Goal: Task Accomplishment & Management: Use online tool/utility

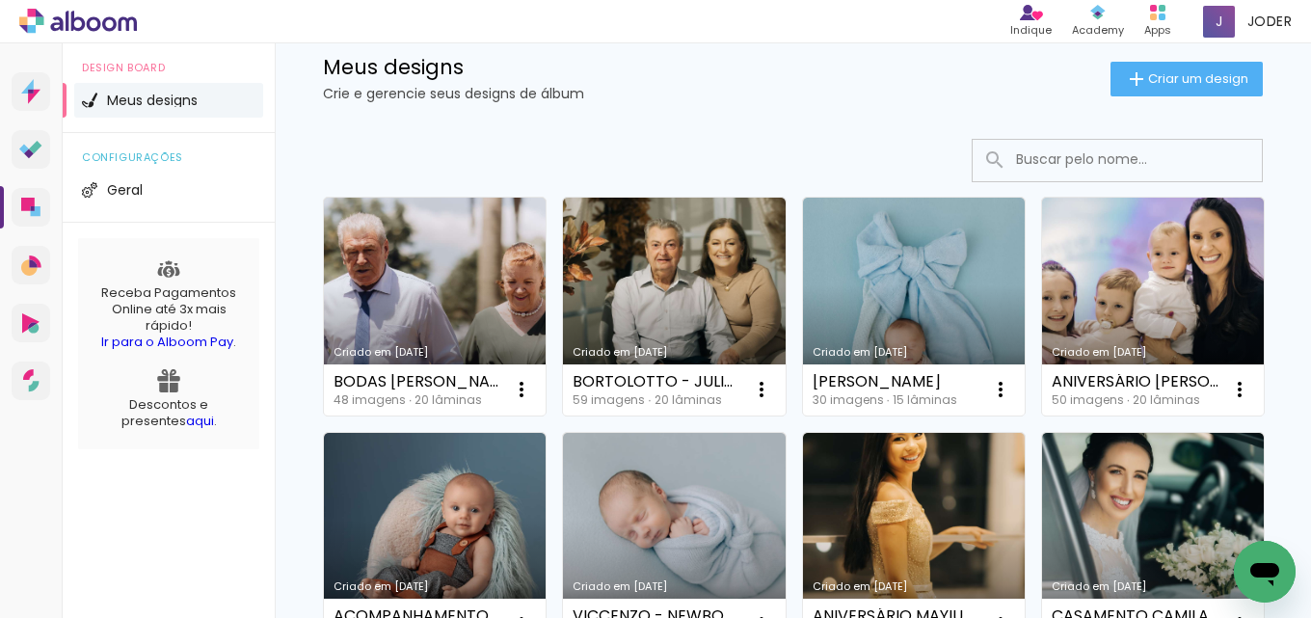
scroll to position [96, 0]
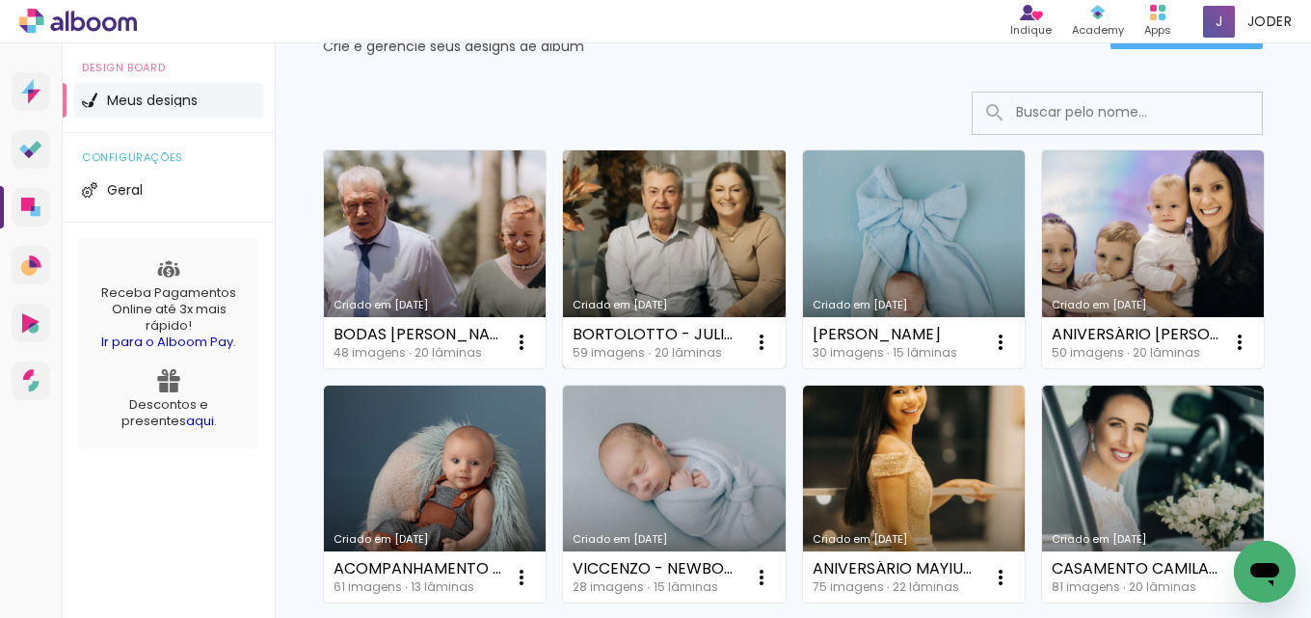
click at [692, 242] on link "Criado em [DATE]" at bounding box center [674, 259] width 222 height 218
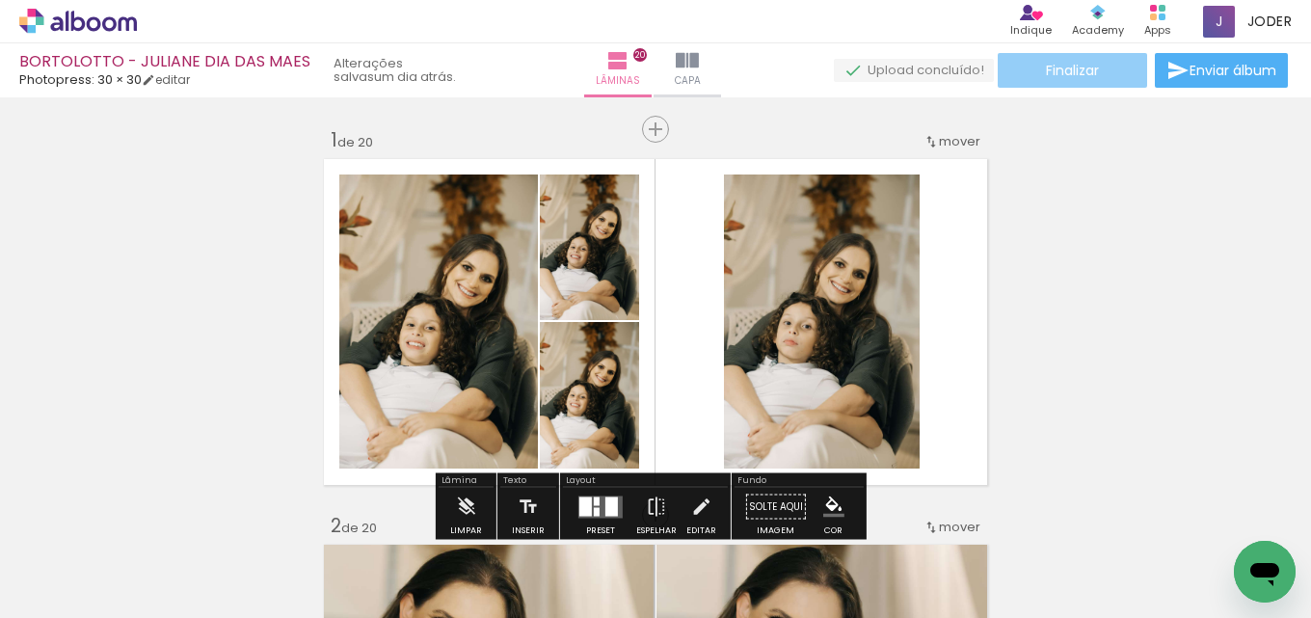
click at [1089, 77] on span "Finalizar" at bounding box center [1072, 70] width 53 height 13
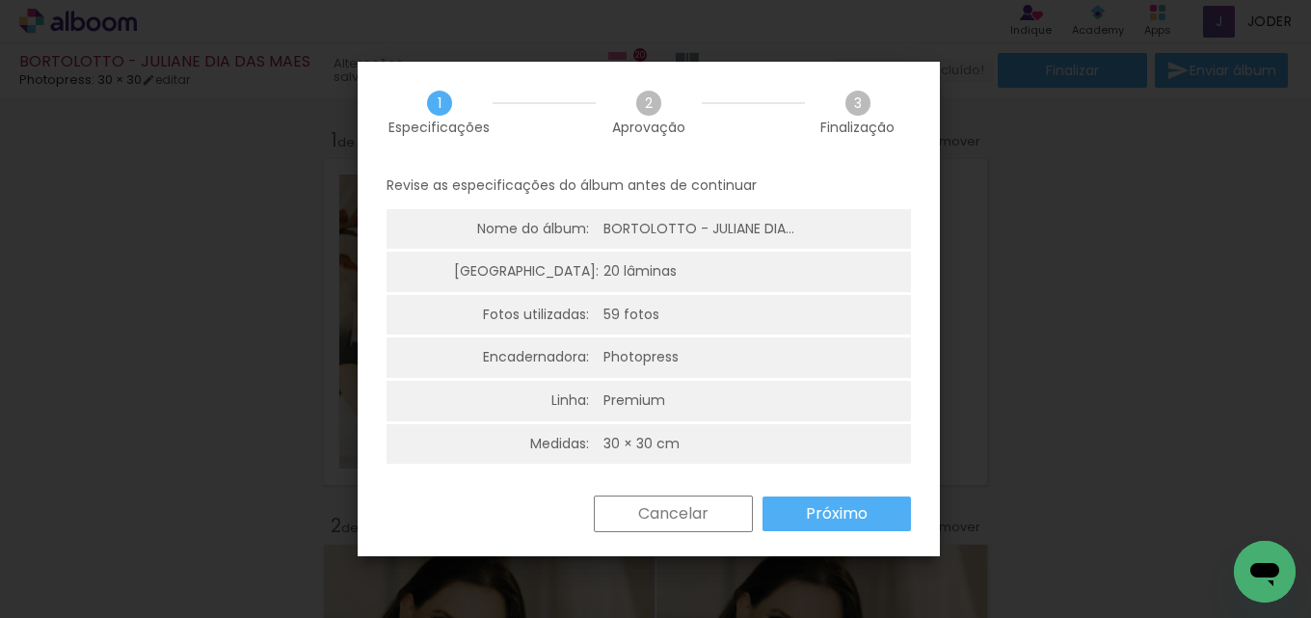
click at [0, 0] on slot "Próximo" at bounding box center [0, 0] width 0 height 0
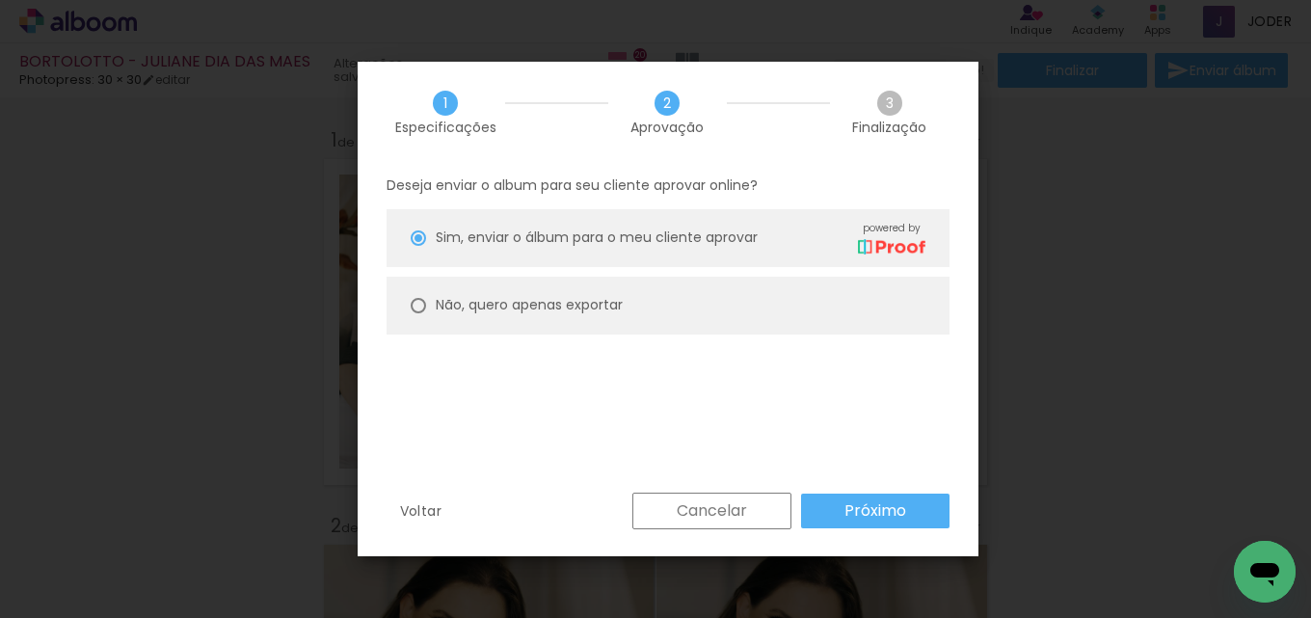
click at [415, 246] on div at bounding box center [418, 237] width 15 height 15
type paper-radio-button "on"
click at [0, 0] on slot "Próximo" at bounding box center [0, 0] width 0 height 0
type input "Alta, 300 DPI"
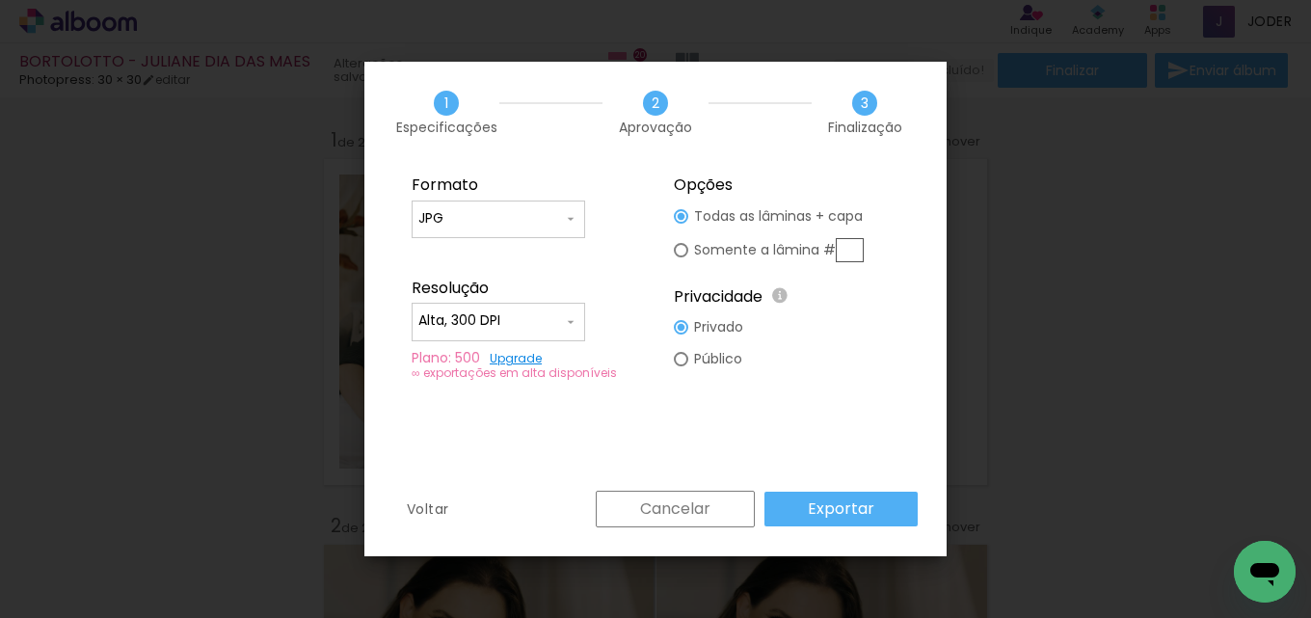
click at [825, 497] on paper-button "Exportar" at bounding box center [841, 509] width 153 height 35
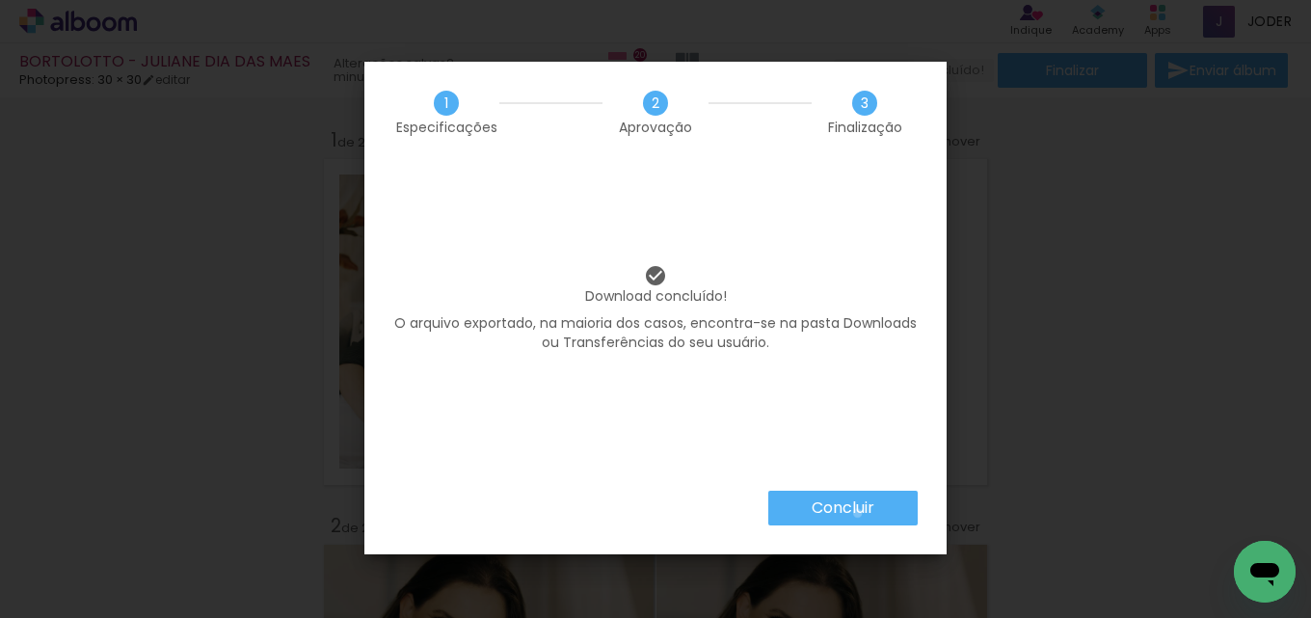
click at [0, 0] on slot "Concluir" at bounding box center [0, 0] width 0 height 0
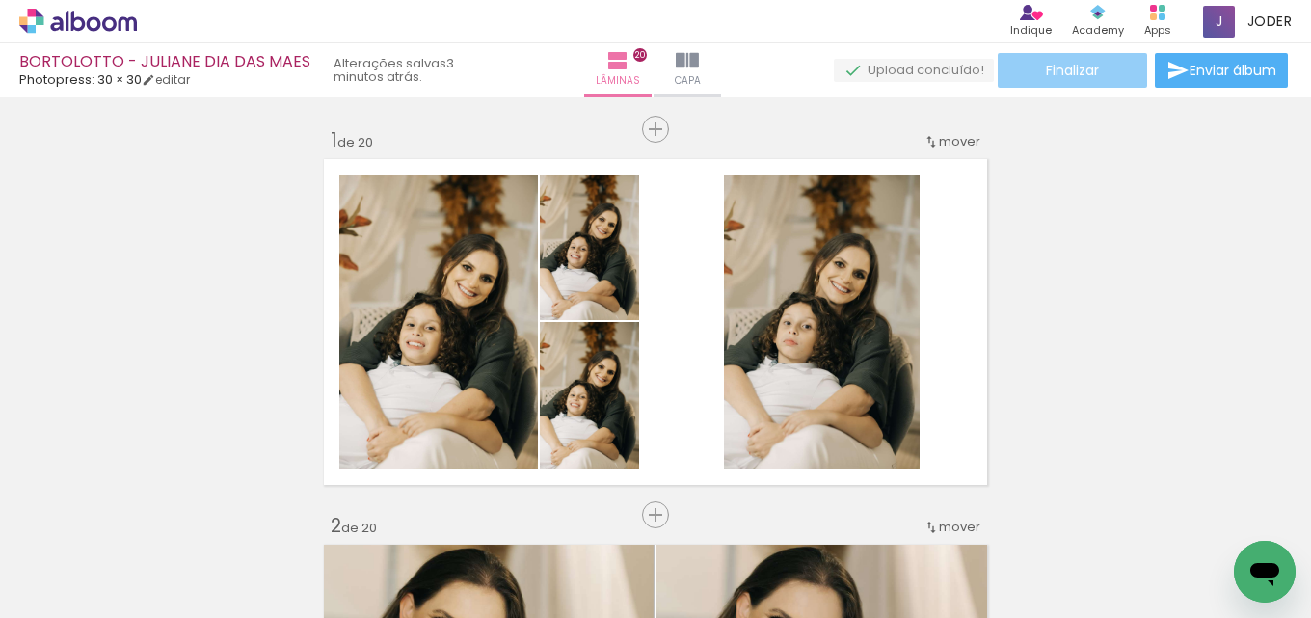
click at [1113, 63] on paper-button "Finalizar" at bounding box center [1072, 70] width 149 height 35
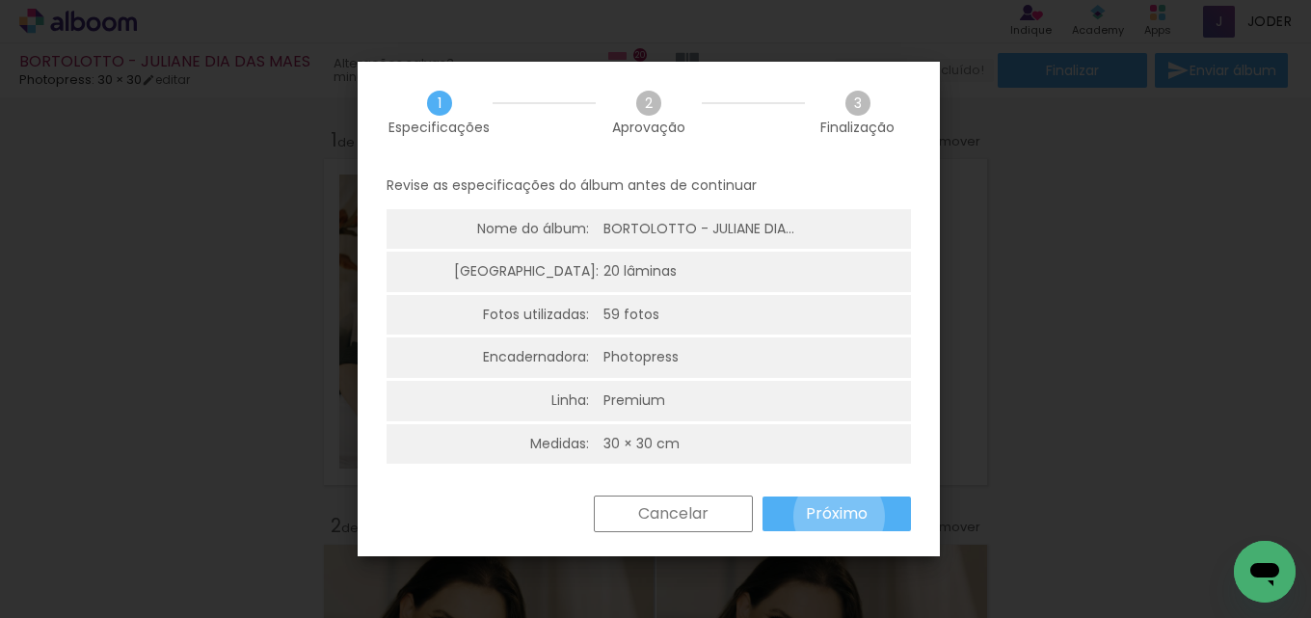
click at [0, 0] on slot "Próximo" at bounding box center [0, 0] width 0 height 0
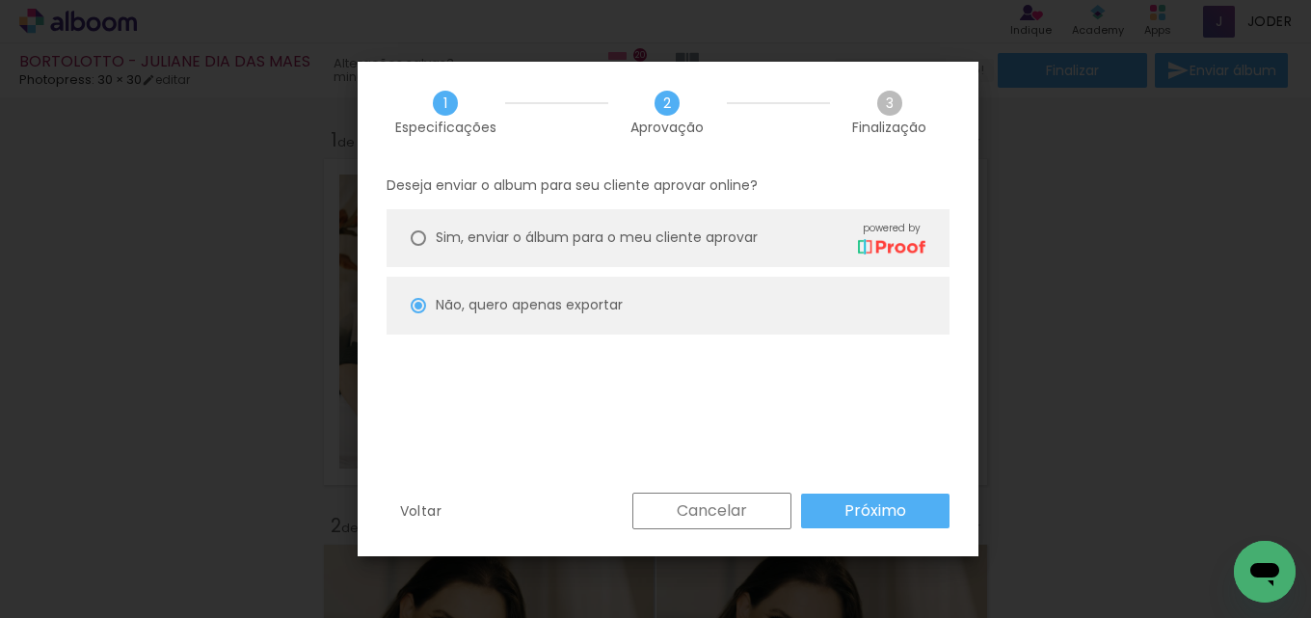
click at [839, 517] on paper-button "Próximo" at bounding box center [875, 511] width 148 height 35
type input "Alta, 300 DPI"
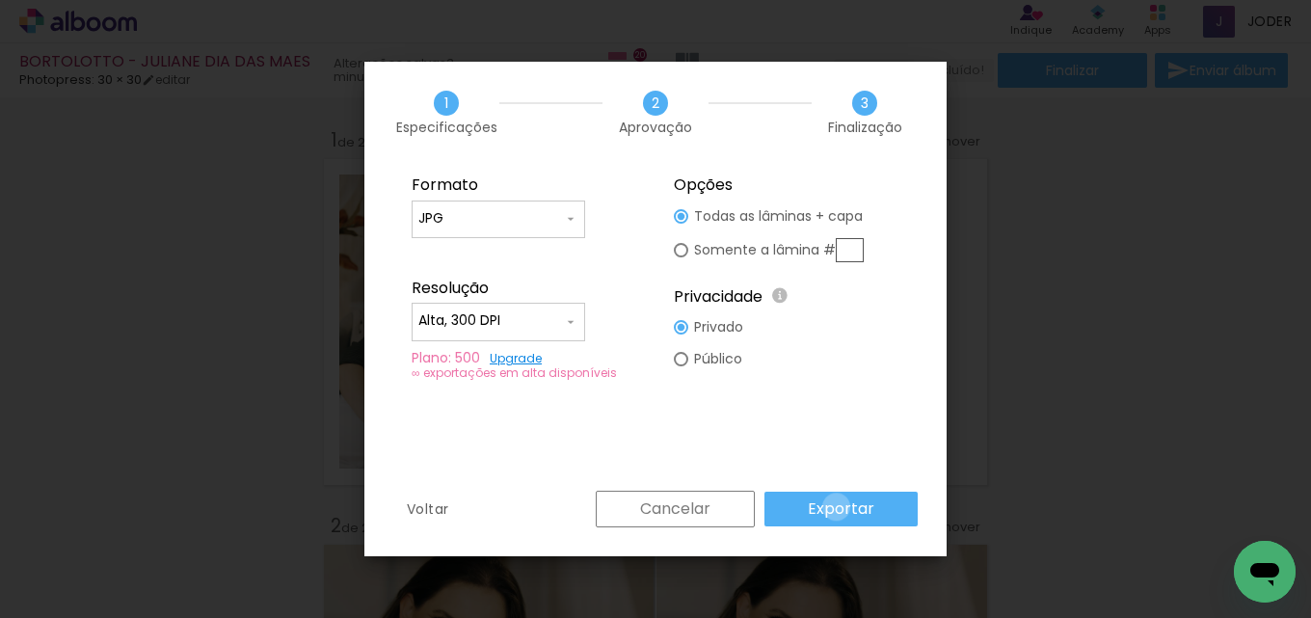
click at [0, 0] on slot "Exportar" at bounding box center [0, 0] width 0 height 0
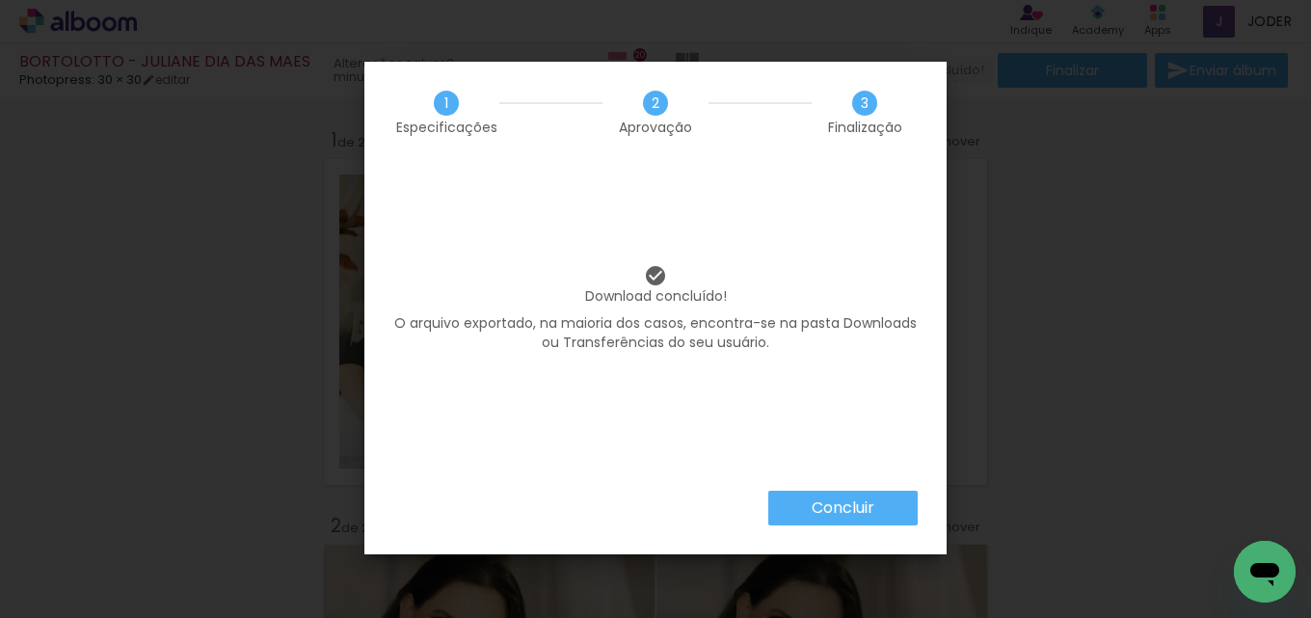
click at [0, 0] on slot "Concluir" at bounding box center [0, 0] width 0 height 0
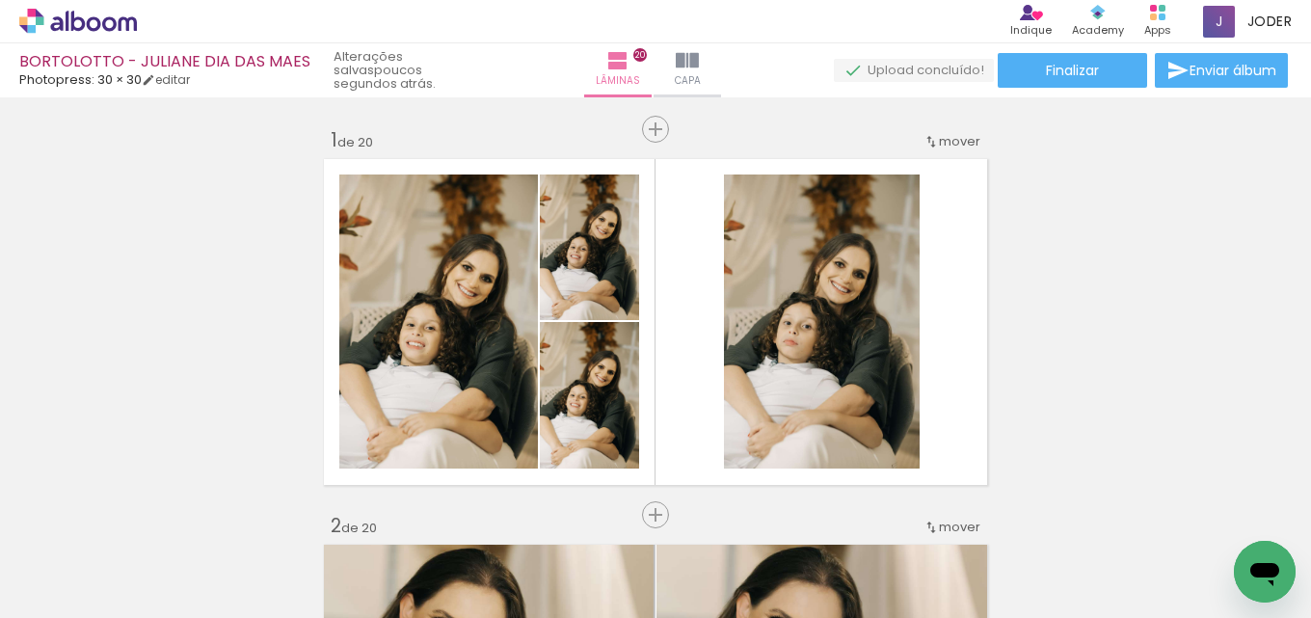
click at [914, 67] on quentale-upload-monitor at bounding box center [914, 71] width 160 height 24
click at [1044, 25] on div "Indique" at bounding box center [1031, 30] width 41 height 16
click at [1096, 15] on icon at bounding box center [1097, 16] width 11 height 6
click at [1228, 16] on span at bounding box center [1219, 22] width 32 height 32
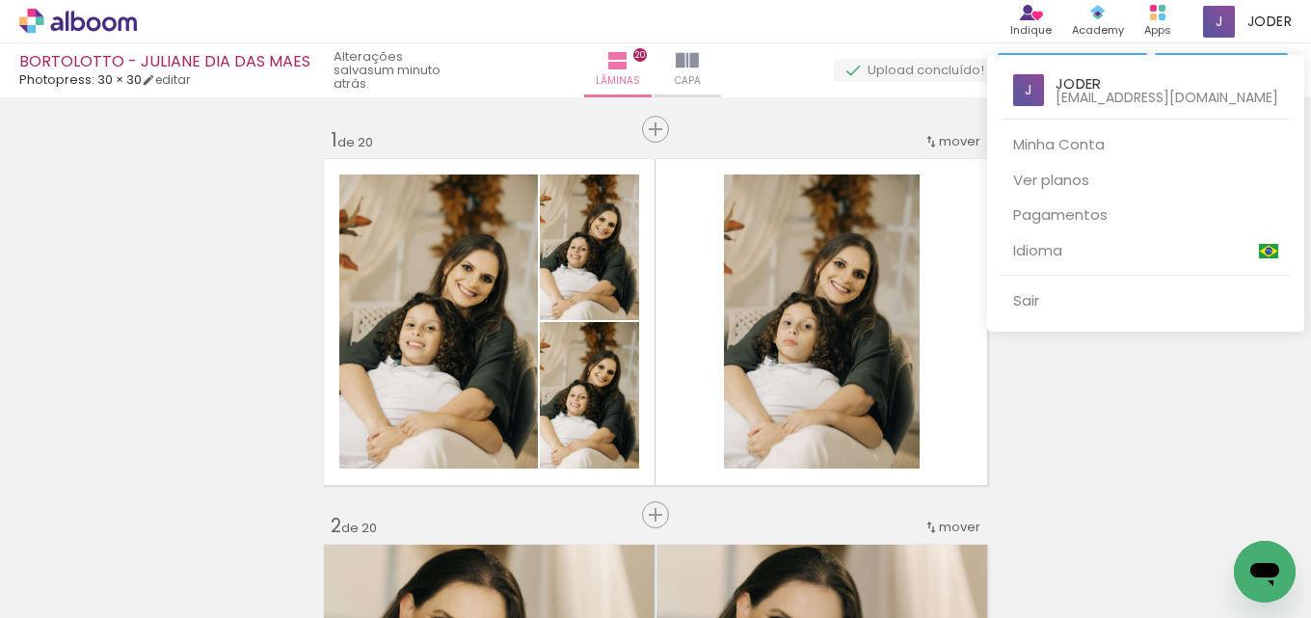
click at [838, 14] on div at bounding box center [655, 309] width 1311 height 618
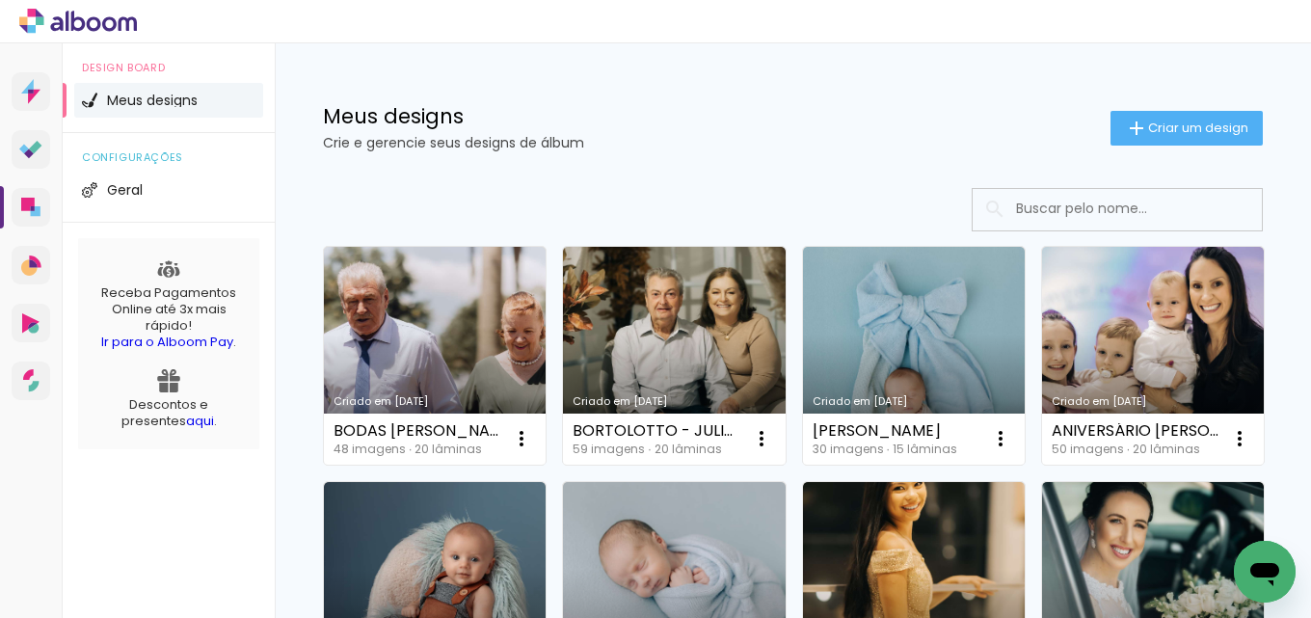
click at [113, 20] on icon at bounding box center [109, 23] width 14 height 14
click at [156, 160] on span "configurações" at bounding box center [169, 157] width 174 height 11
click at [144, 196] on li "Geral" at bounding box center [168, 190] width 189 height 35
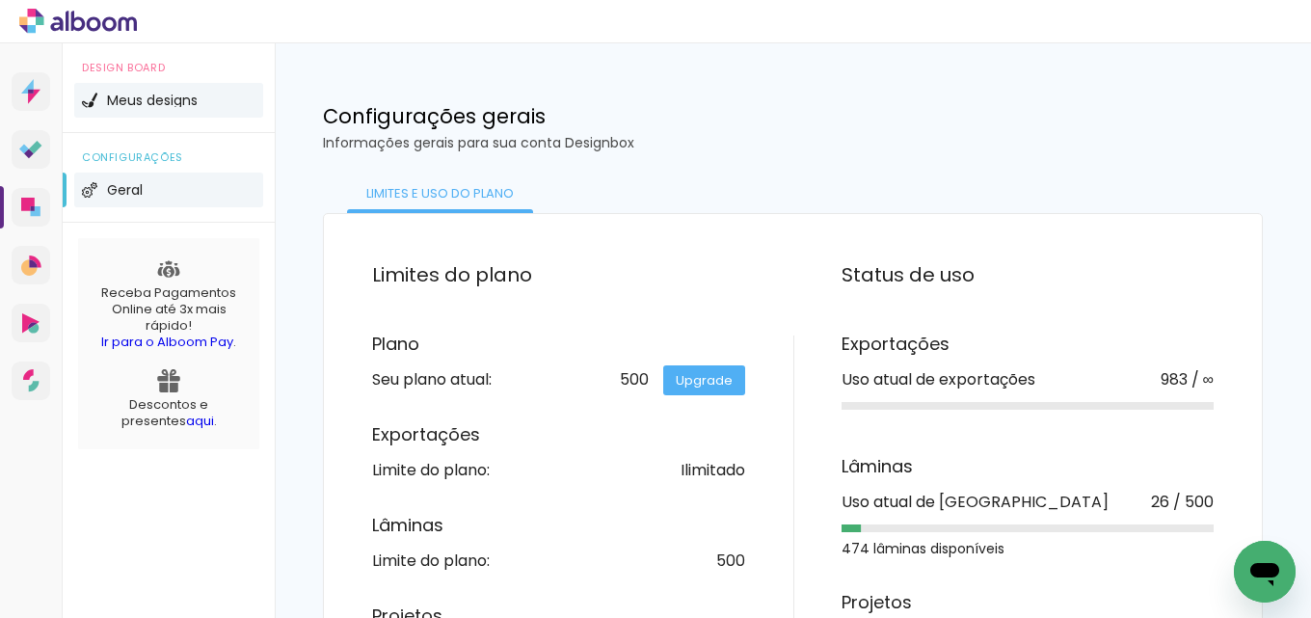
click at [171, 103] on span "Meus designs" at bounding box center [152, 100] width 91 height 13
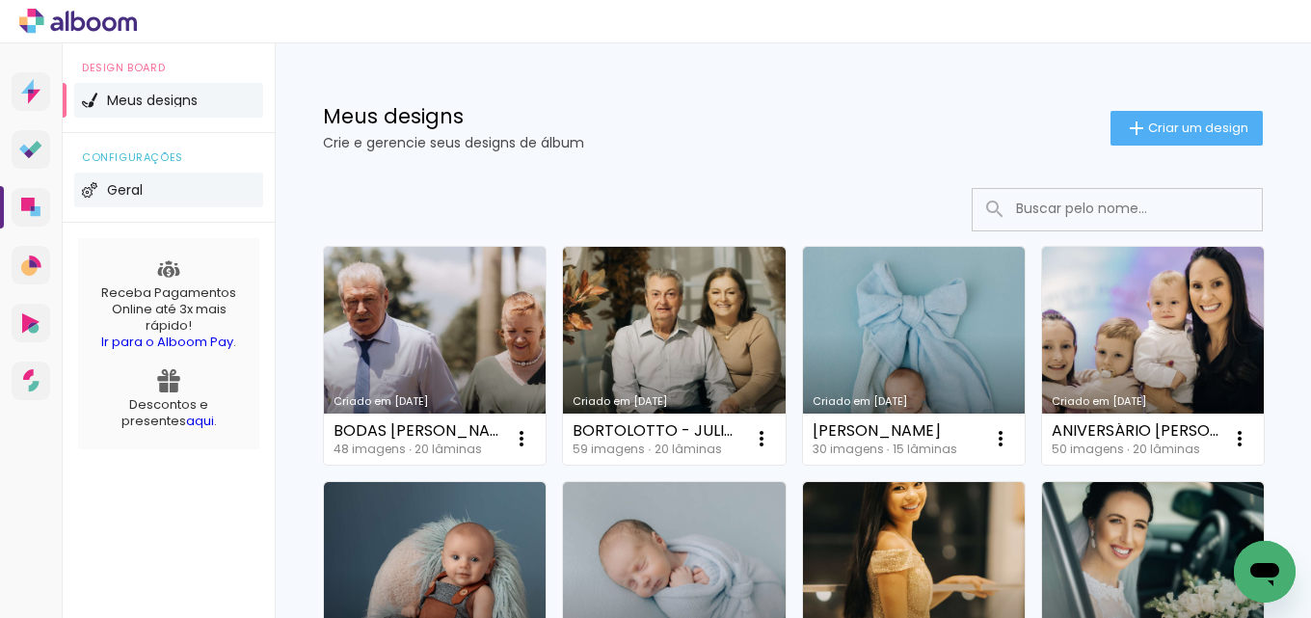
click at [131, 200] on li "Geral" at bounding box center [168, 190] width 189 height 35
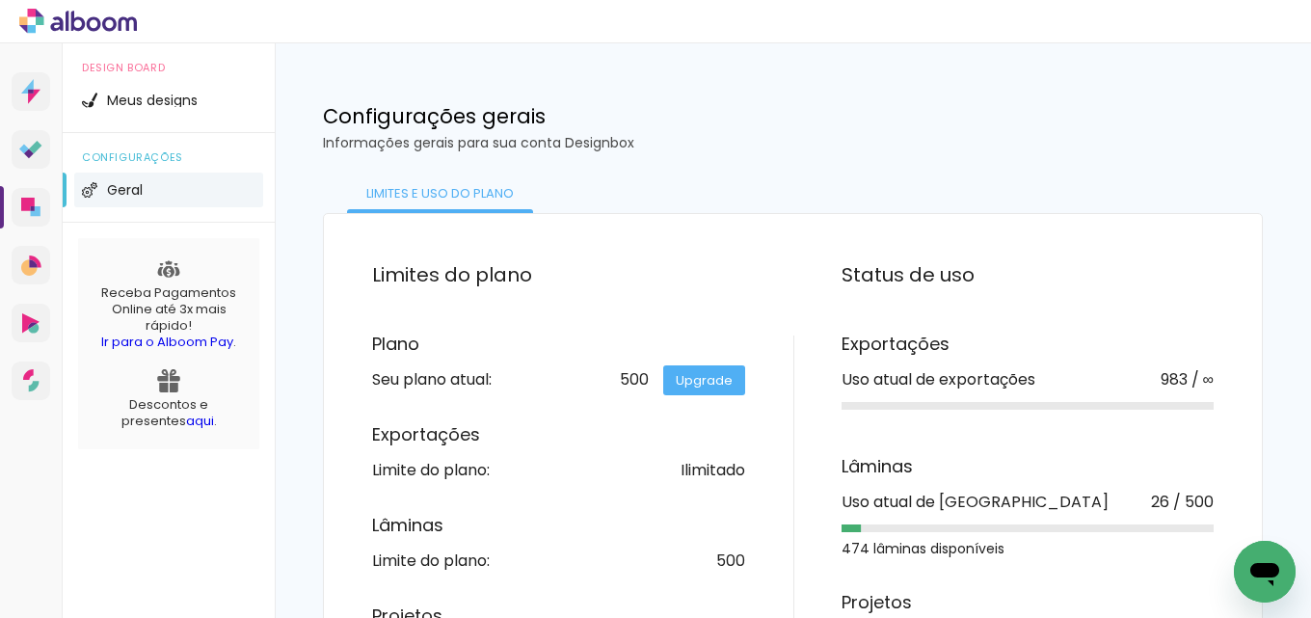
click at [168, 189] on li "Geral" at bounding box center [168, 190] width 189 height 35
click at [168, 155] on span "configurações" at bounding box center [169, 157] width 174 height 11
click at [171, 102] on span "Meus designs" at bounding box center [152, 100] width 91 height 13
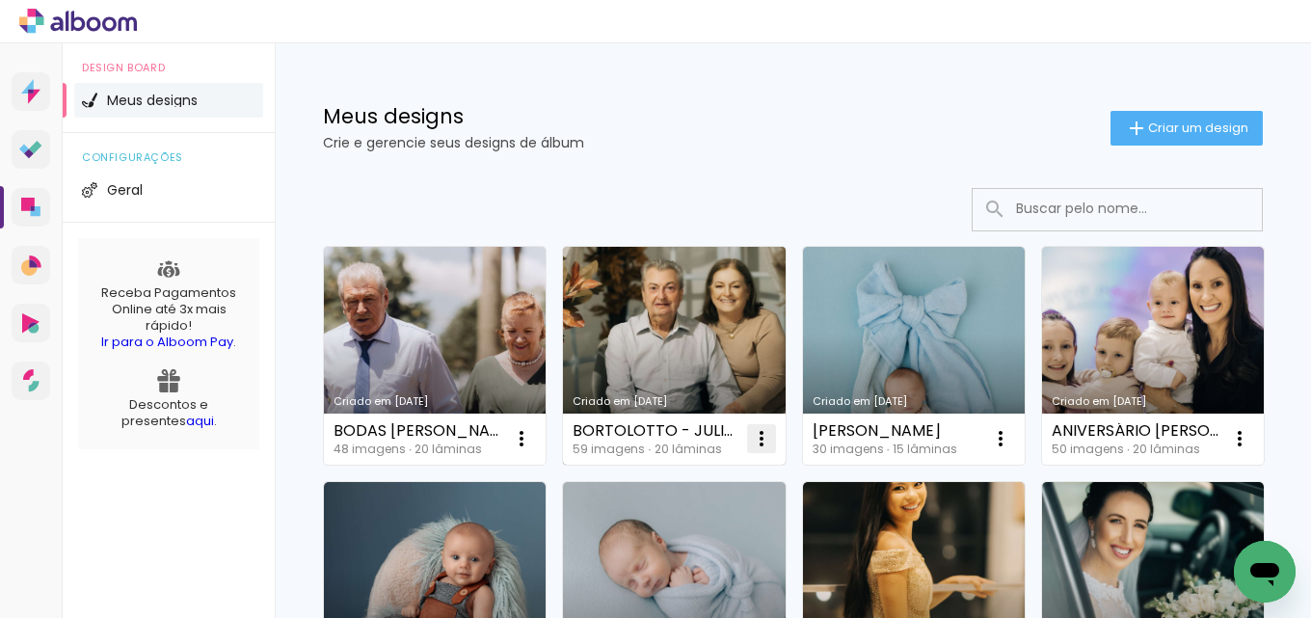
click at [533, 435] on iron-icon at bounding box center [521, 438] width 23 height 23
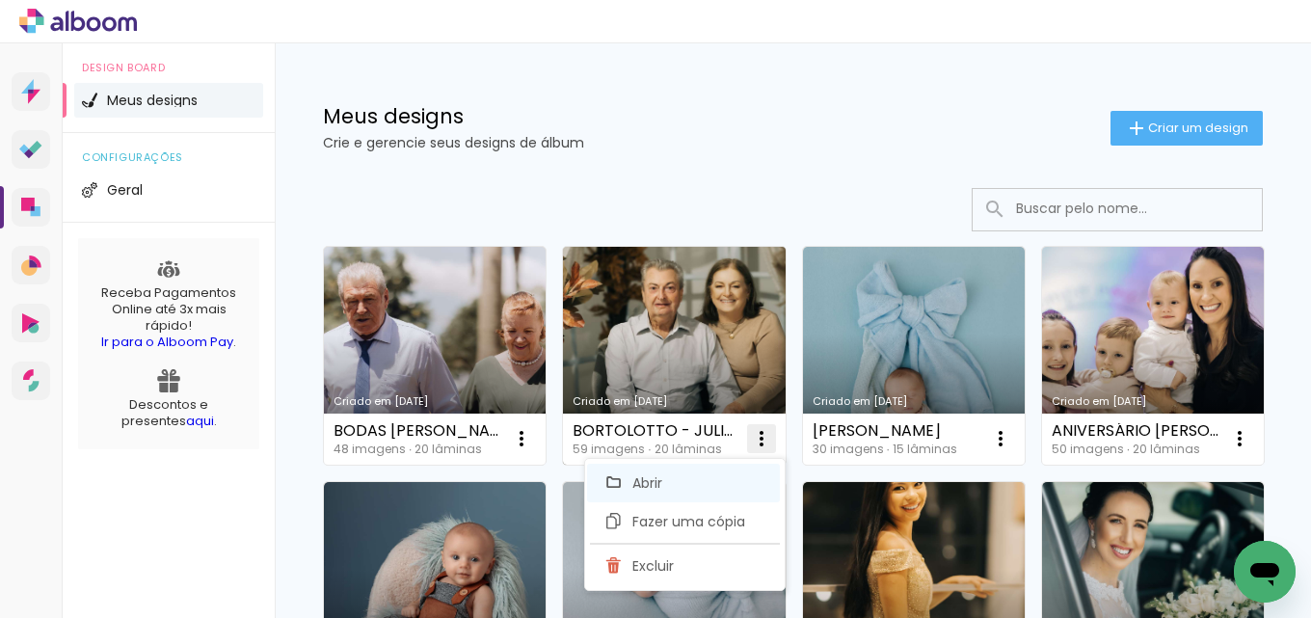
click at [682, 487] on paper-item "Abrir" at bounding box center [683, 483] width 193 height 39
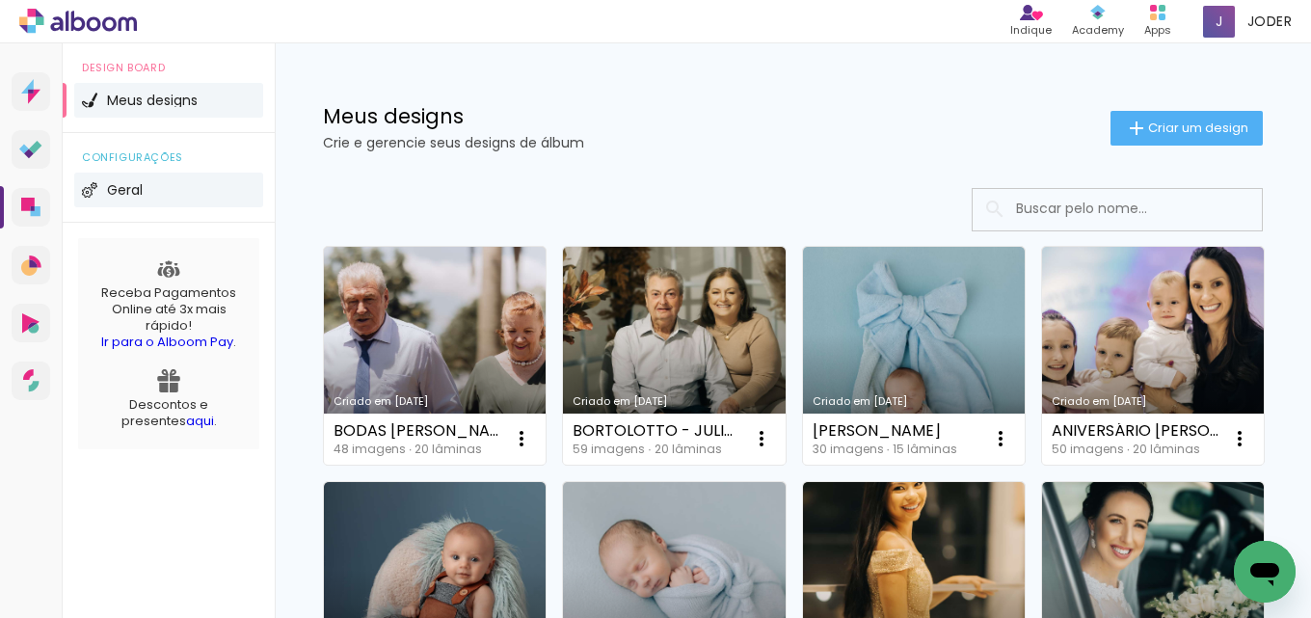
drag, startPoint x: 211, startPoint y: 102, endPoint x: 132, endPoint y: 185, distance: 114.6
click at [132, 185] on span "Geral" at bounding box center [125, 189] width 36 height 13
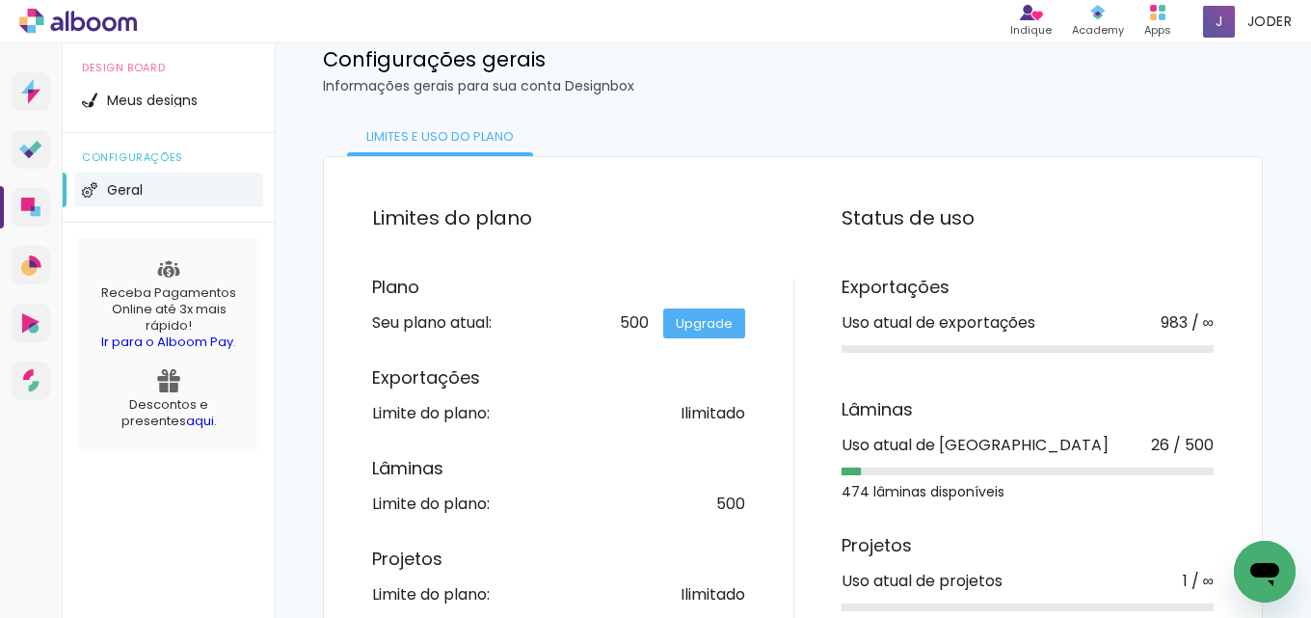
scroll to position [109, 0]
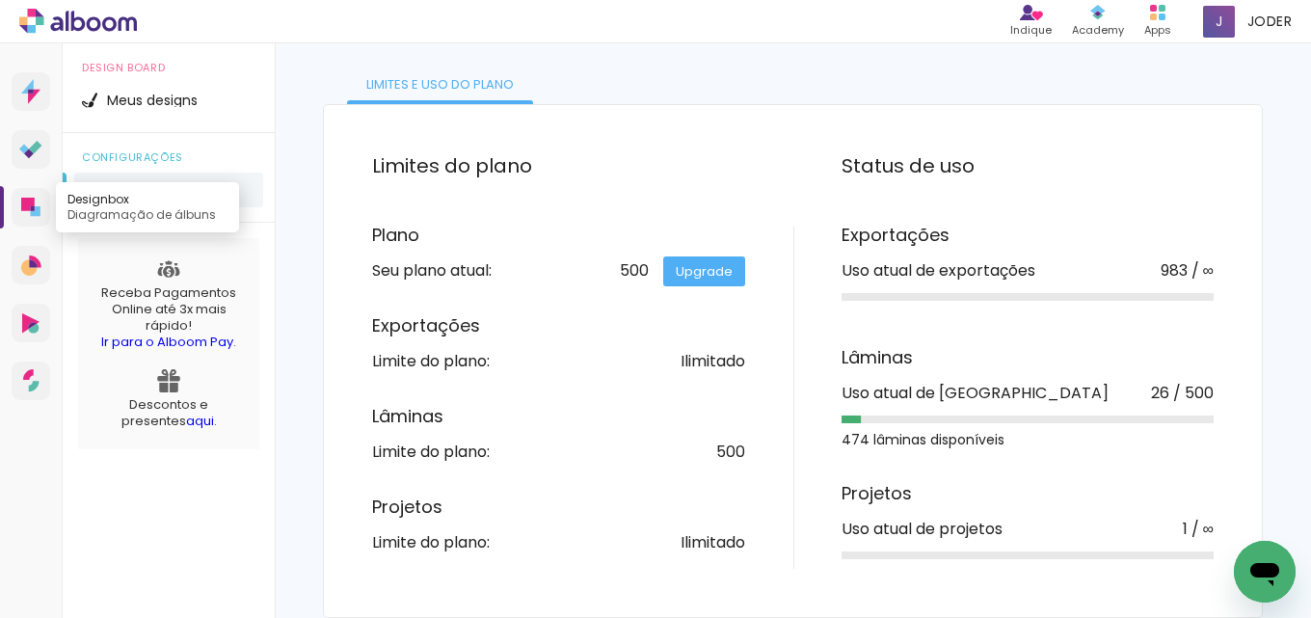
click at [41, 202] on link "Designbox Diagramação de álbuns" at bounding box center [31, 207] width 39 height 39
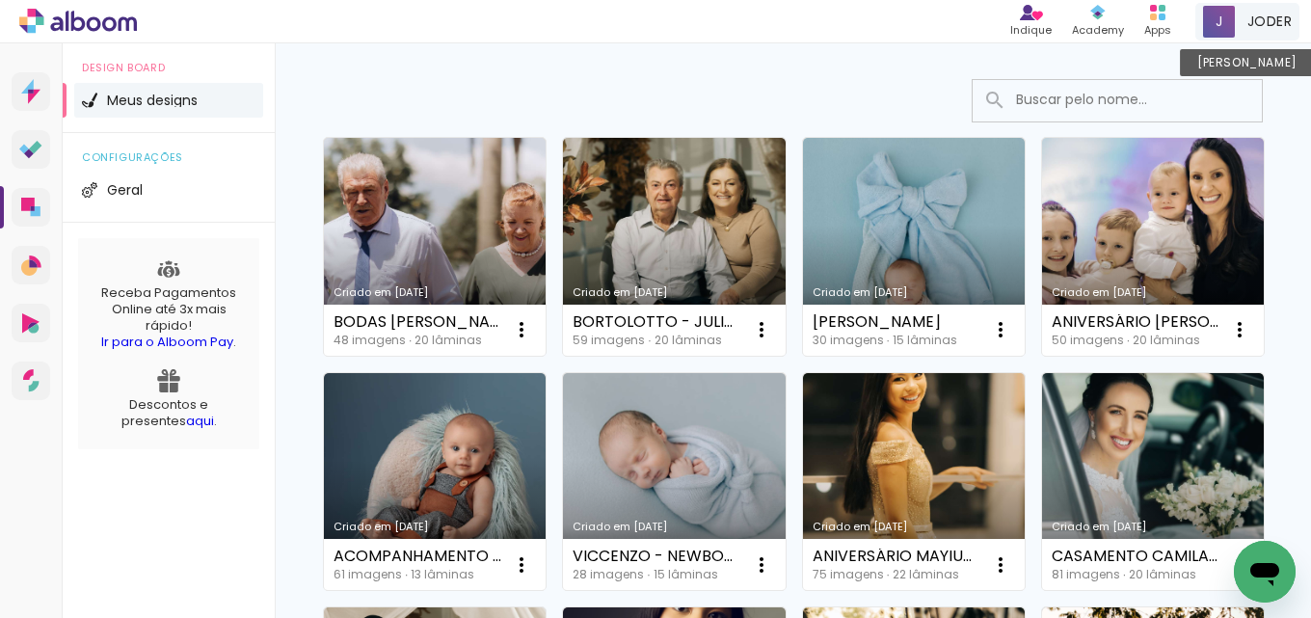
click at [1255, 15] on span "JODER" at bounding box center [1270, 22] width 44 height 20
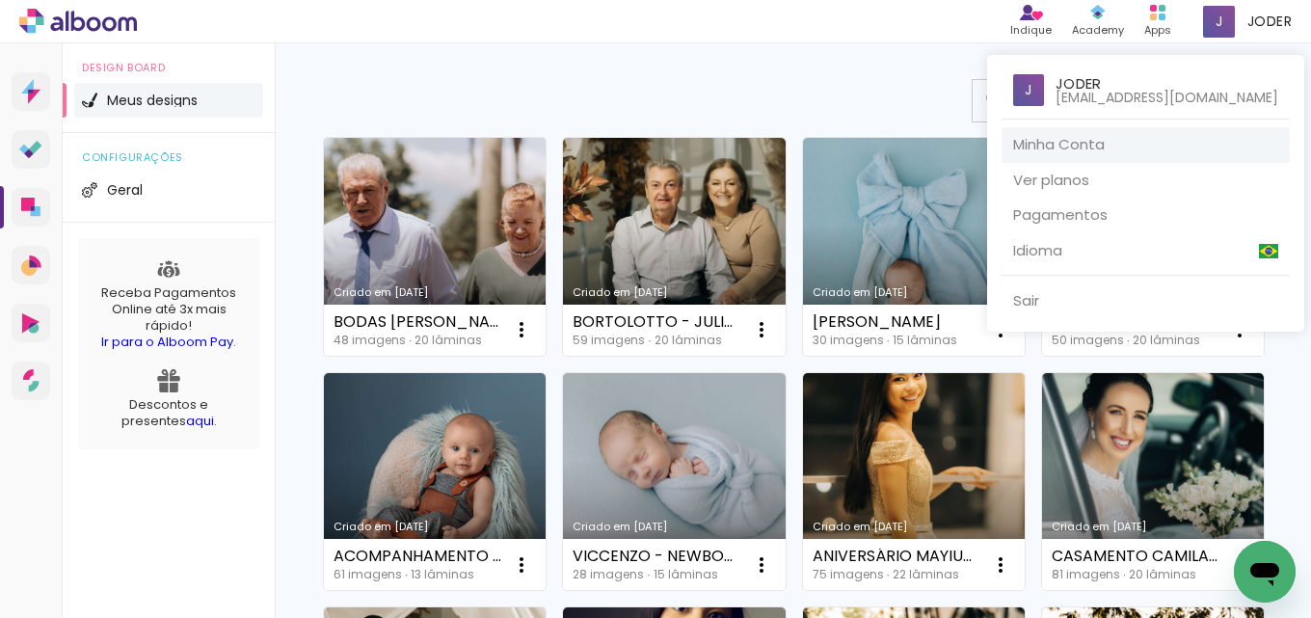
click at [1168, 144] on link "Minha Conta" at bounding box center [1146, 145] width 288 height 36
click at [1195, 428] on div at bounding box center [655, 309] width 1311 height 618
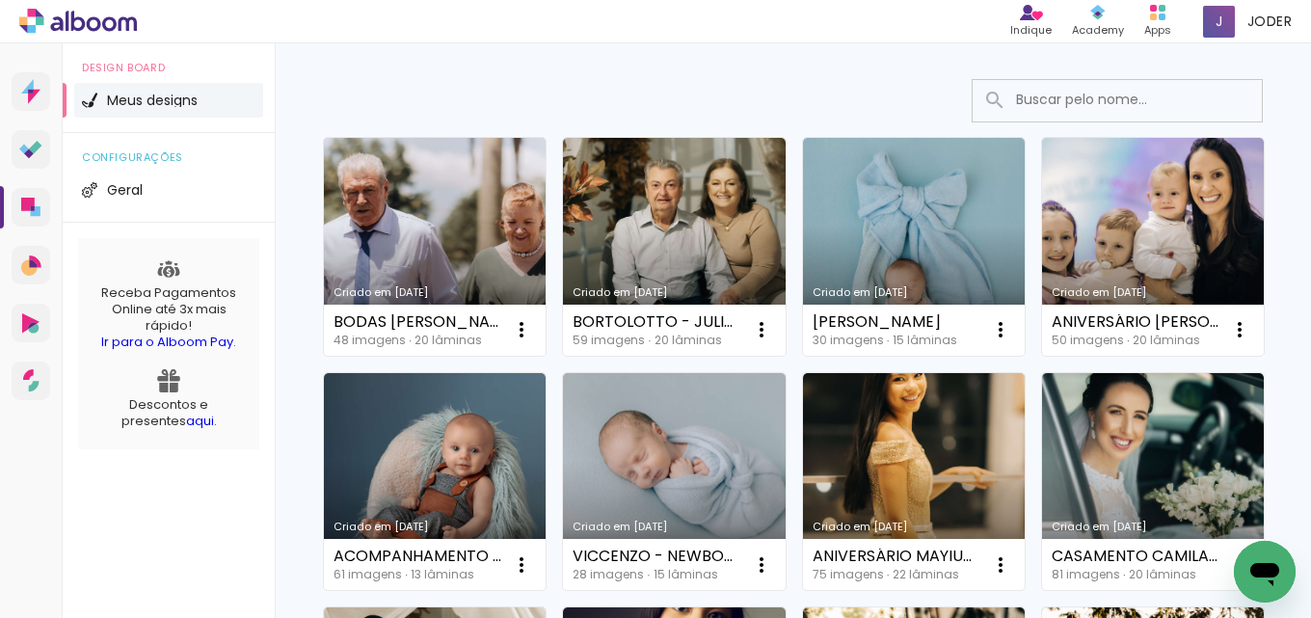
drag, startPoint x: 1145, startPoint y: 287, endPoint x: 1160, endPoint y: 253, distance: 38.0
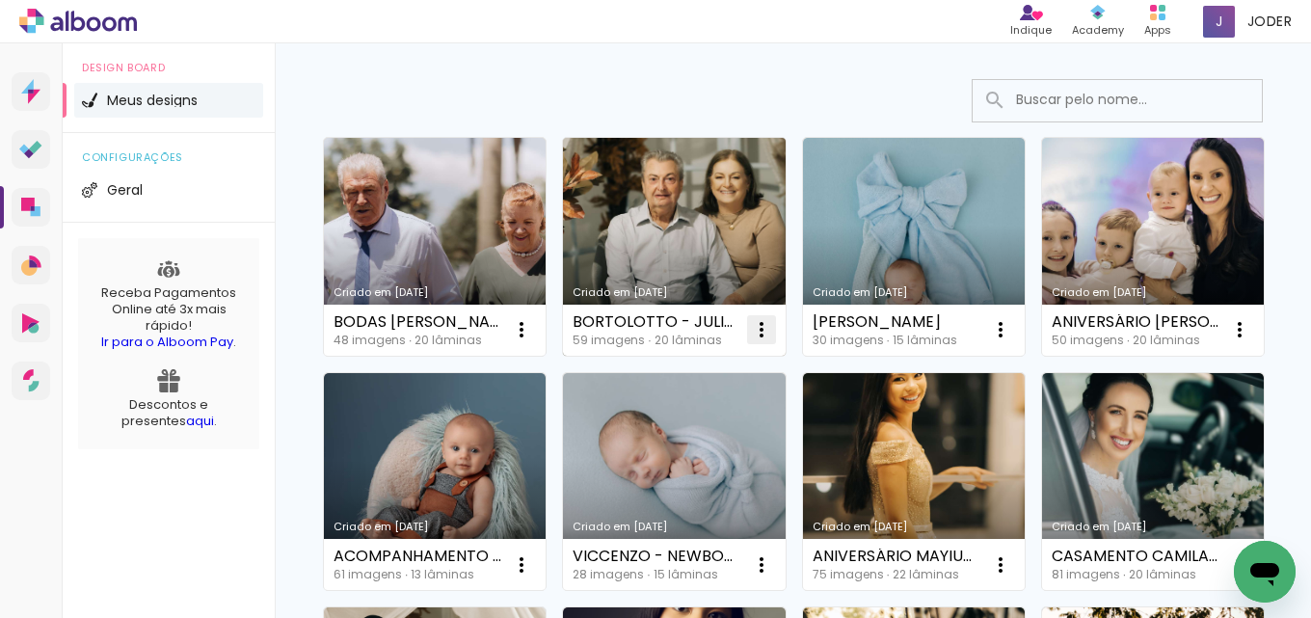
click at [533, 331] on iron-icon at bounding box center [521, 329] width 23 height 23
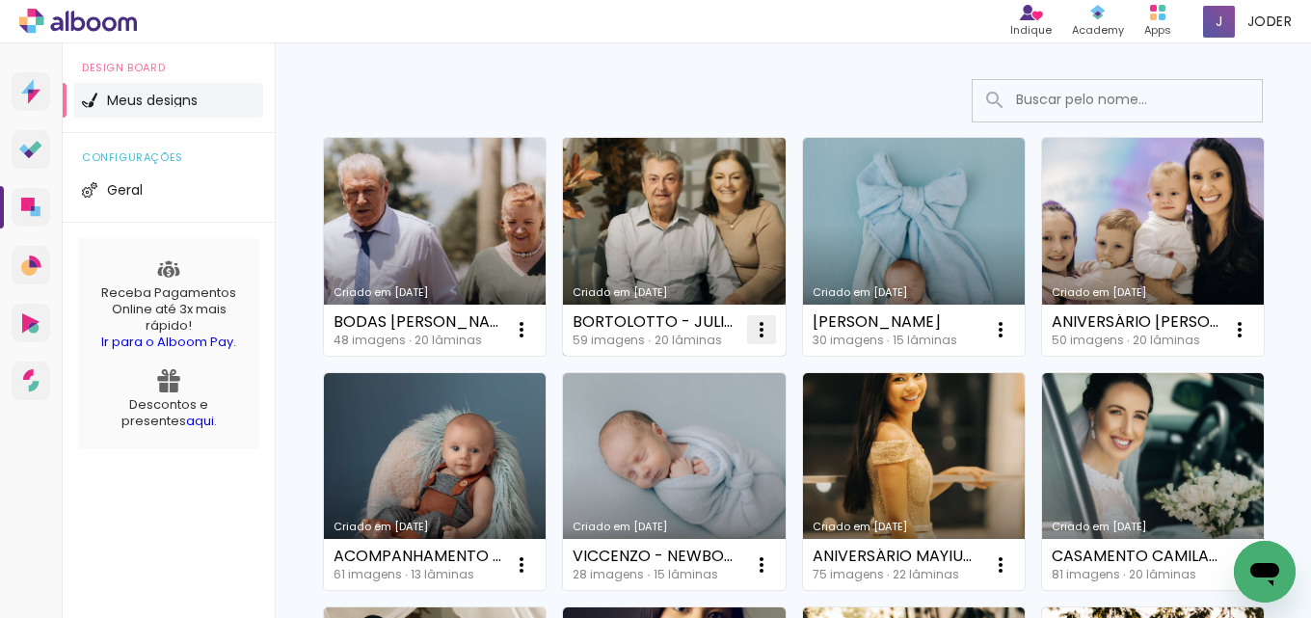
click at [533, 327] on iron-icon at bounding box center [521, 329] width 23 height 23
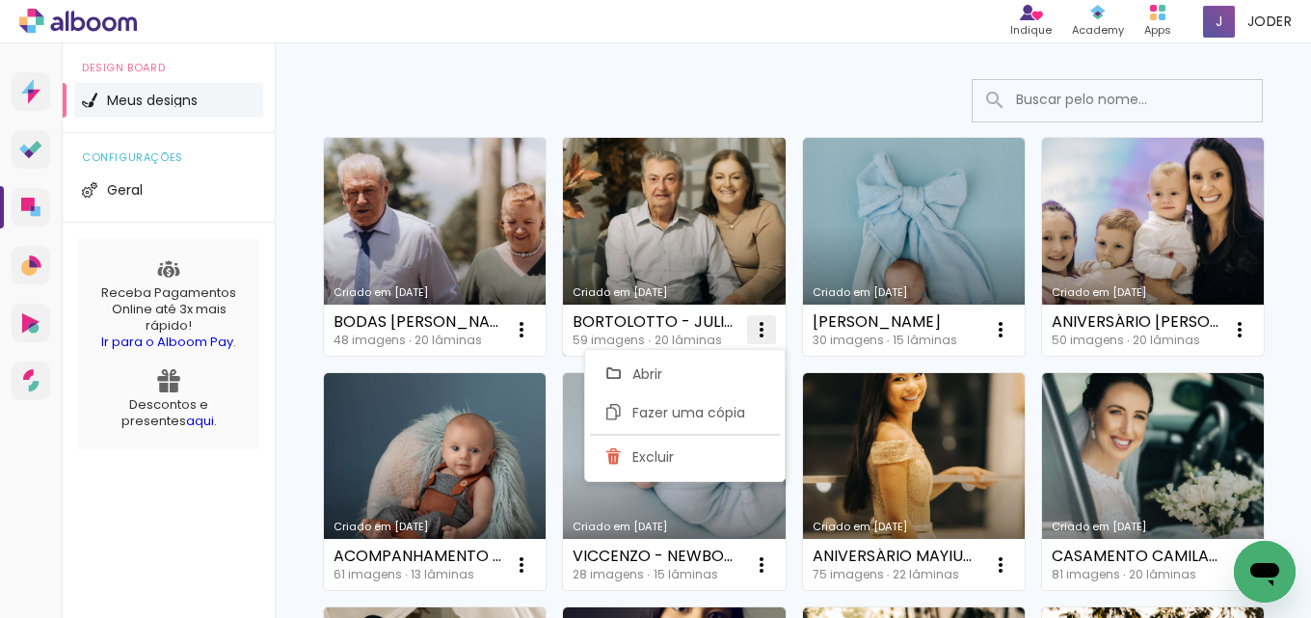
click at [533, 327] on iron-icon at bounding box center [521, 329] width 23 height 23
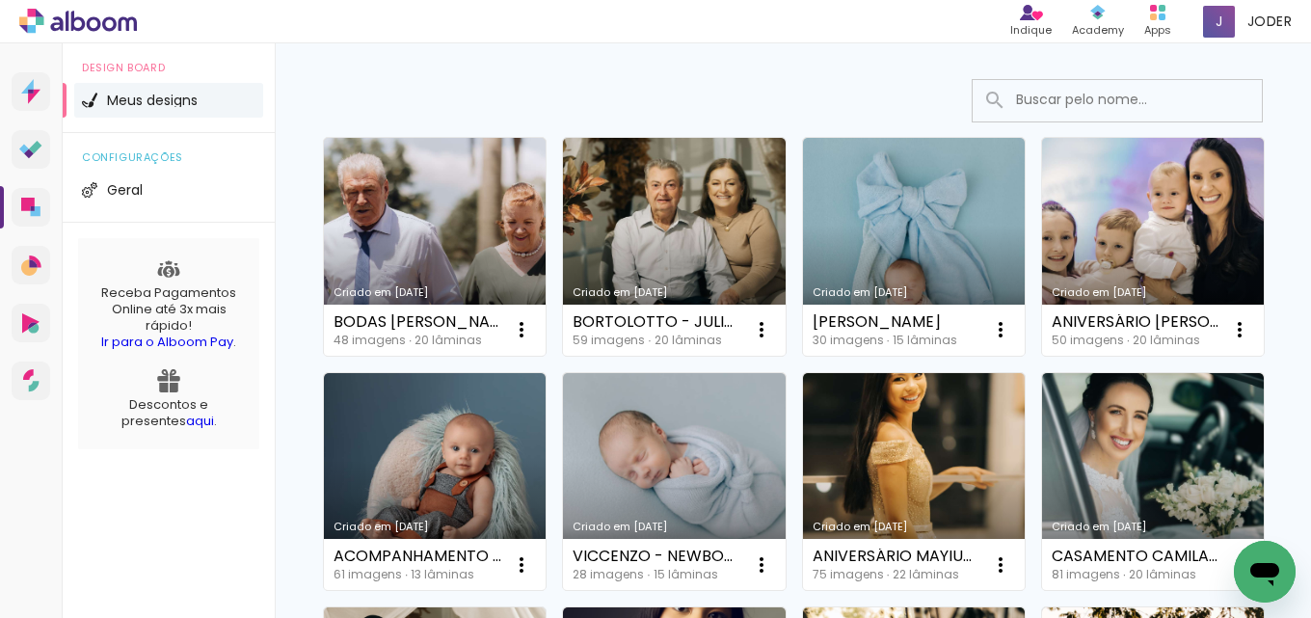
click at [136, 66] on span "Design Board" at bounding box center [169, 68] width 174 height 11
click at [90, 24] on icon at bounding box center [78, 21] width 118 height 25
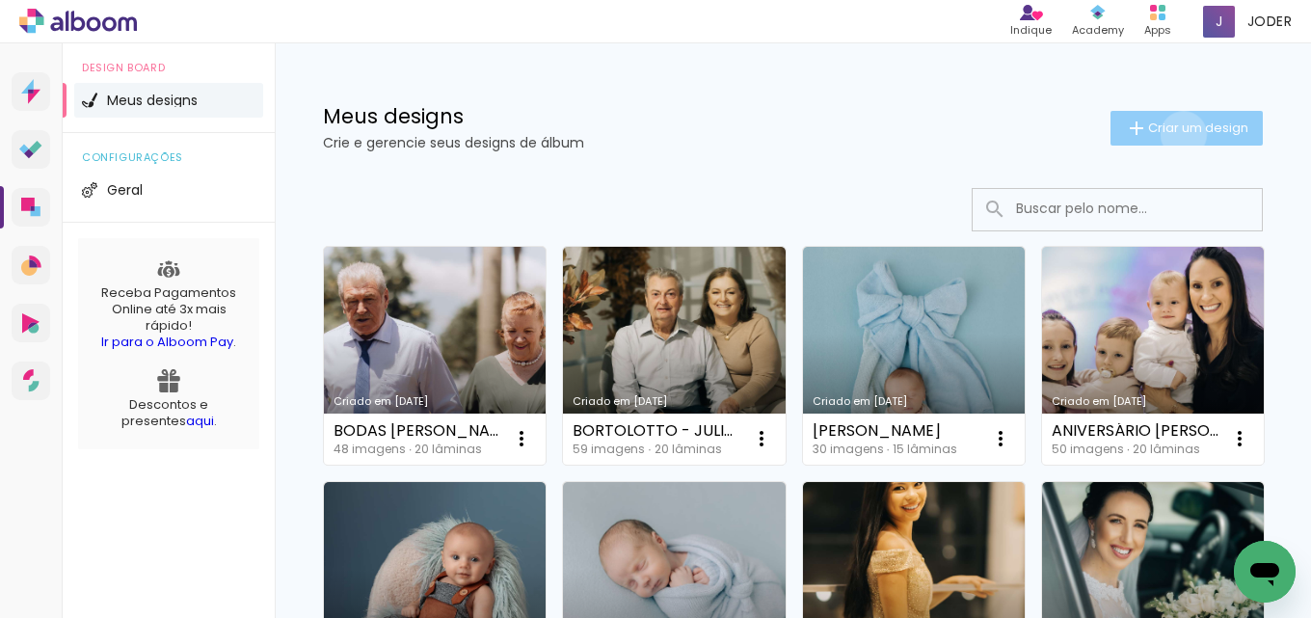
click at [1166, 134] on span "Criar um design" at bounding box center [1198, 127] width 100 height 13
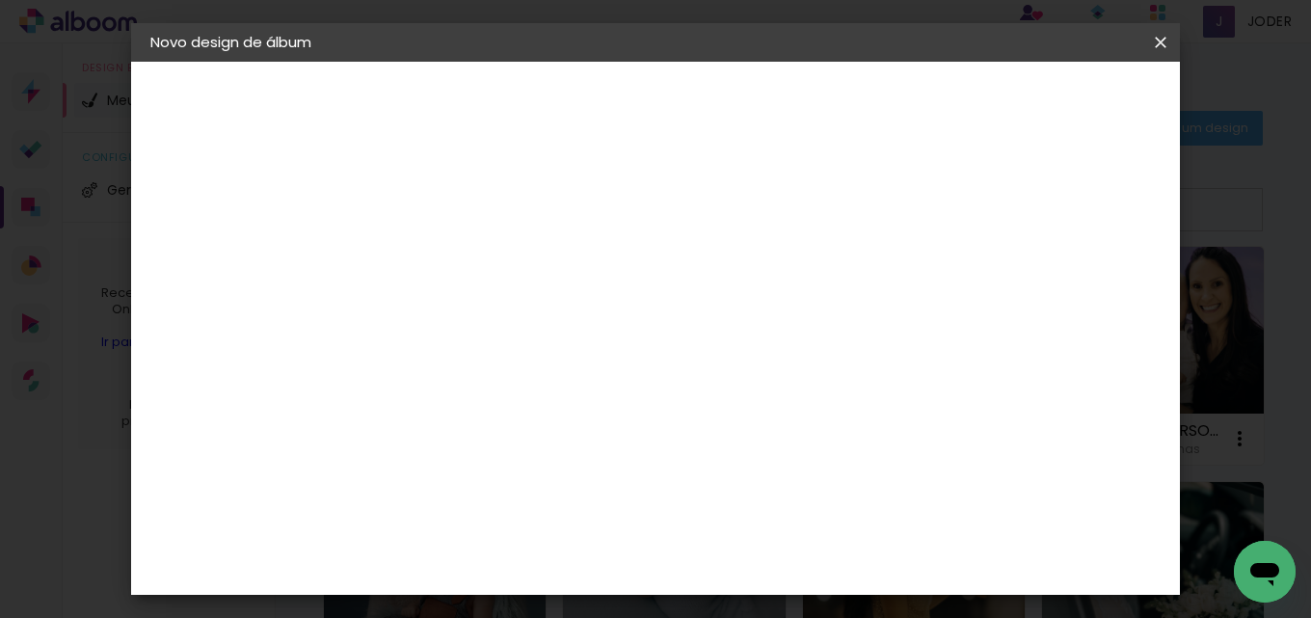
click at [0, 0] on iron-icon at bounding box center [0, 0] width 0 height 0
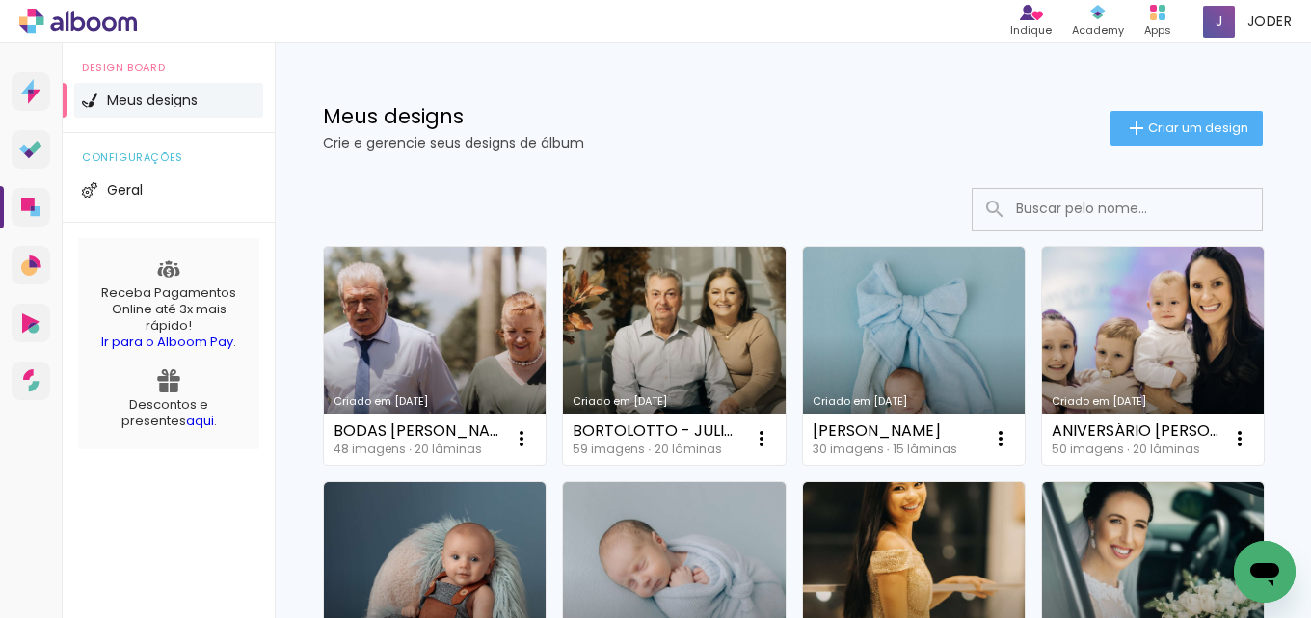
click at [1277, 565] on icon "Abrir janela de mensagens" at bounding box center [1265, 571] width 35 height 35
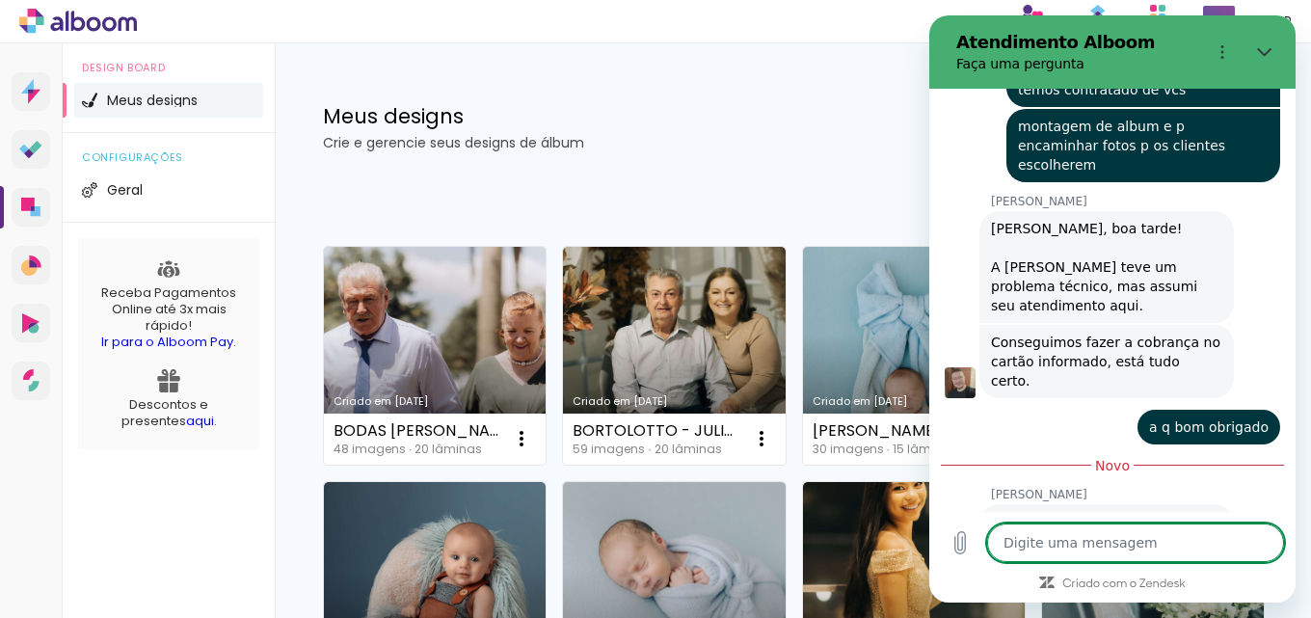
type textarea "x"
type textarea "o"
type textarea "x"
type textarea "ol"
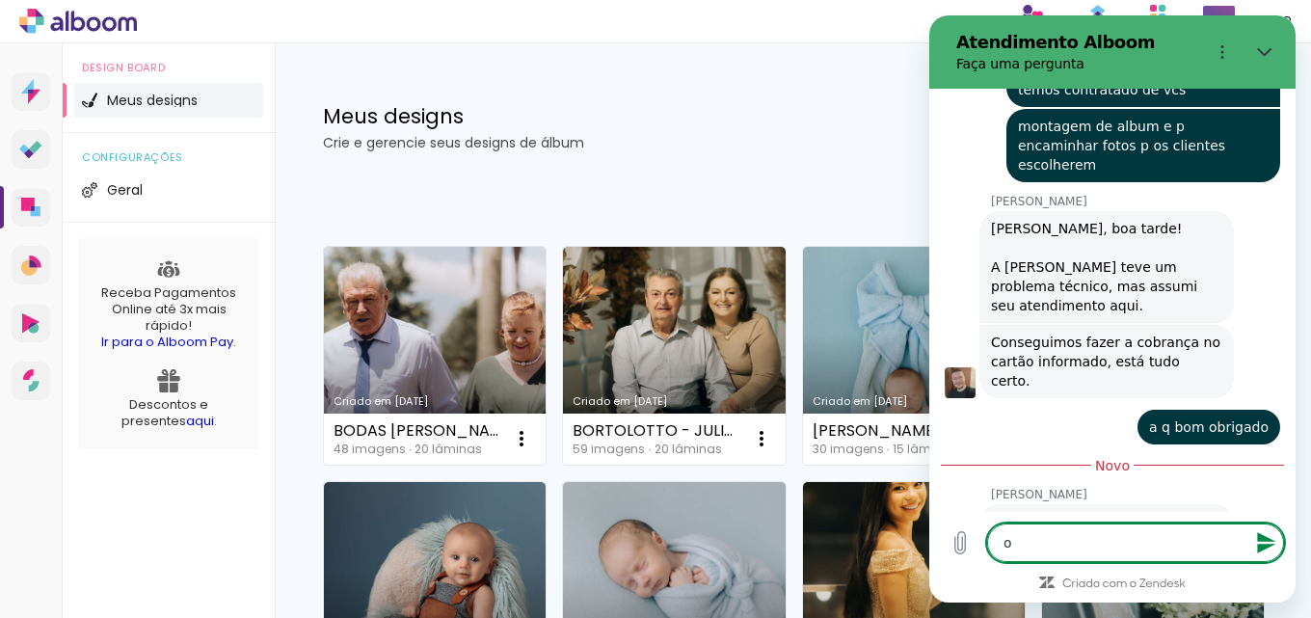
type textarea "x"
type textarea "ola"
type textarea "x"
type textarea "ola"
type textarea "x"
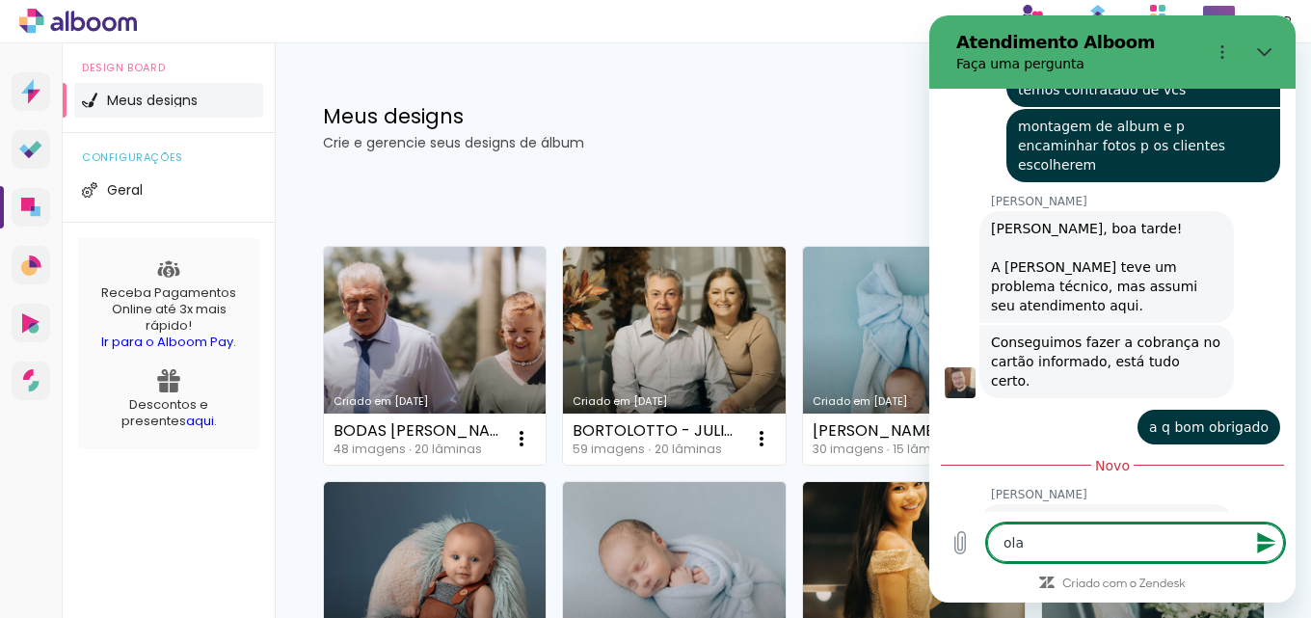
type textarea "ola b"
type textarea "x"
type textarea "ola bo"
type textarea "x"
type textarea "ola bom"
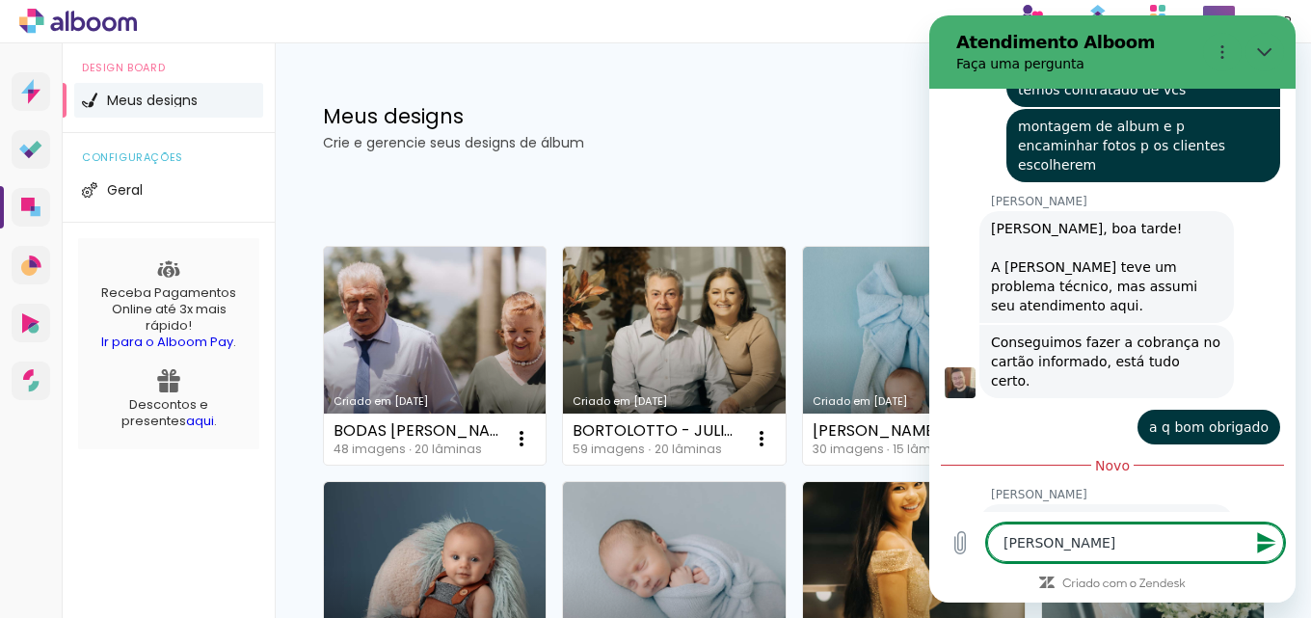
type textarea "x"
type textarea "ola bom"
type textarea "x"
type textarea "ola bom d"
type textarea "x"
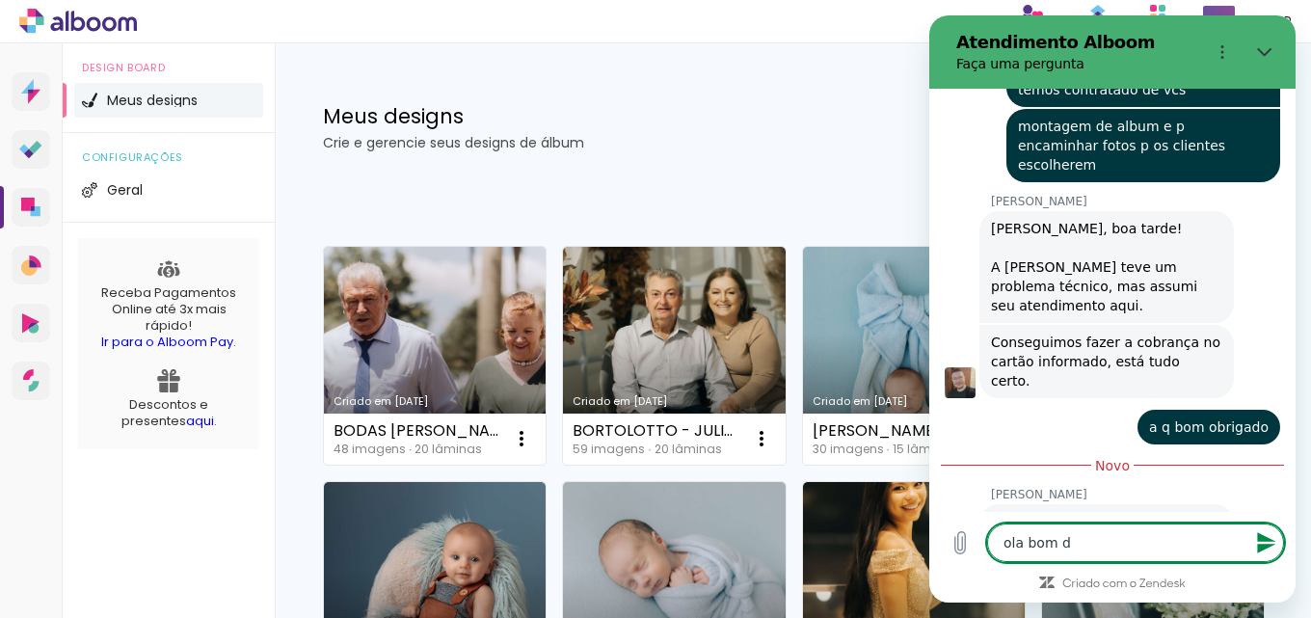
type textarea "ola bom di"
type textarea "x"
type textarea "ola bom dia"
type textarea "x"
type textarea "ola bom dia"
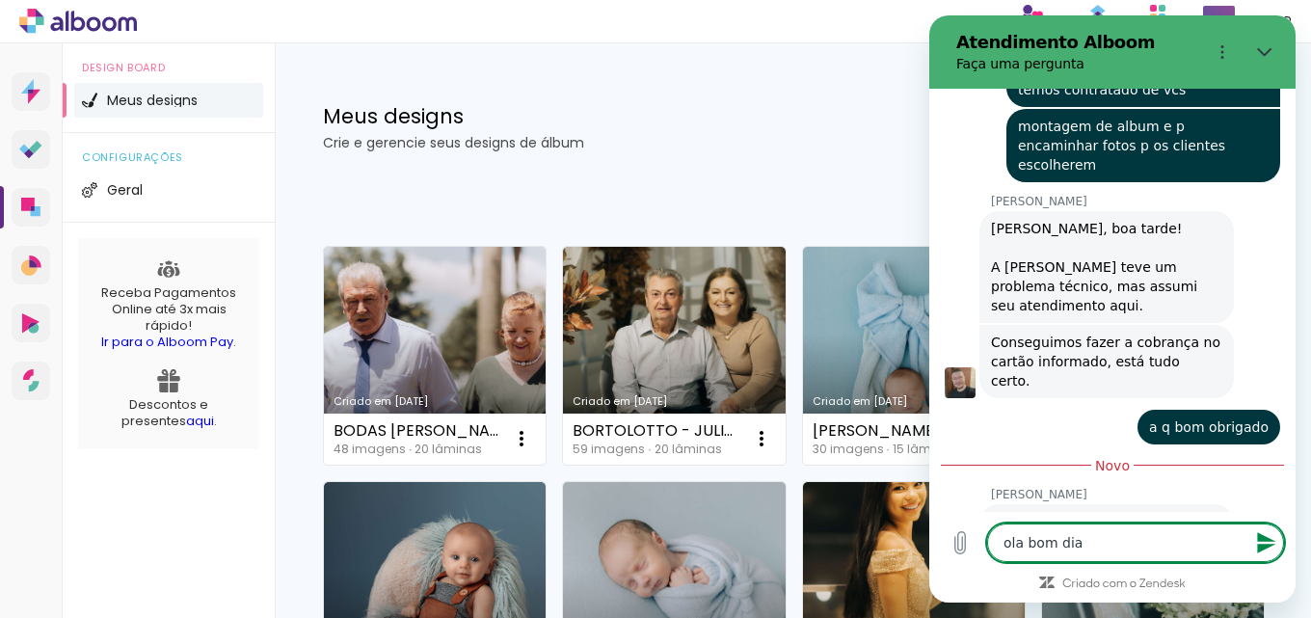
type textarea "x"
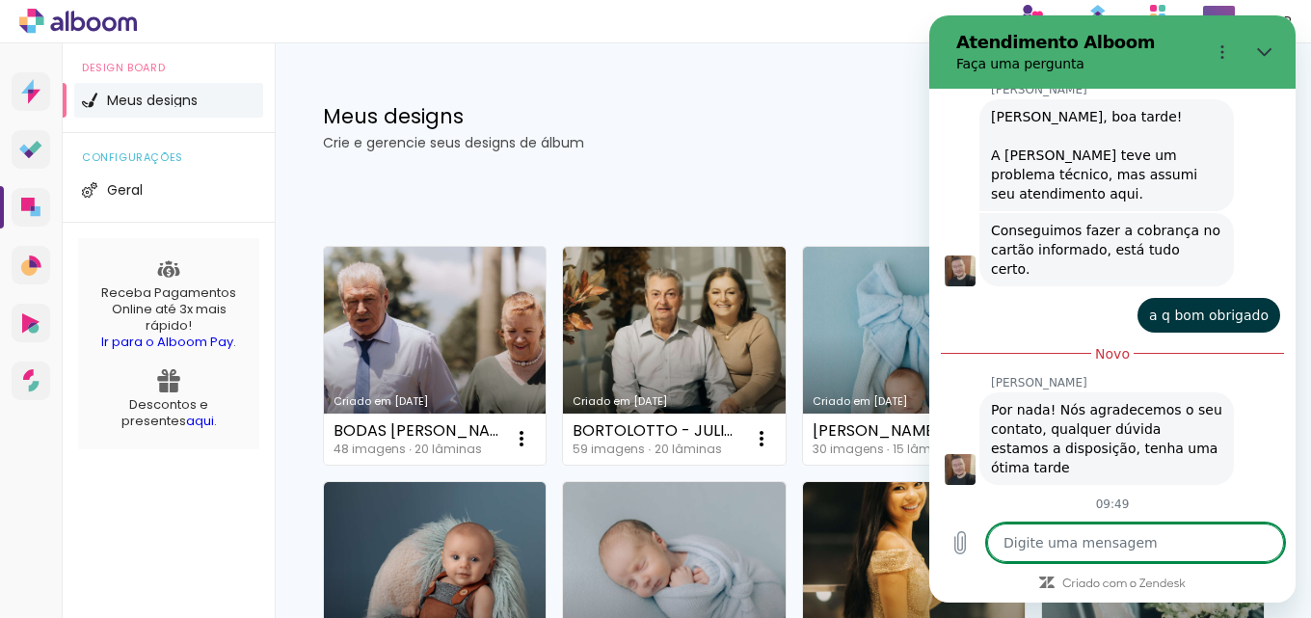
scroll to position [1404, 0]
type textarea "x"
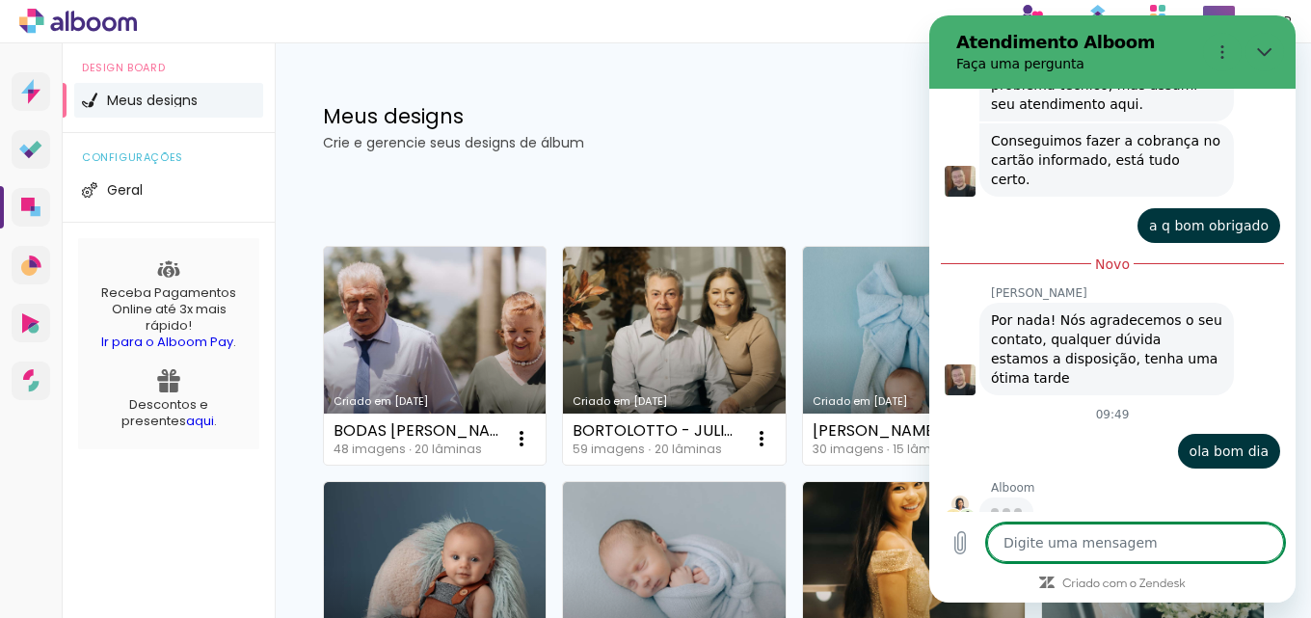
type textarea "o"
type textarea "x"
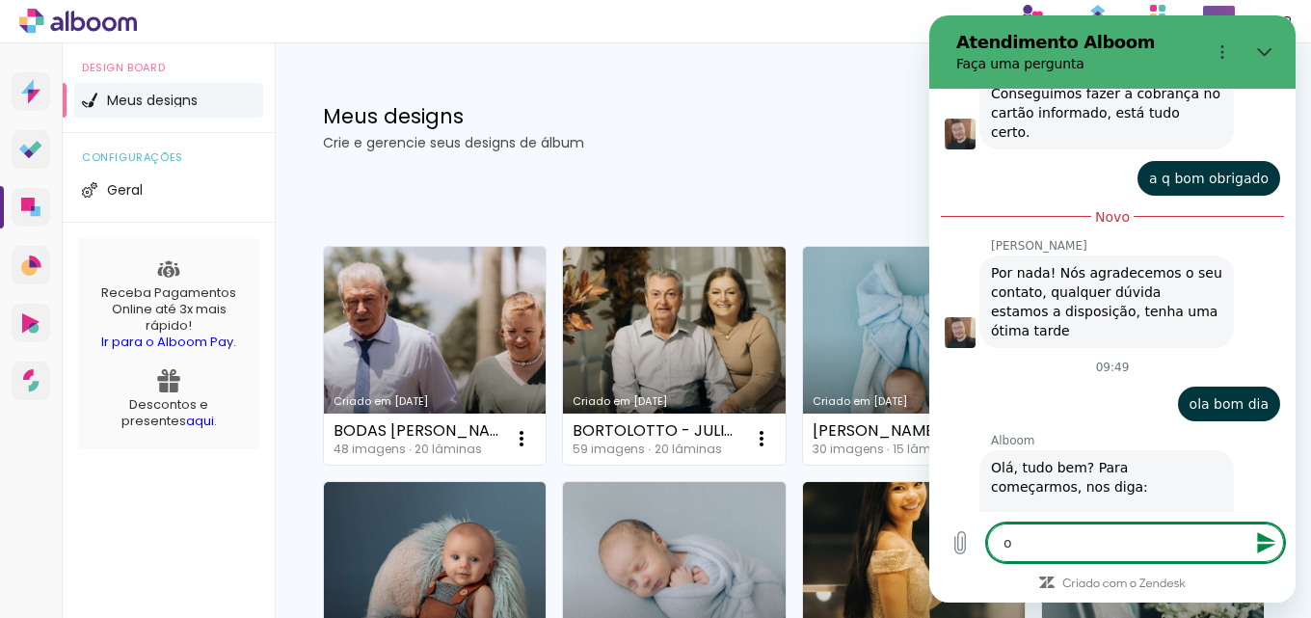
type textarea "on"
type textarea "x"
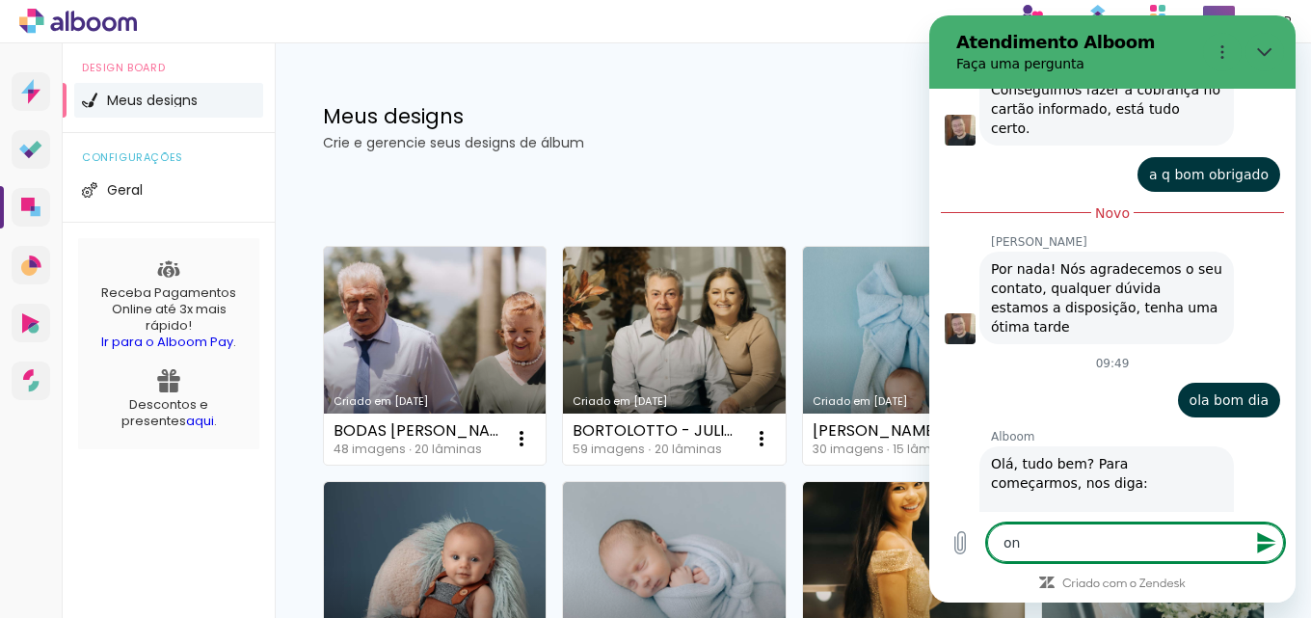
type textarea "on"
type textarea "x"
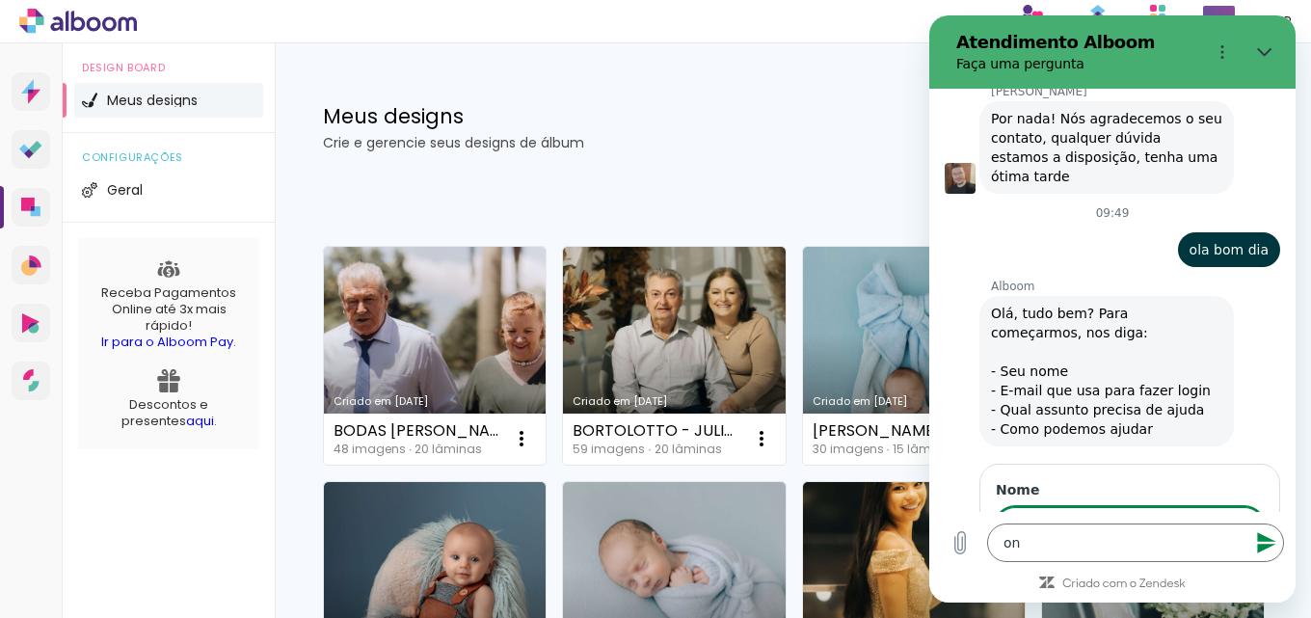
scroll to position [1695, 0]
type input "j"
type input "Jóder"
click at [1176, 563] on button "Avançar" at bounding box center [1220, 582] width 88 height 39
type textarea "x"
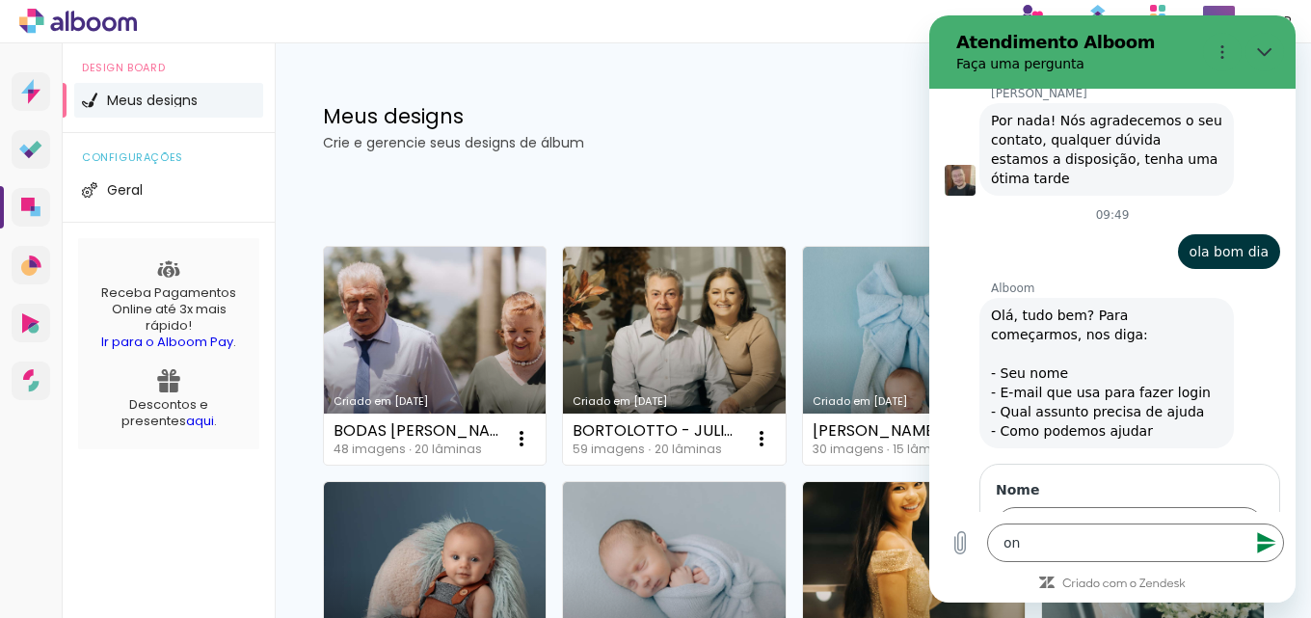
scroll to position [1778, 0]
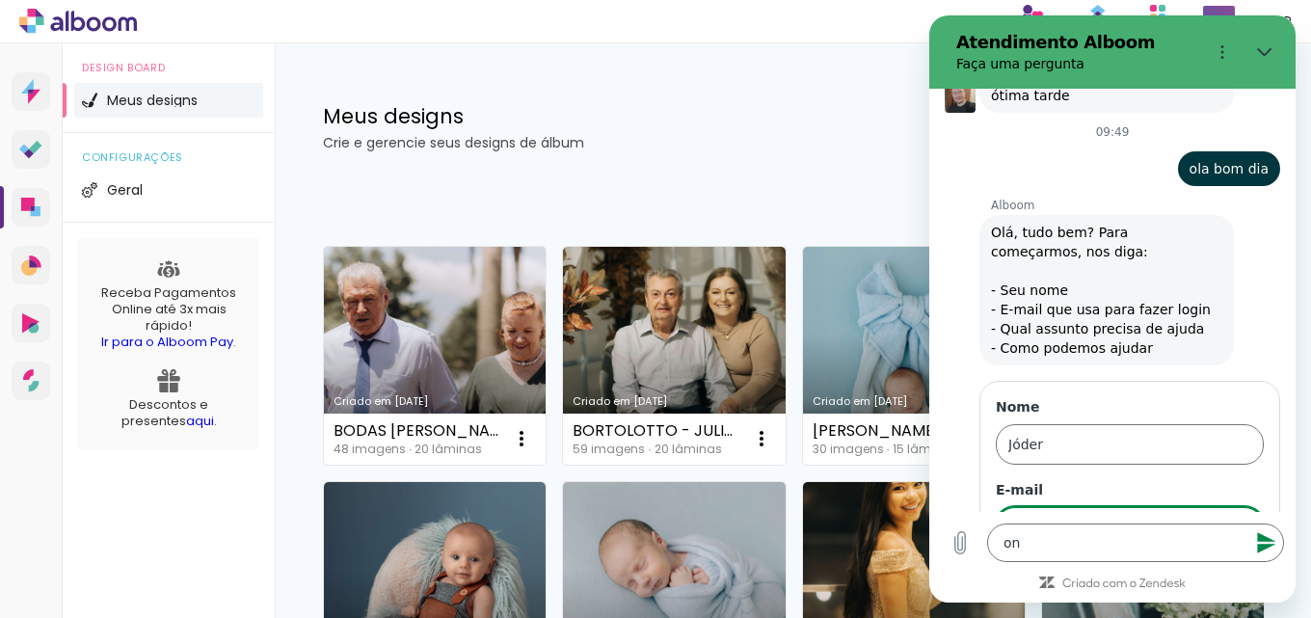
type input "studiojoder@gmail.com"
click at [1222, 571] on span "Avançar" at bounding box center [1220, 582] width 55 height 23
type textarea "x"
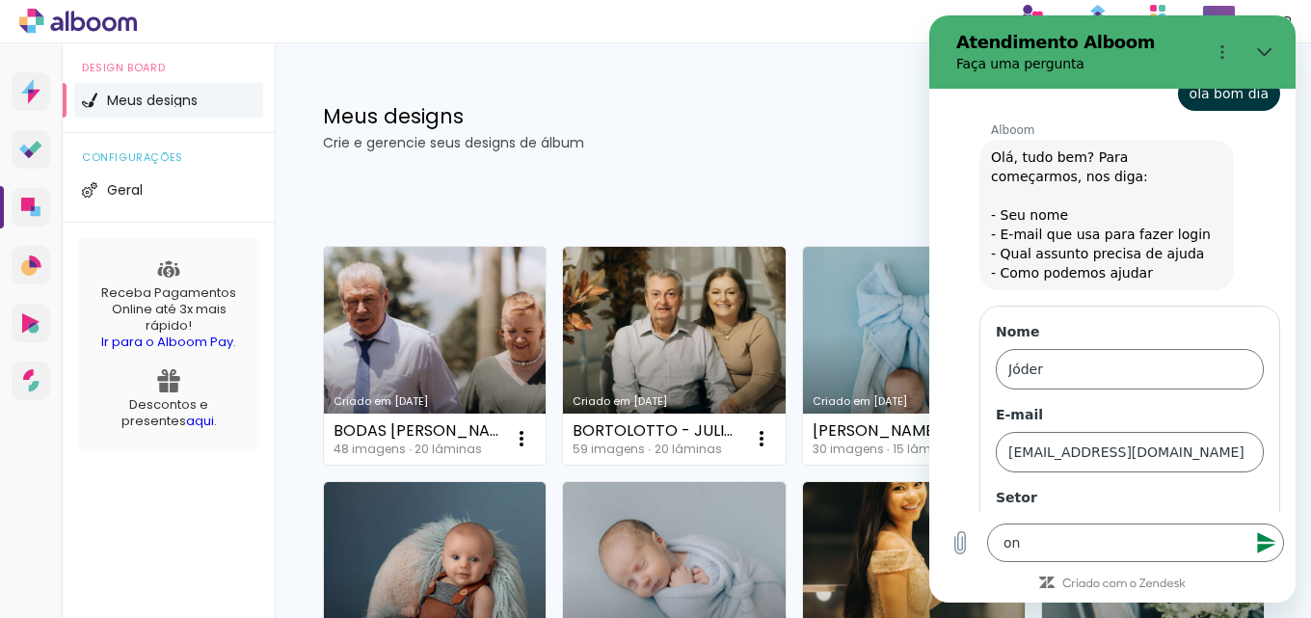
scroll to position [1859, 0]
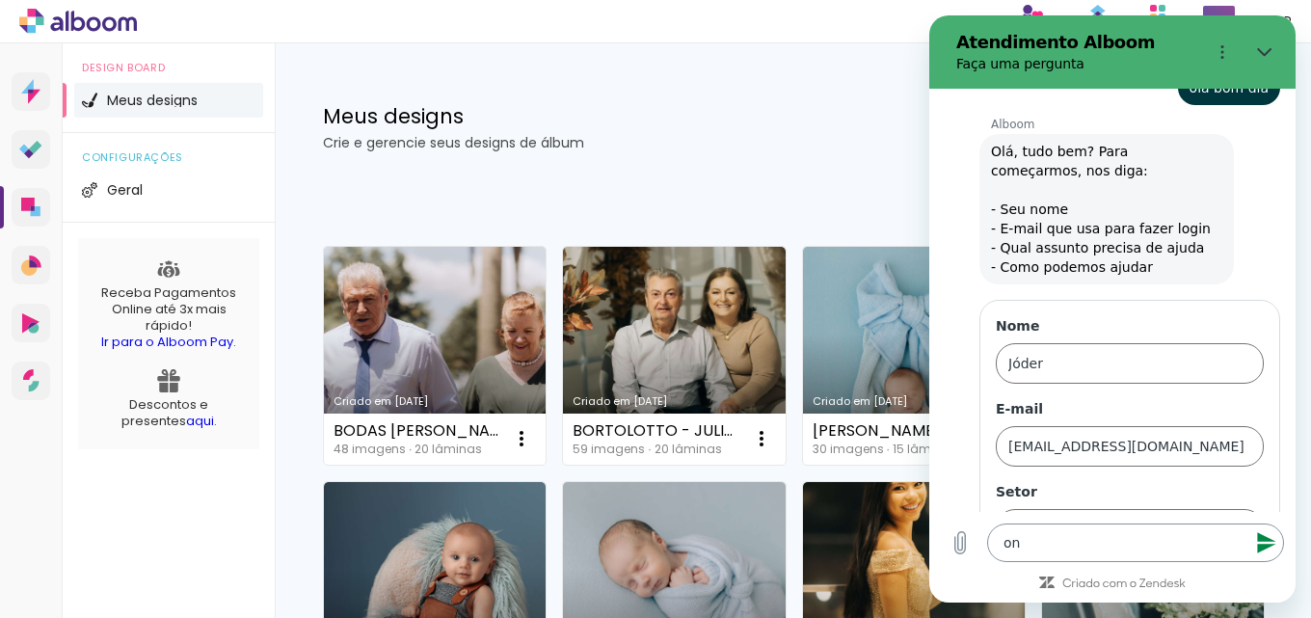
click at [1125, 541] on textarea "on" at bounding box center [1135, 543] width 297 height 39
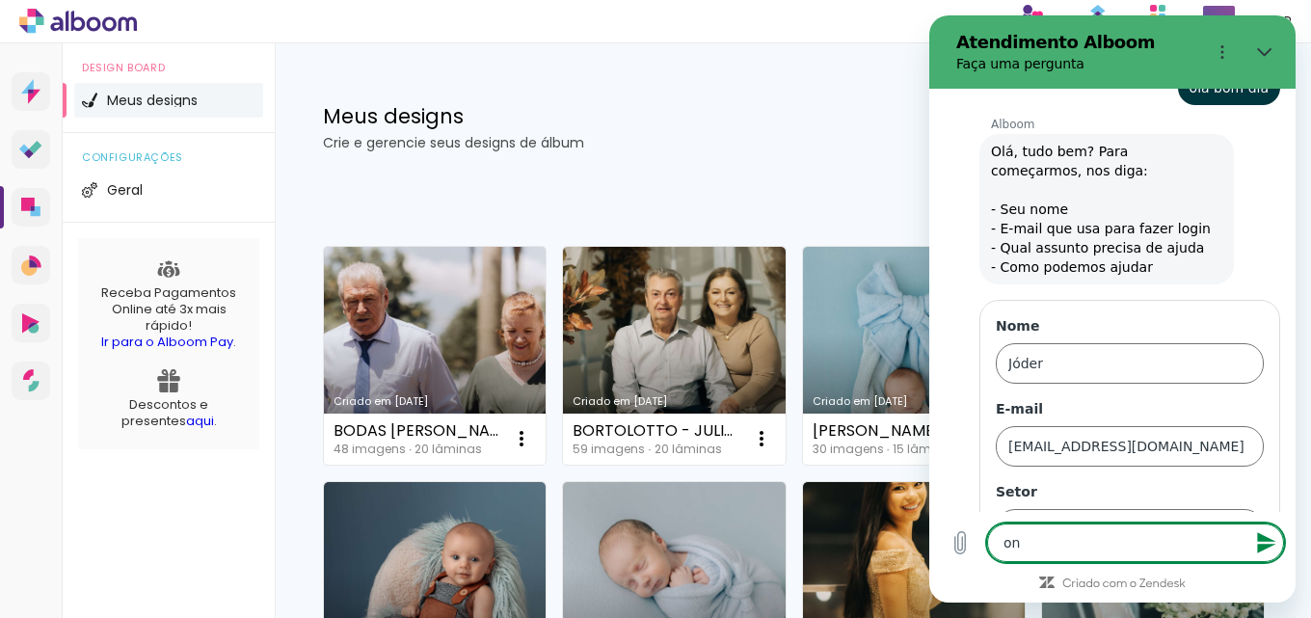
type textarea "o"
type textarea "x"
type textarea "c"
type textarea "x"
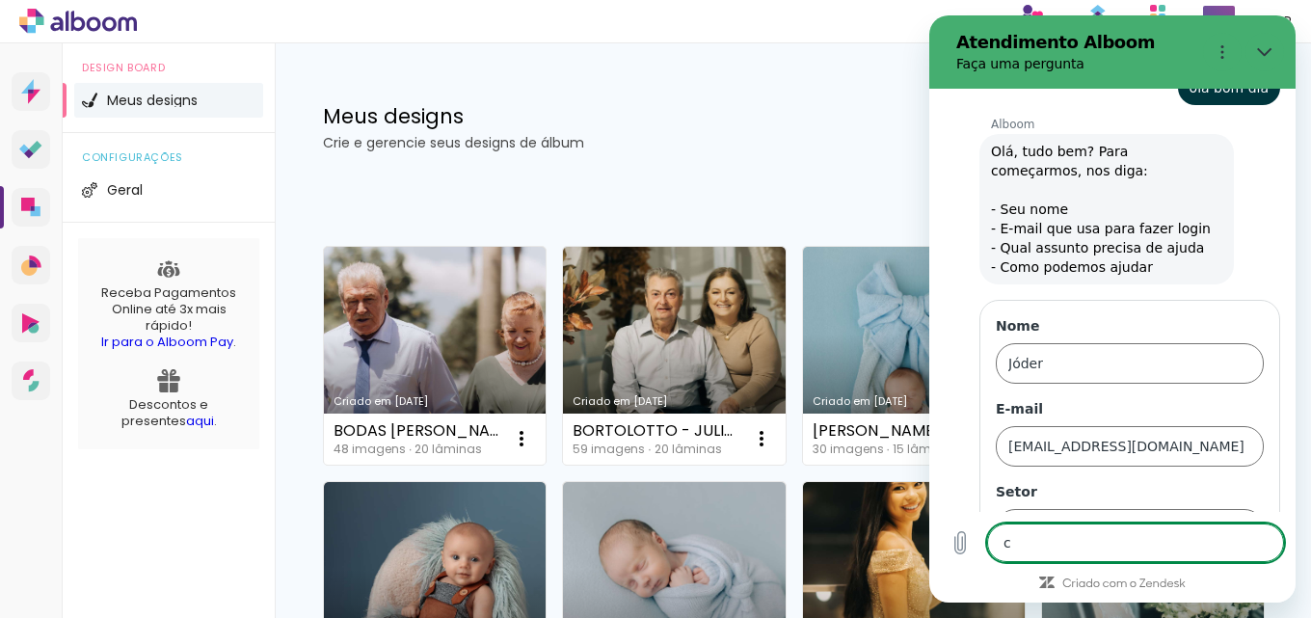
type textarea "co"
type textarea "x"
type textarea "com"
type textarea "x"
type textarea "como"
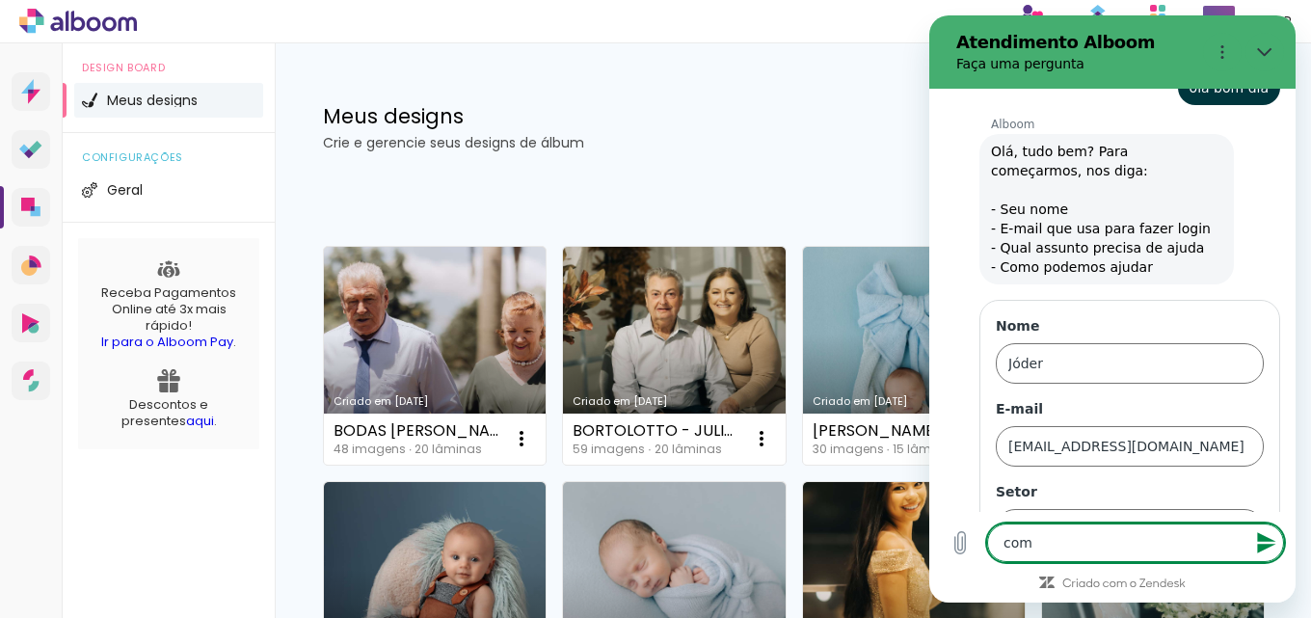
type textarea "x"
type textarea "como"
type textarea "x"
type textarea "como e"
type textarea "x"
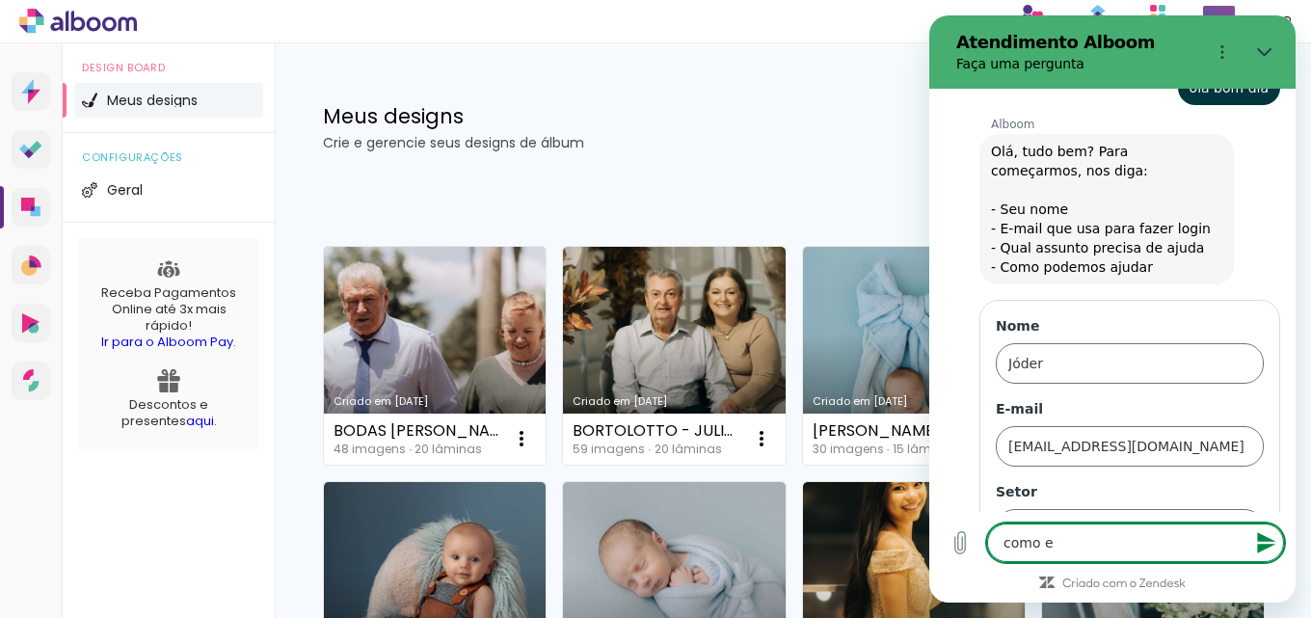
type textarea "como eu"
type textarea "x"
type textarea "como eu"
type textarea "x"
type textarea "como eu m"
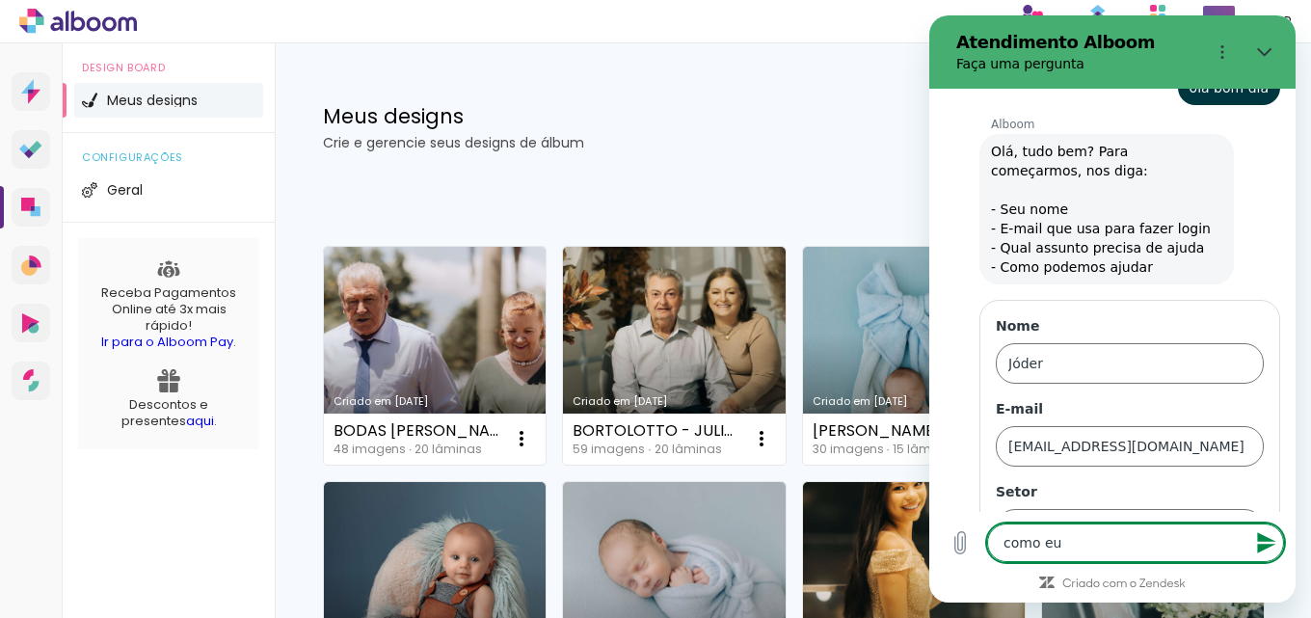
type textarea "x"
type textarea "como eu mu"
type textarea "x"
type textarea "como eu mud"
type textarea "x"
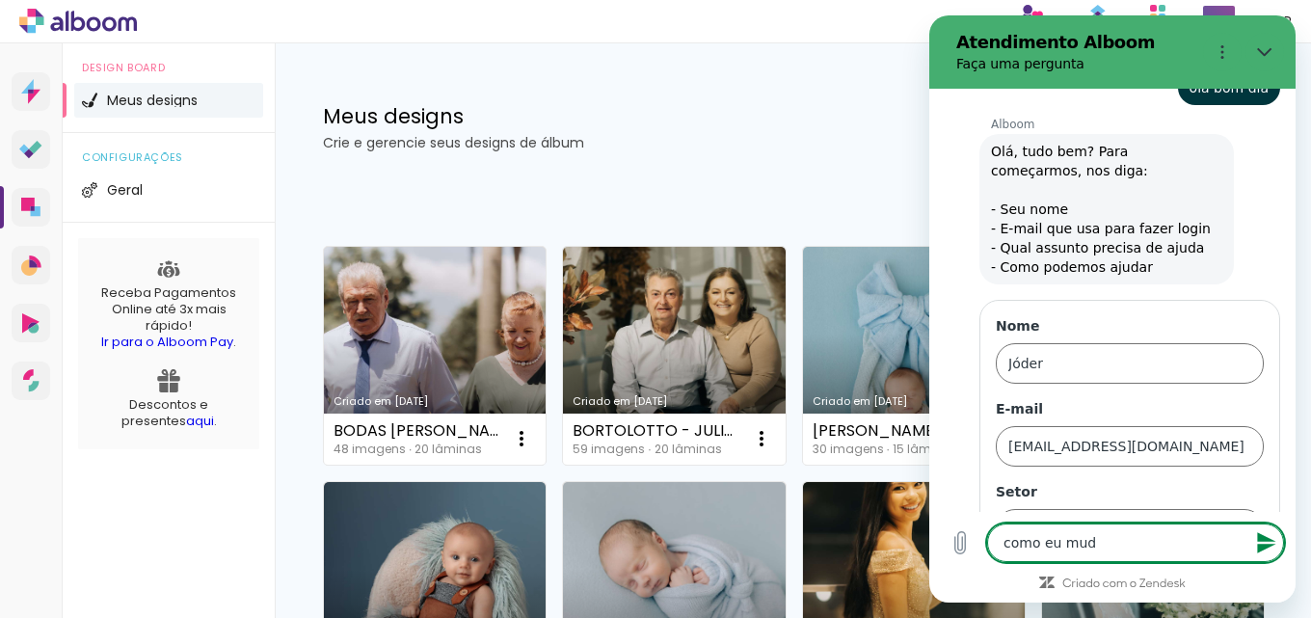
type textarea "como eu mudo"
type textarea "x"
type textarea "como eu mud"
type textarea "x"
type textarea "como eu mu"
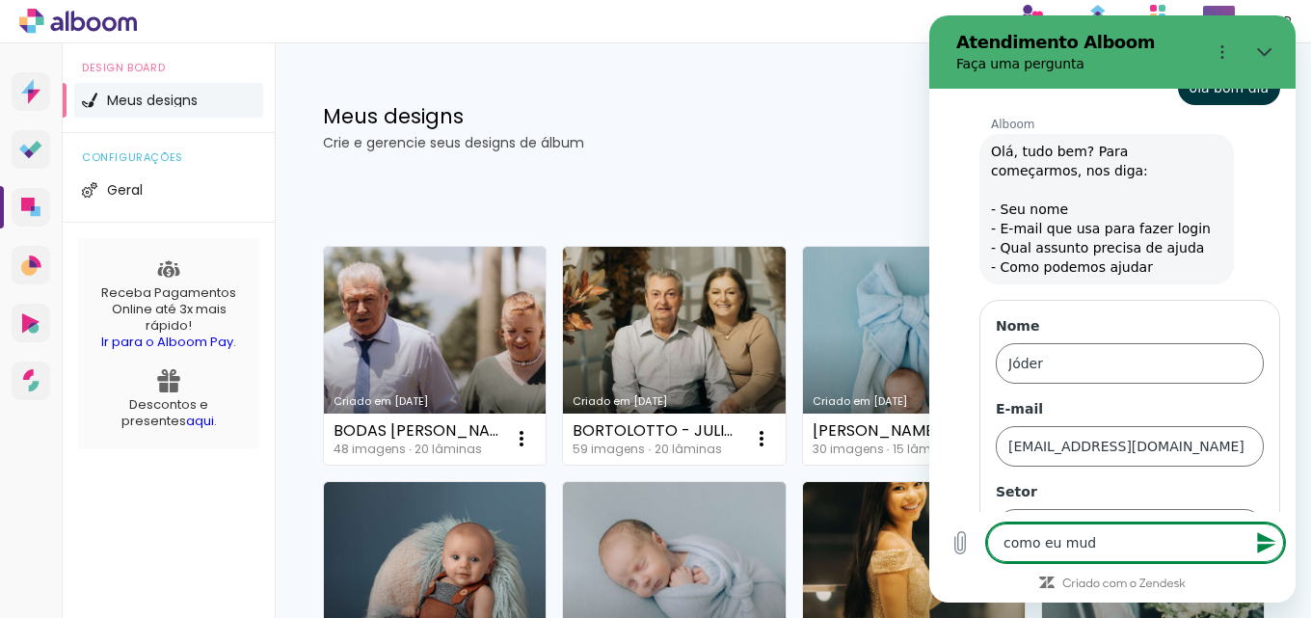
type textarea "x"
type textarea "como eu m"
type textarea "x"
type textarea "como eu"
type textarea "x"
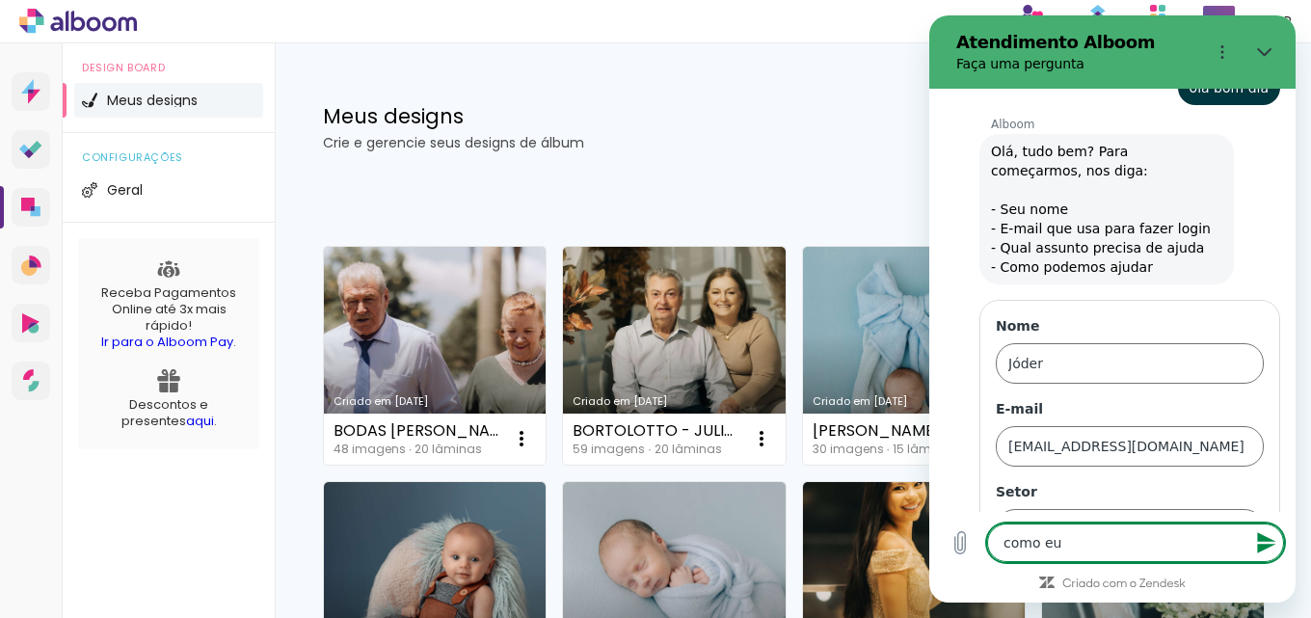
type textarea "como eu t"
type textarea "x"
type textarea "como eu tr"
type textarea "x"
type textarea "como eu tro"
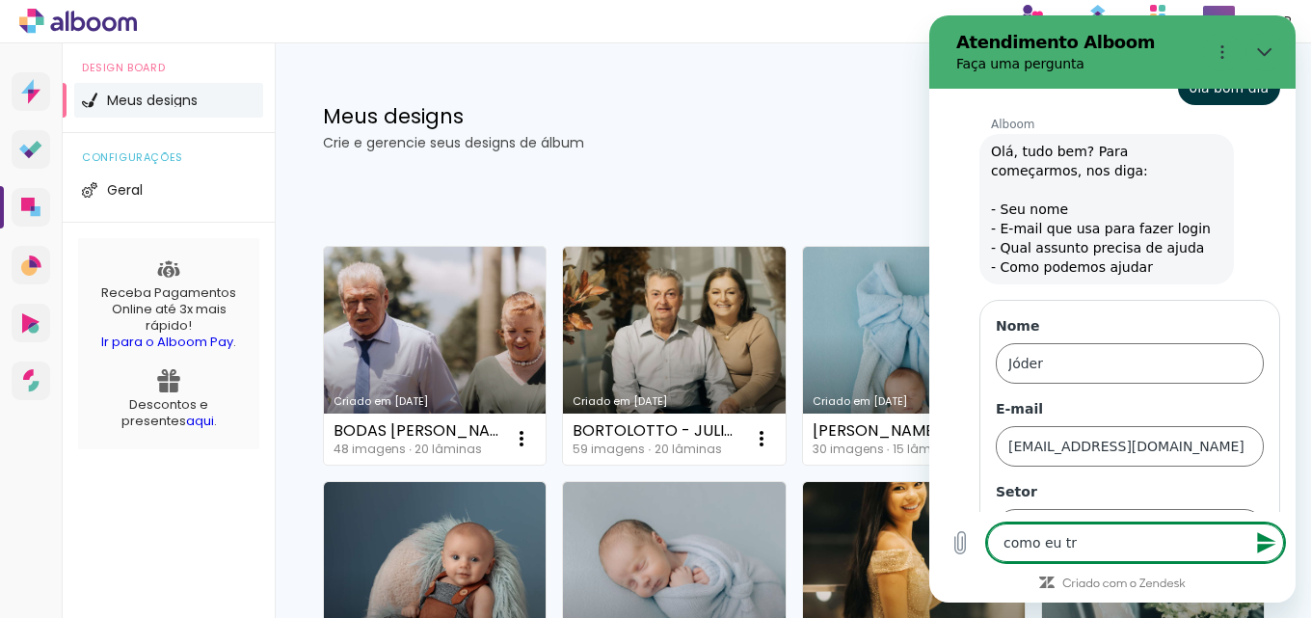
type textarea "x"
type textarea "como eu troc"
type textarea "x"
type textarea "como eu troco"
type textarea "x"
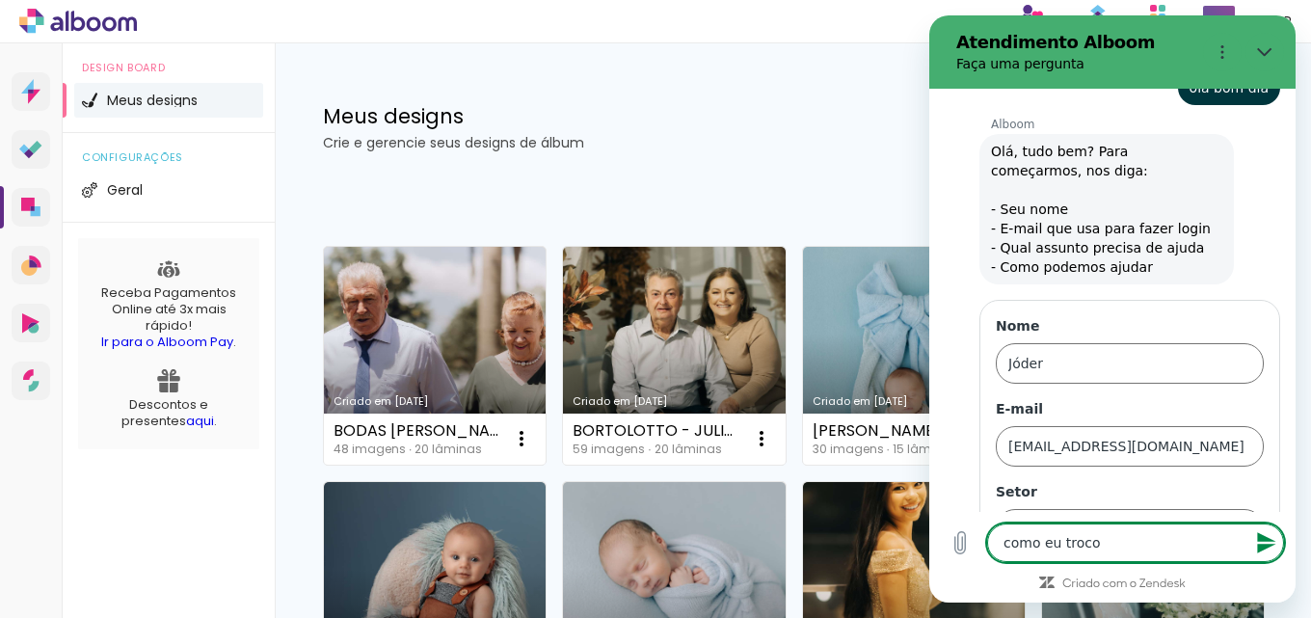
type textarea "como eu troco"
type textarea "x"
type textarea "como eu troco o"
type textarea "x"
type textarea "como eu troco o"
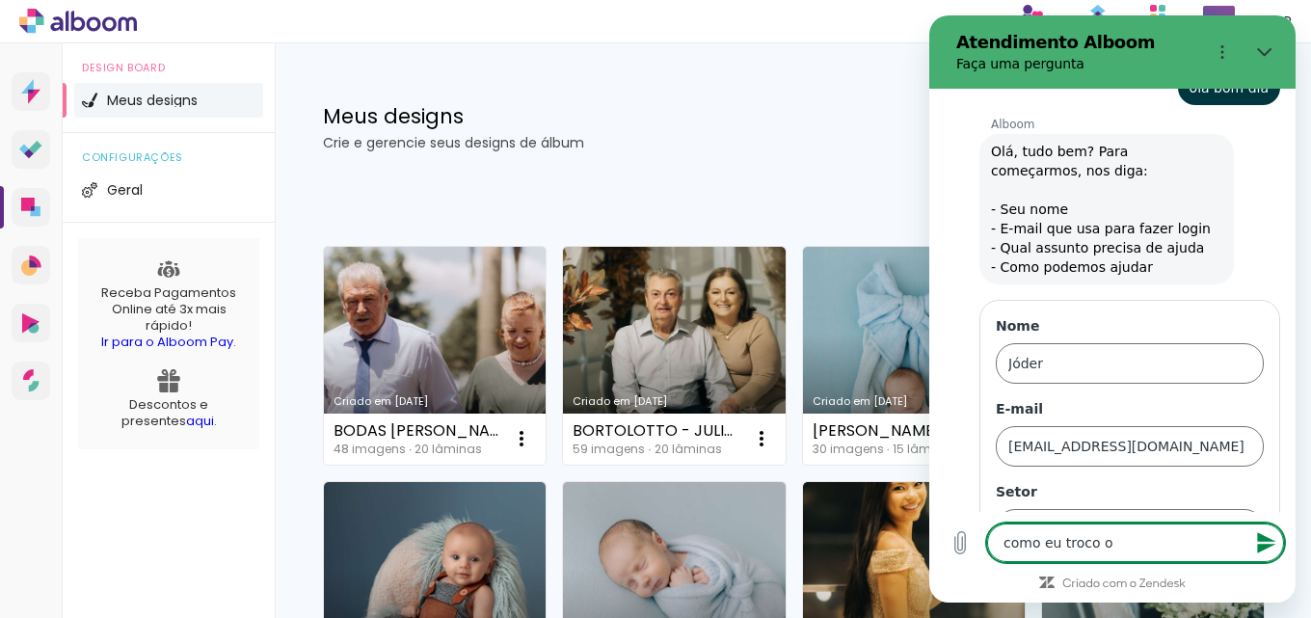
type textarea "x"
type textarea "como eu troco o l"
type textarea "x"
type textarea "como eu troco o ld"
type textarea "x"
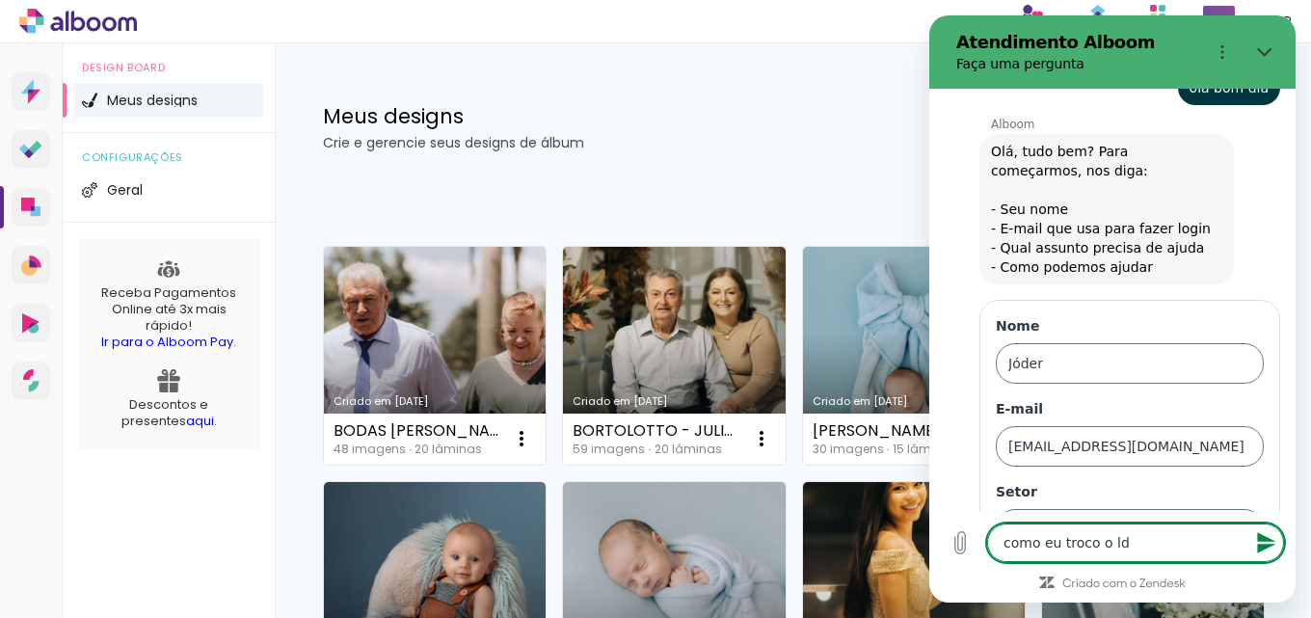
type textarea "como eu troco o l"
type textarea "x"
type textarea "como eu troco o lh"
type textarea "x"
type textarea "como eu troco o lhd"
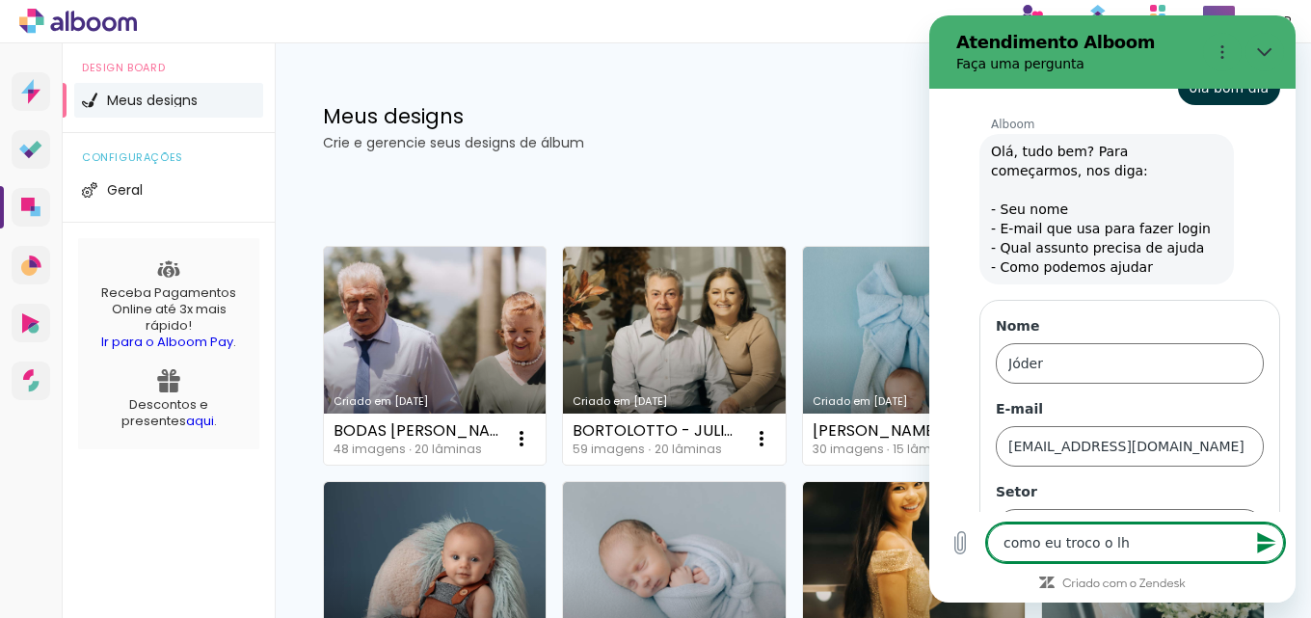
type textarea "x"
type textarea "como eu troco o lhd"
type textarea "x"
type textarea "como eu troco o lhd d"
type textarea "x"
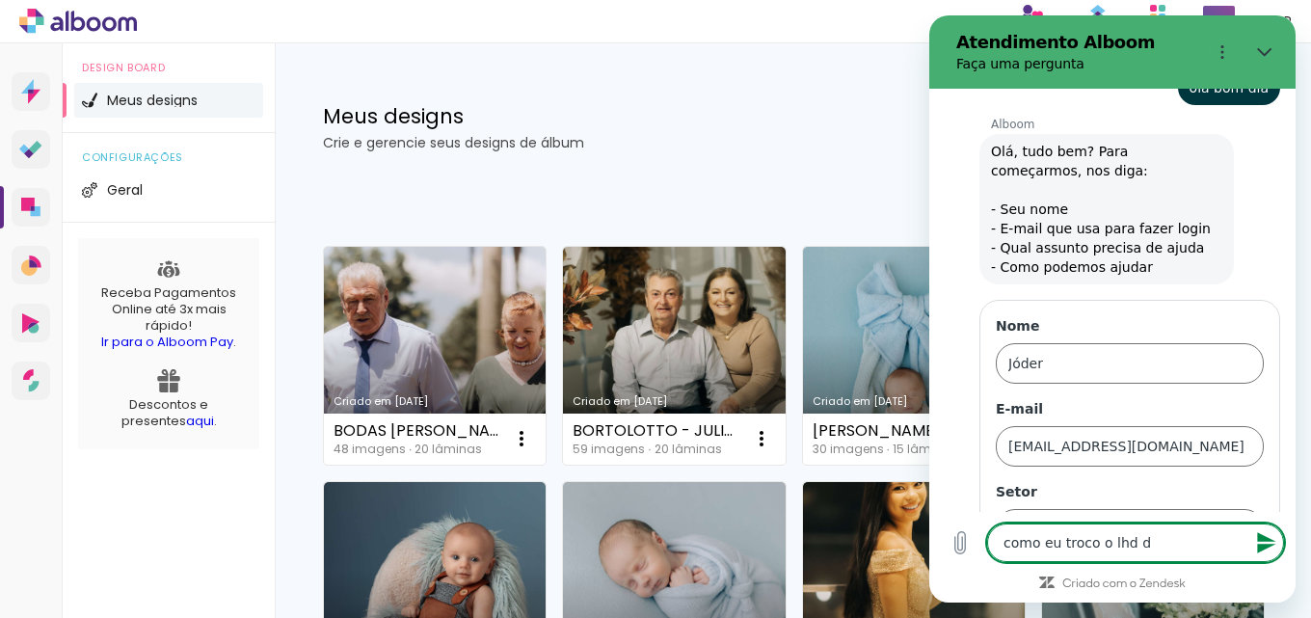
type textarea "como eu troco o lhd"
type textarea "x"
type textarea "como eu troco o lhd"
type textarea "x"
type textarea "como eu troco o lh"
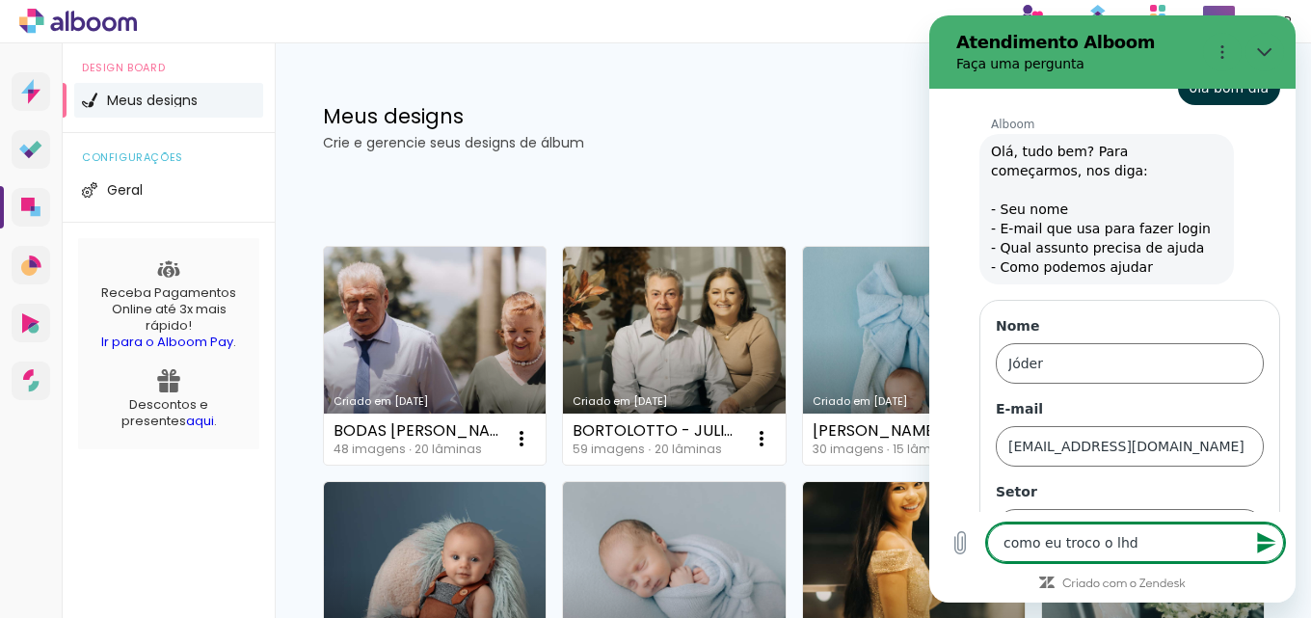
type textarea "x"
type textarea "como eu troco o l"
type textarea "x"
type textarea "como eu troco o"
type textarea "x"
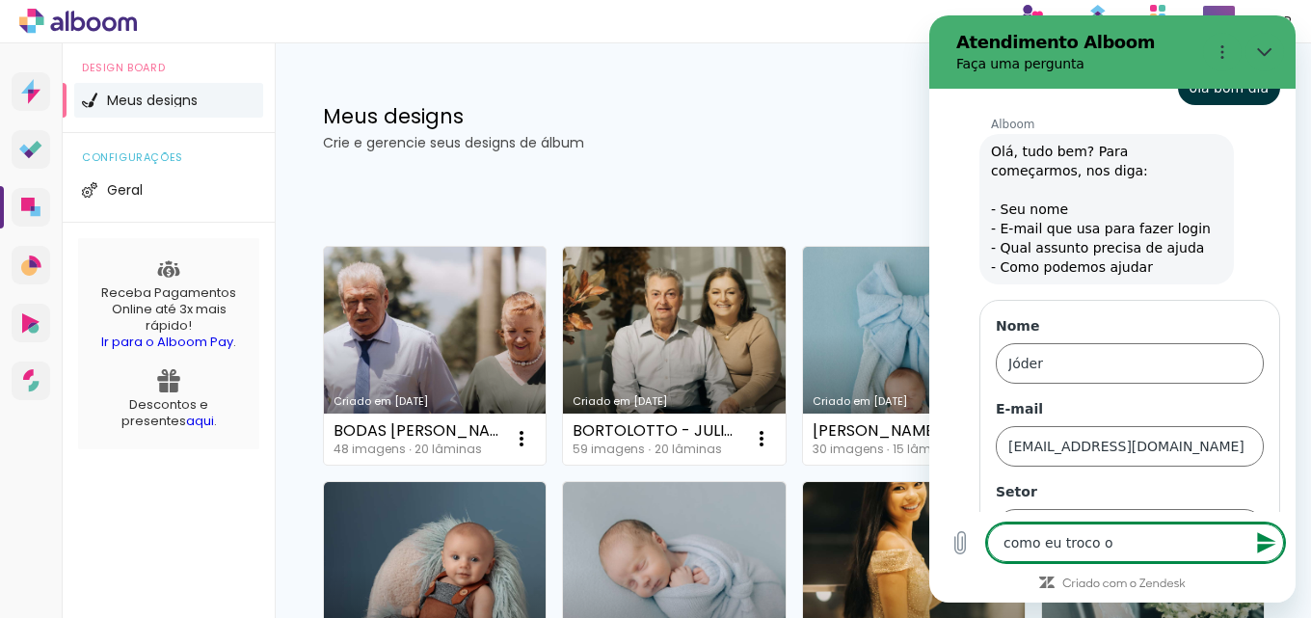
type textarea "como eu troco o"
type textarea "x"
type textarea "como eu troco o"
type textarea "x"
type textarea "como eu troco o H"
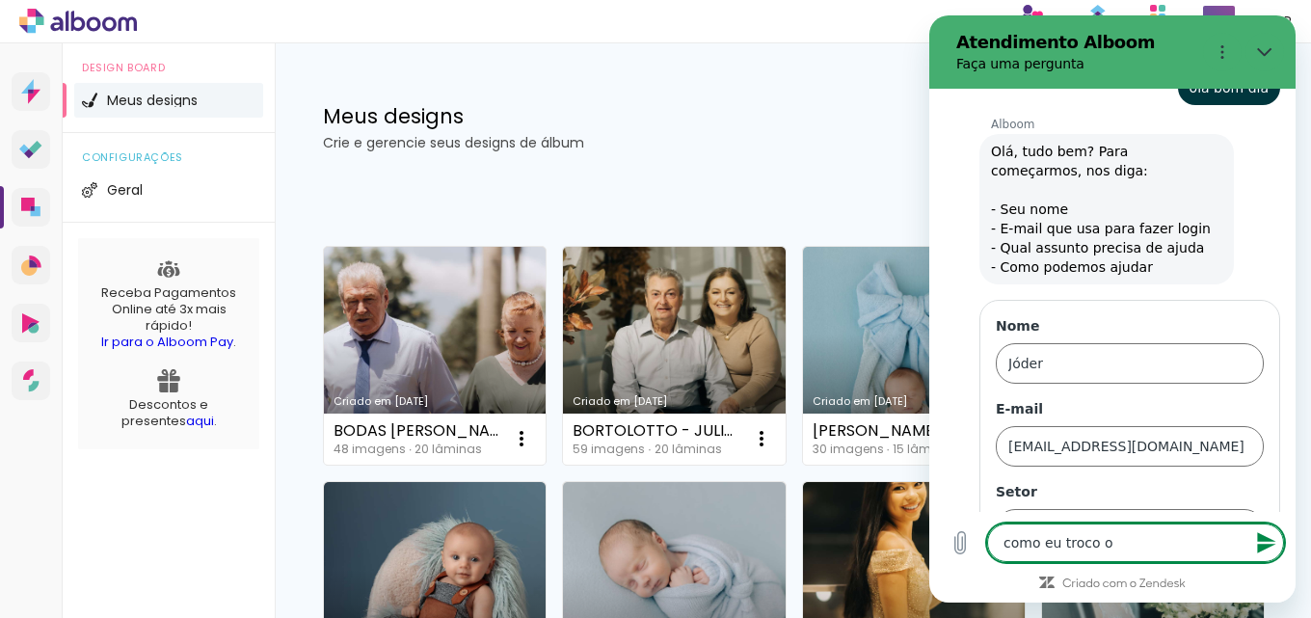
type textarea "x"
type textarea "como eu troco o Hd"
type textarea "x"
type textarea "como eu troco o Hd"
type textarea "x"
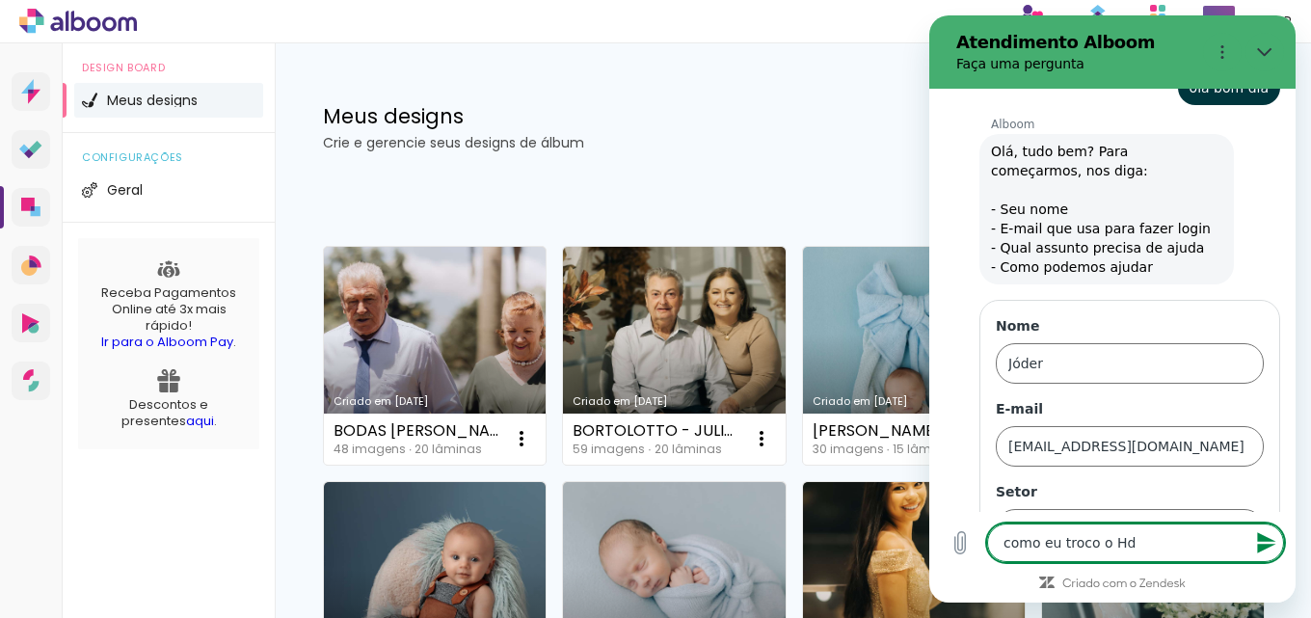
type textarea "como eu troco o Hd d"
type textarea "x"
type textarea "como eu troco o Hd de"
type textarea "x"
type textarea "como eu troco o Hd de"
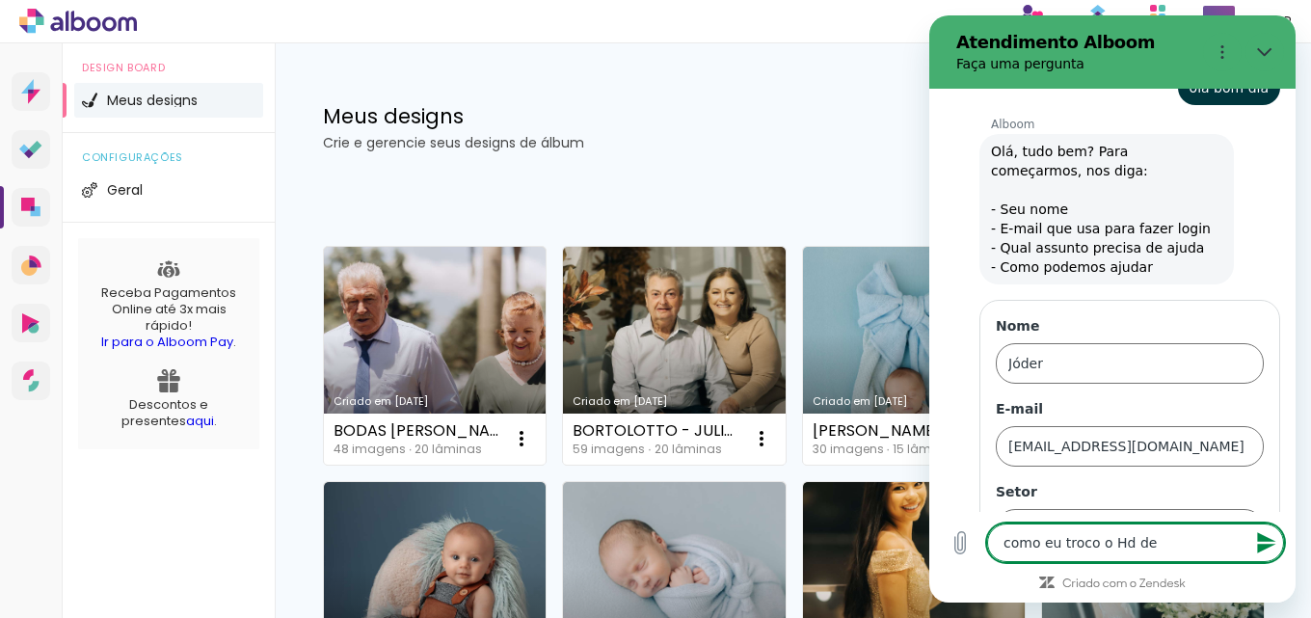
type textarea "x"
type textarea "como eu troco o Hd de e"
type textarea "x"
type textarea "como eu troco o Hd de ex"
type textarea "x"
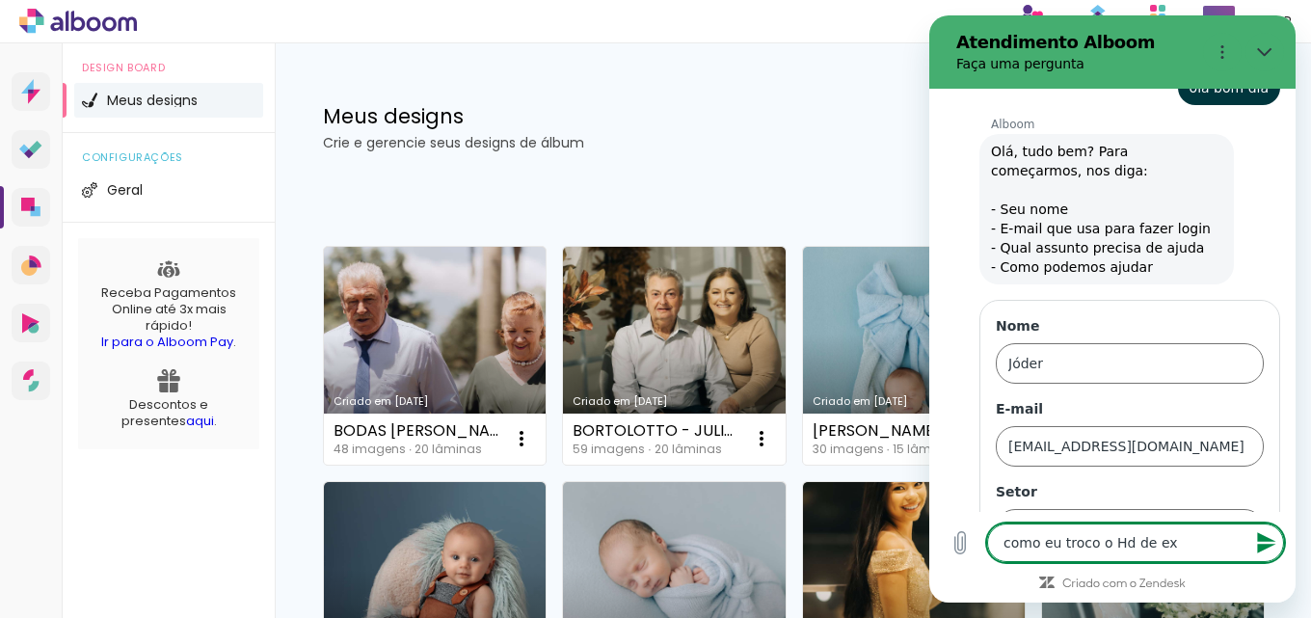
type textarea "como eu troco o Hd de exp"
type textarea "x"
type textarea "como eu troco o Hd de expo"
type textarea "x"
type textarea "como eu troco o Hd de expor"
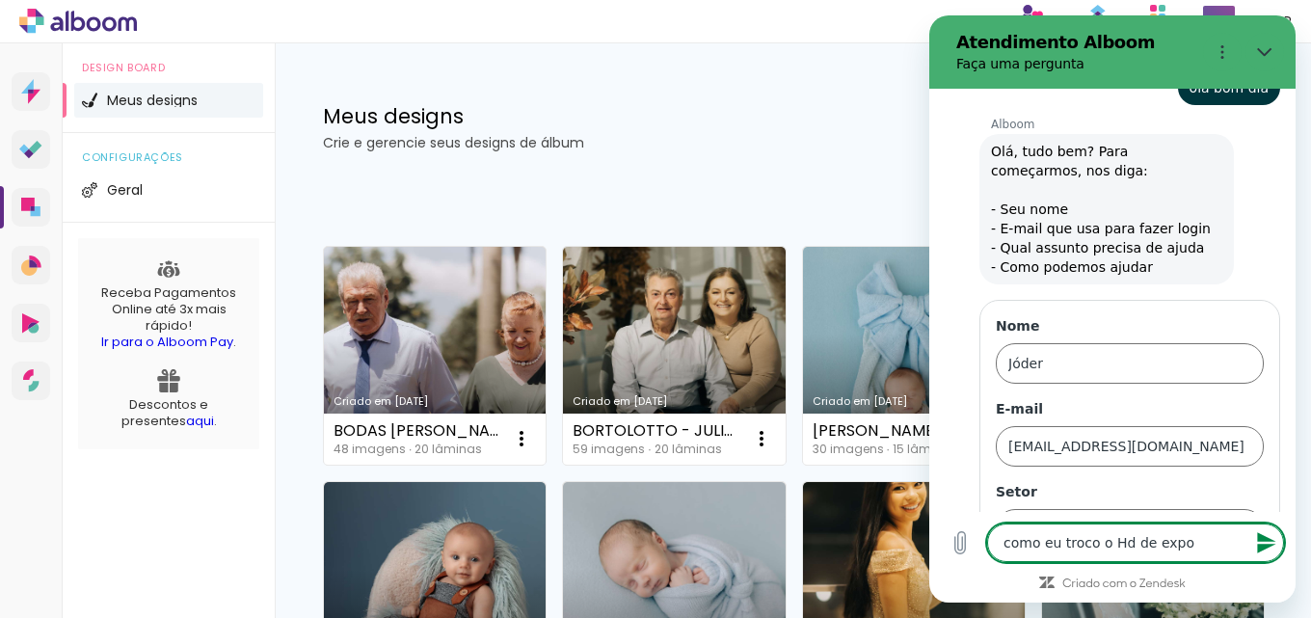
type textarea "x"
type textarea "como eu troco o Hd de export"
type textarea "x"
type textarea "como eu troco o Hd de exportç"
type textarea "x"
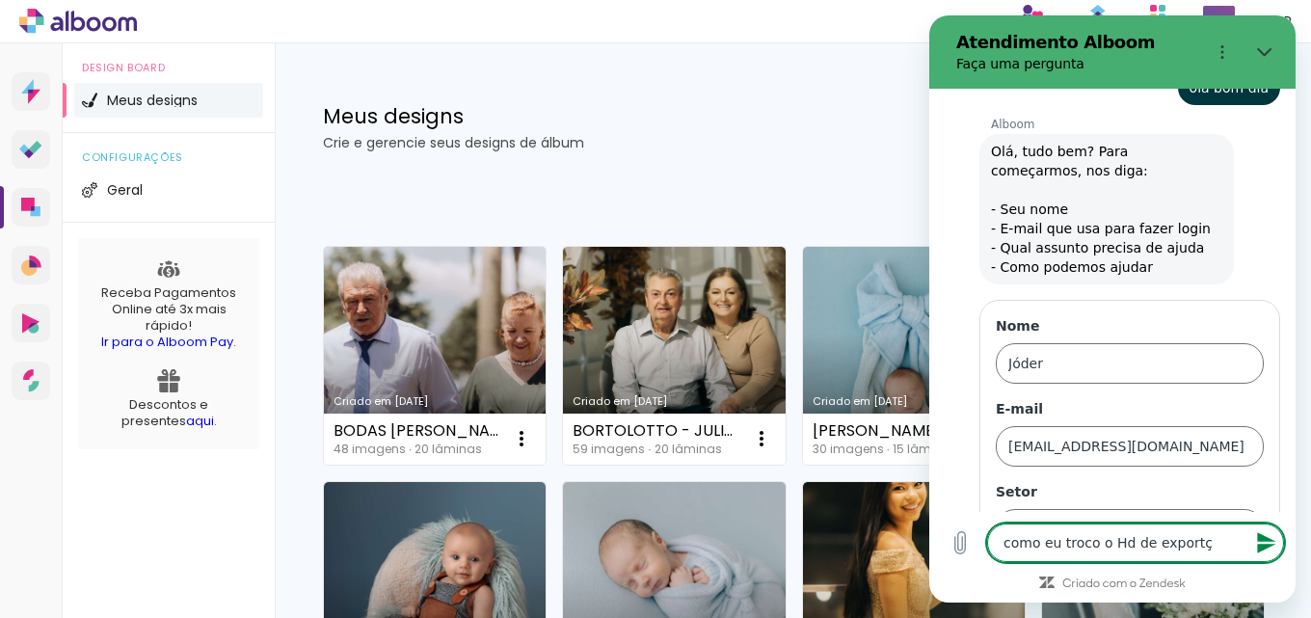
type textarea "como eu troco o Hd de exportçã"
type textarea "x"
type textarea "como eu troco o Hd de exportção"
type textarea "x"
type textarea "como eu troco o Hd de exportçã"
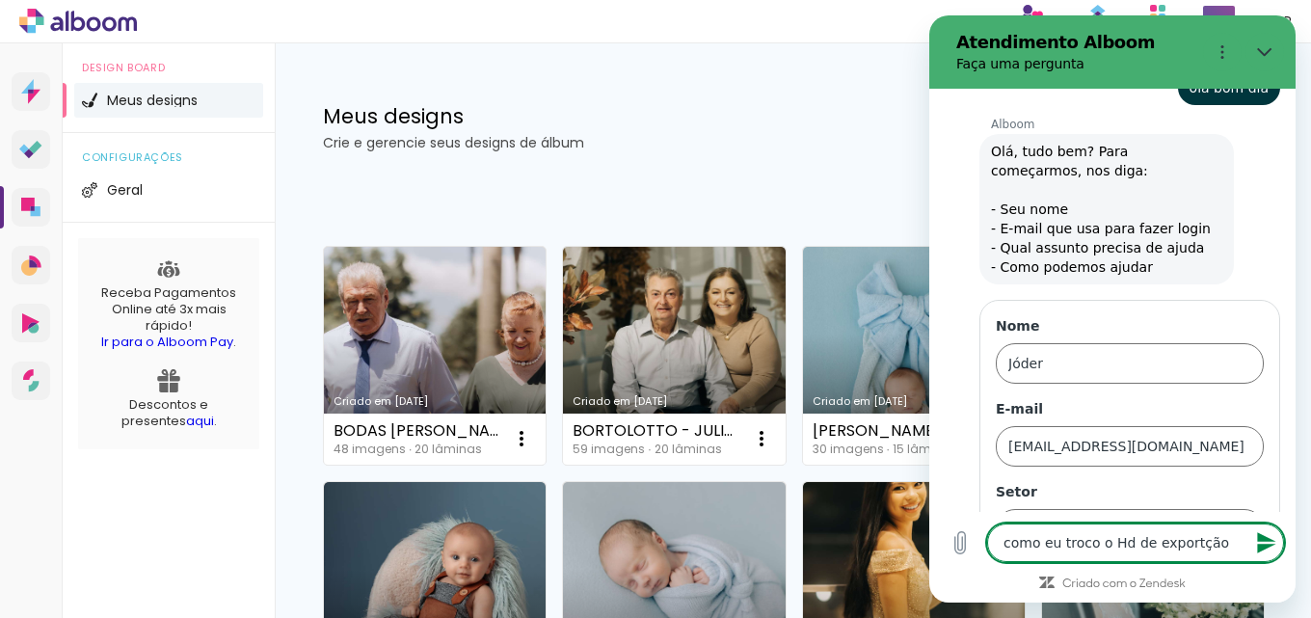
type textarea "x"
type textarea "como eu troco o Hd de exportç"
type textarea "x"
type textarea "como eu troco o Hd de export"
type textarea "x"
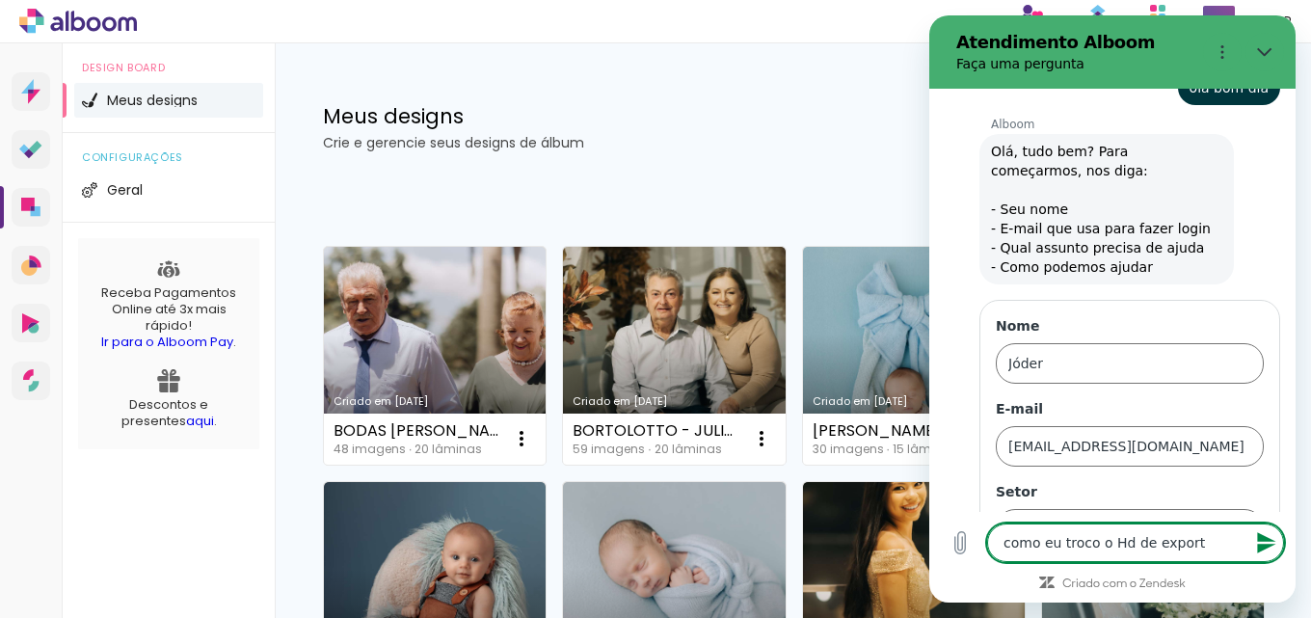
type textarea "como eu troco o Hd de exporta"
type textarea "x"
type textarea "como eu troco o Hd de exportaç"
type textarea "x"
type textarea "como eu troco o Hd de exportaçã"
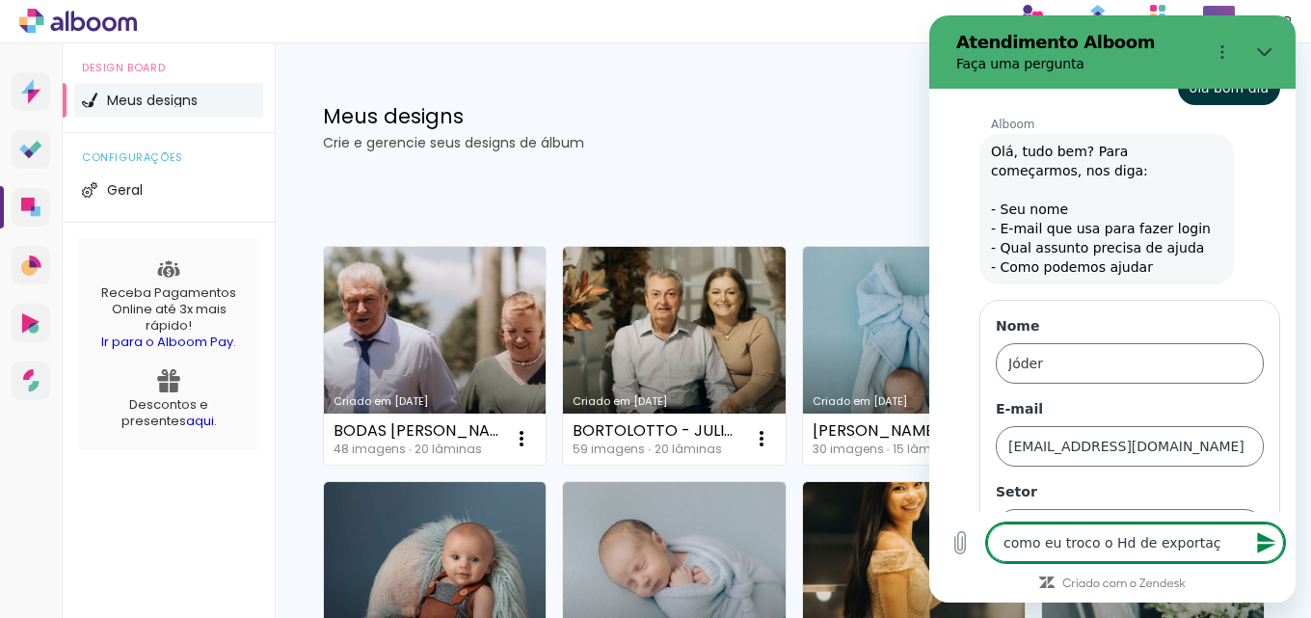
type textarea "x"
type textarea "como eu troco o Hd de exportação"
type textarea "x"
type textarea "como eu troco o Hd de exportação"
type textarea "x"
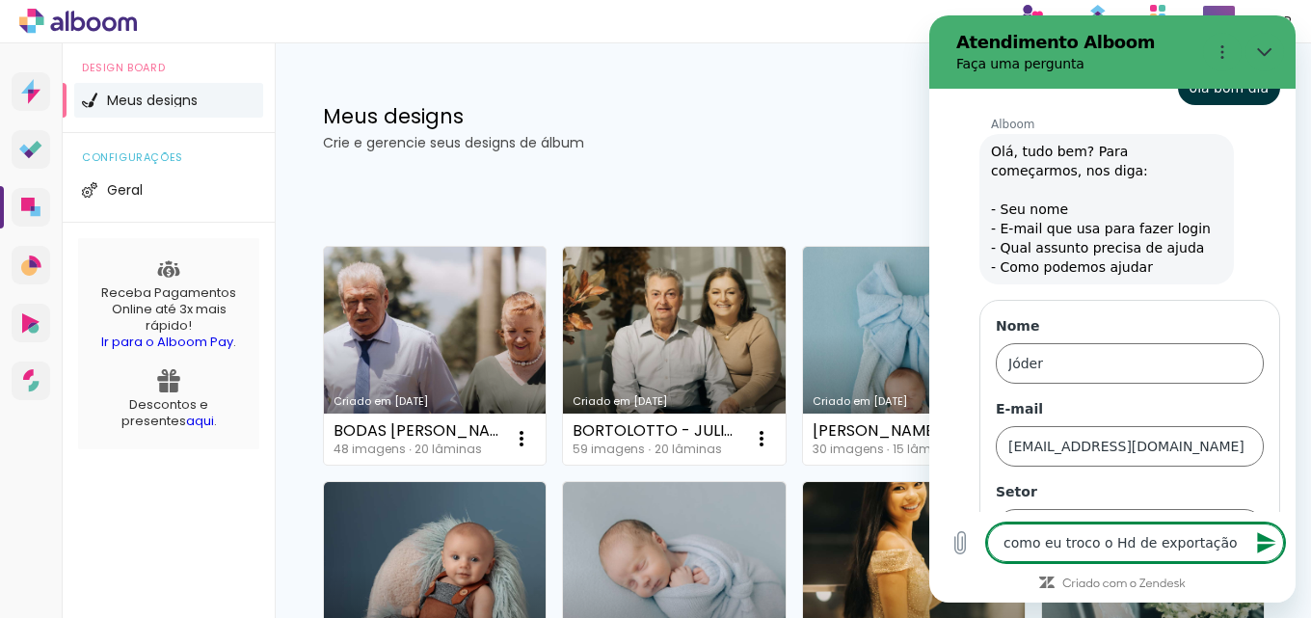
type textarea "como eu troco o Hd de exportação ?"
type textarea "x"
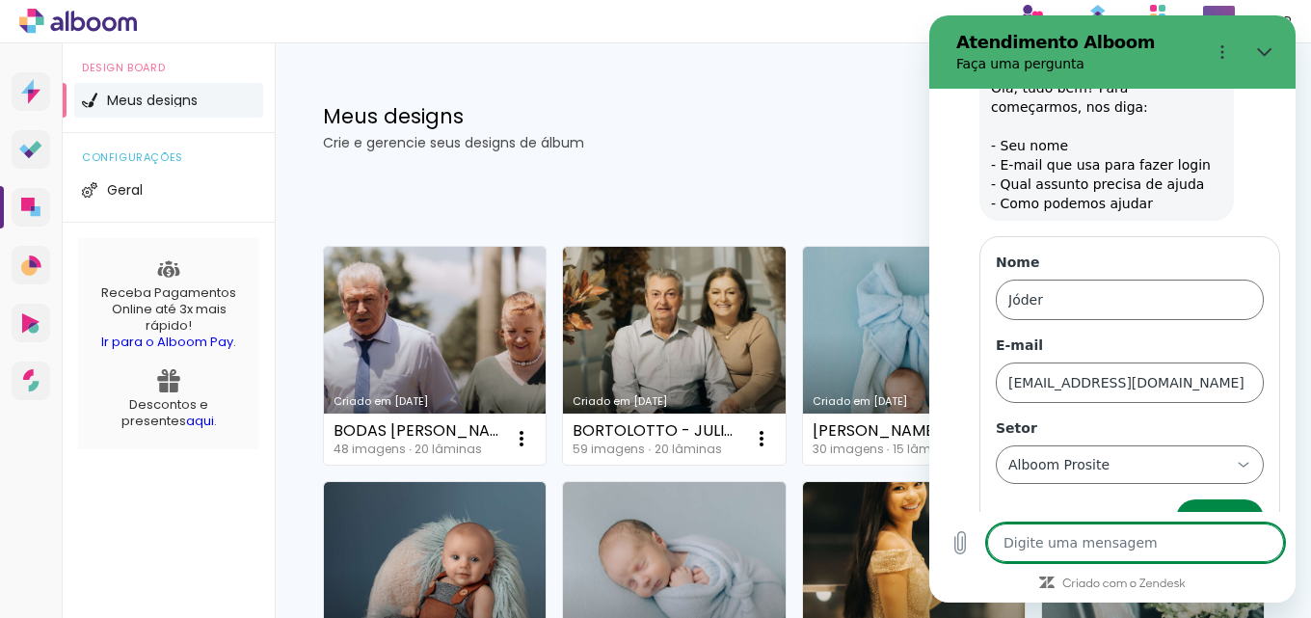
type textarea "x"
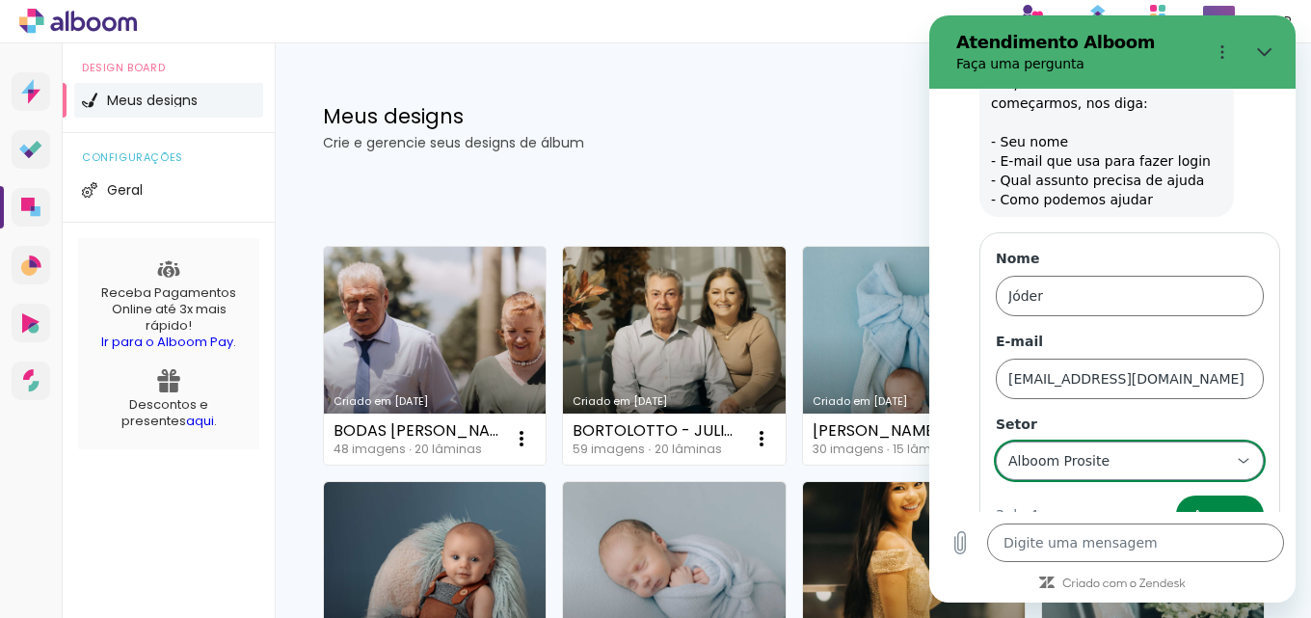
click at [1177, 444] on div "Alboom Prosite Alboom Prosite" at bounding box center [1119, 461] width 224 height 35
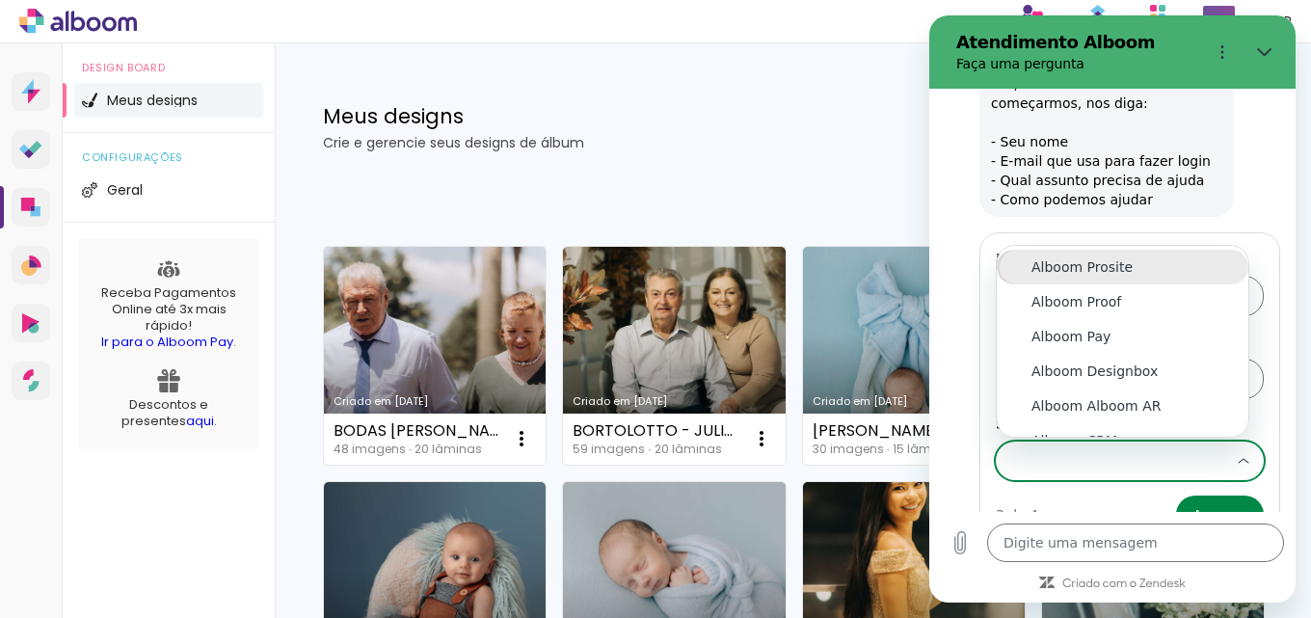
scroll to position [21, 0]
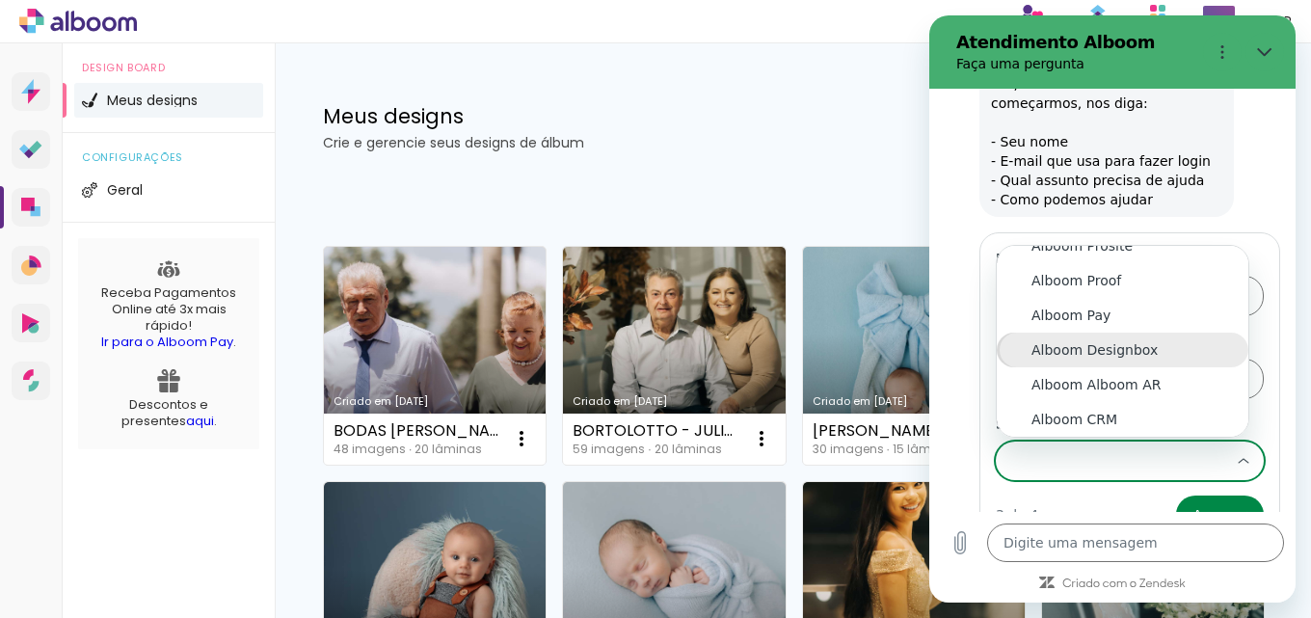
click at [1114, 340] on div "Alboom Designbox" at bounding box center [1123, 349] width 182 height 19
type input "Alboom Designbox"
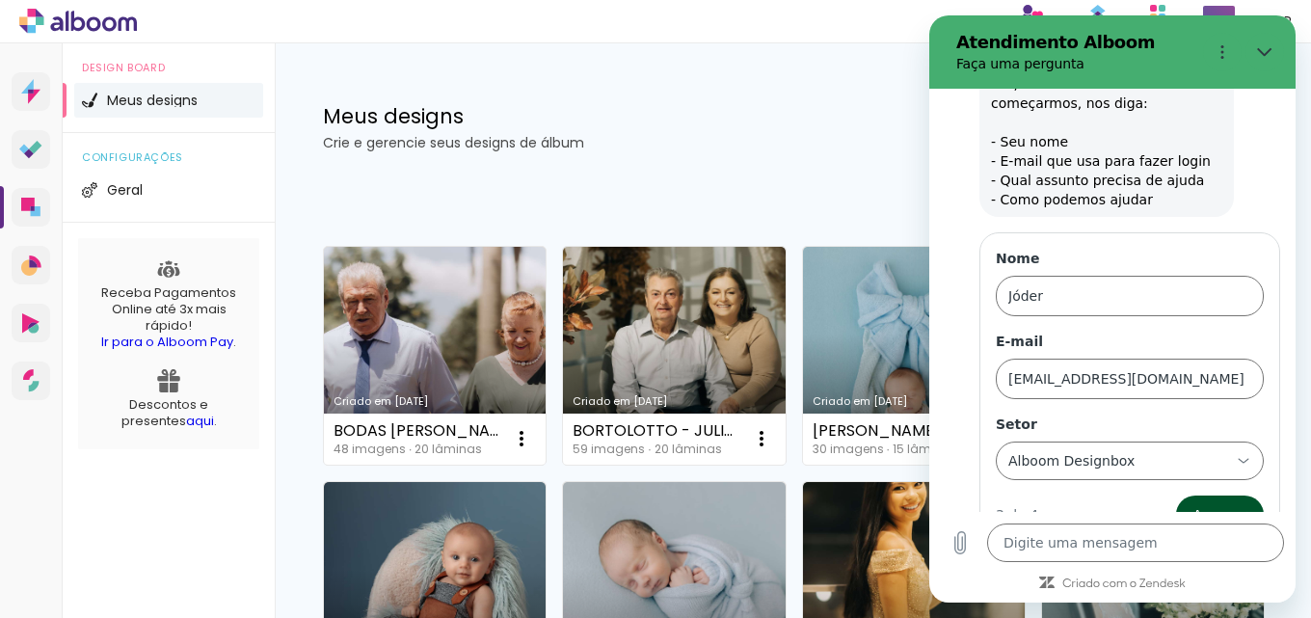
click at [1210, 503] on span "Avançar" at bounding box center [1220, 514] width 55 height 23
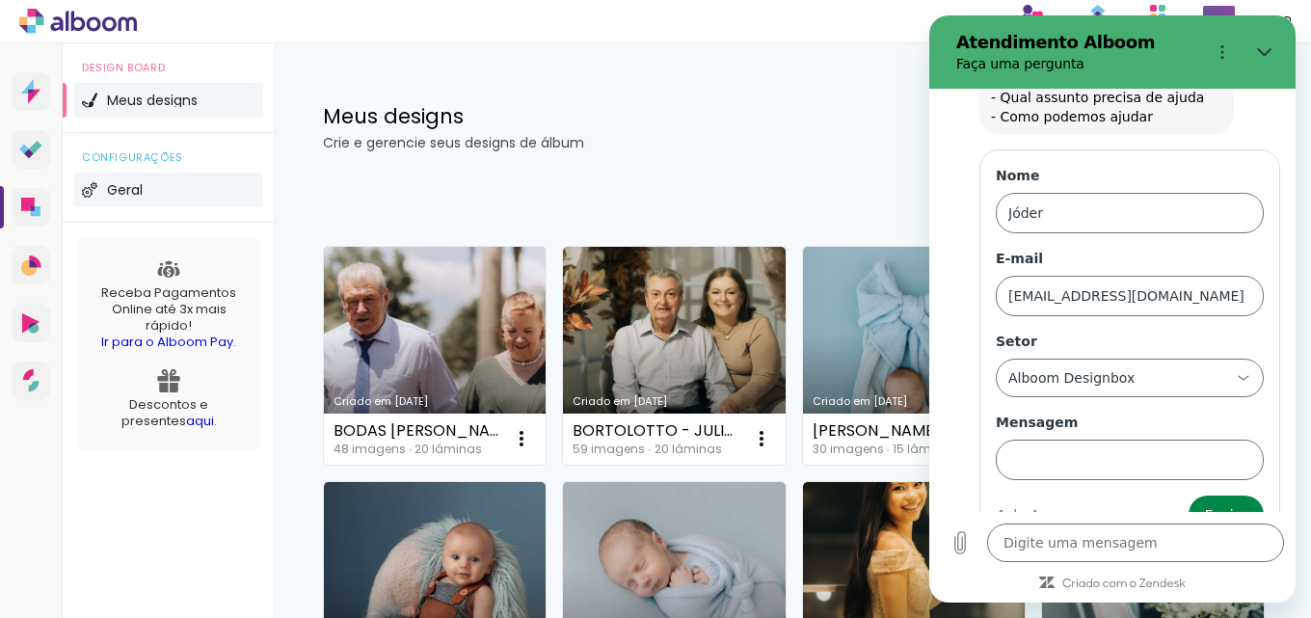
click at [150, 181] on li "Geral" at bounding box center [168, 190] width 189 height 35
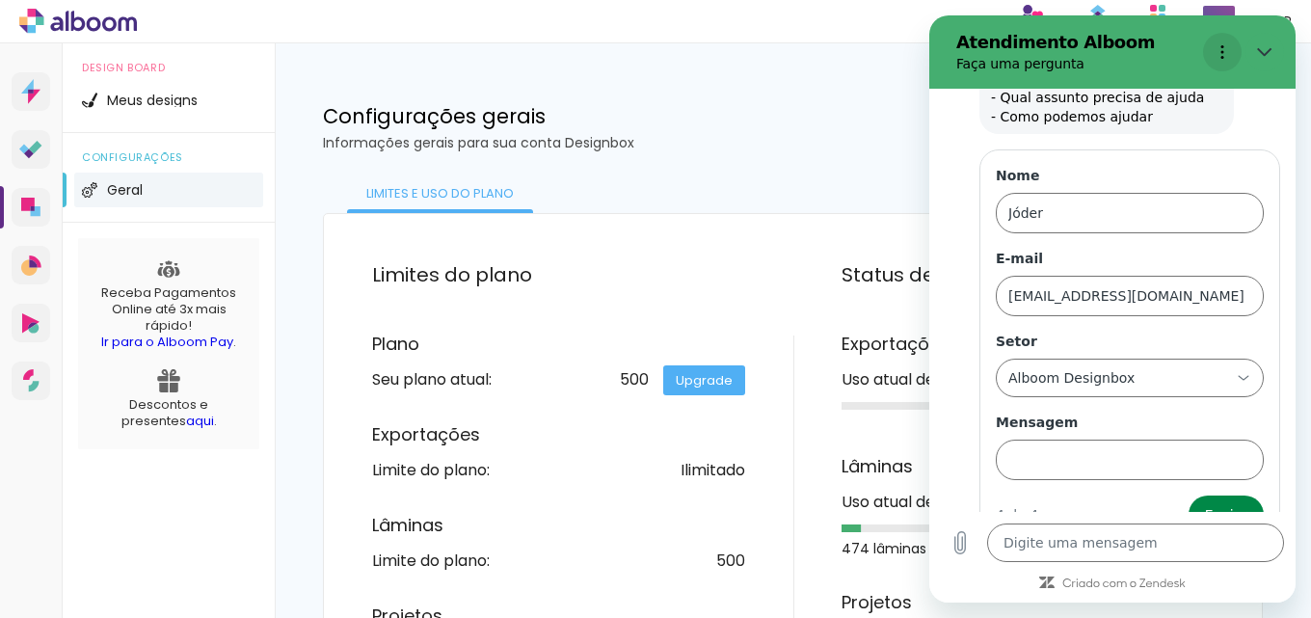
click at [1218, 46] on icon "Menu de opções" at bounding box center [1222, 51] width 15 height 15
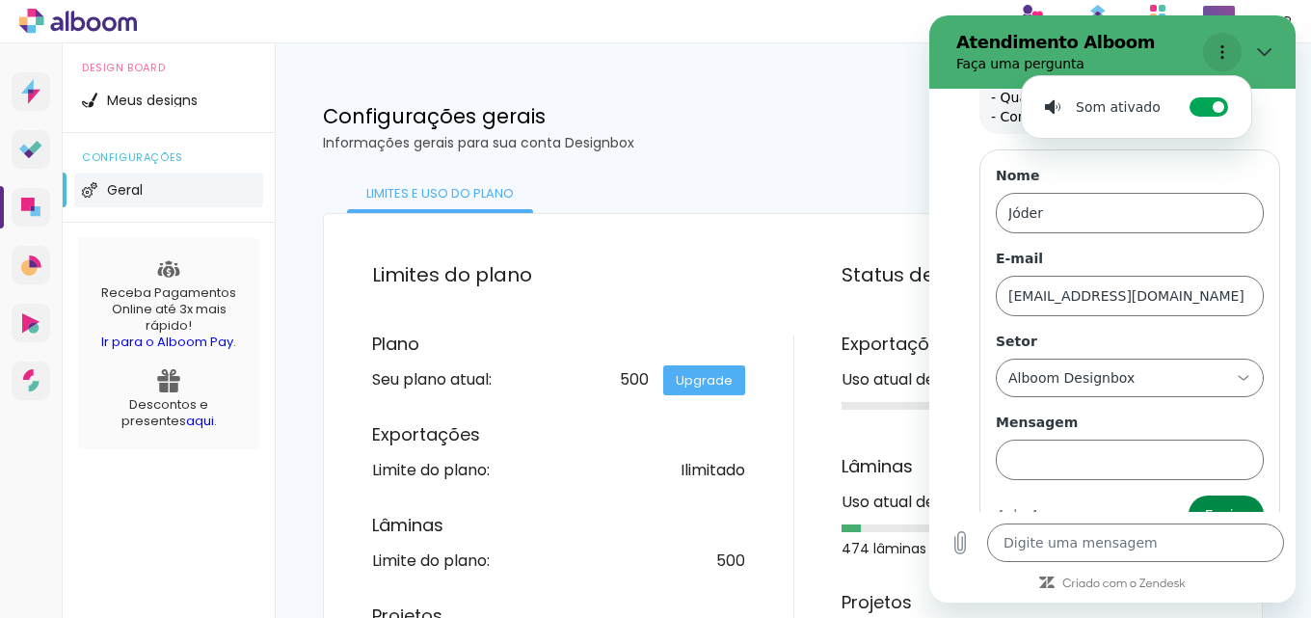
click at [1218, 46] on icon "Menu de opções" at bounding box center [1222, 51] width 15 height 15
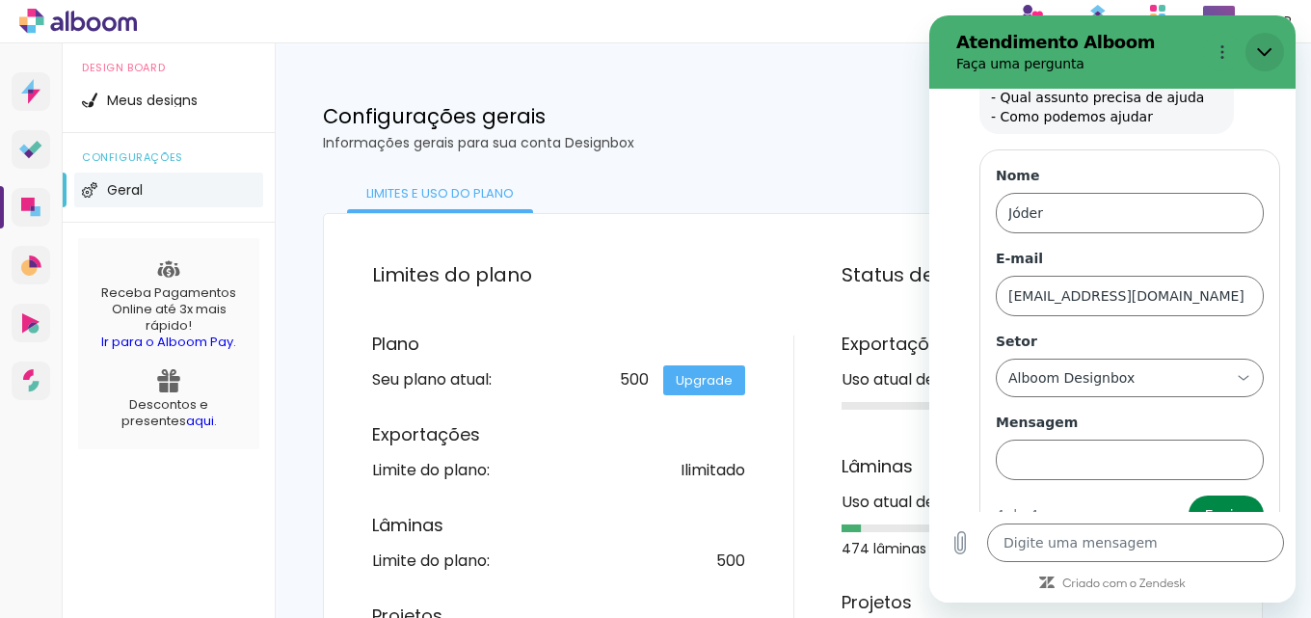
click at [1261, 46] on icon "Fechar" at bounding box center [1264, 51] width 15 height 15
type textarea "x"
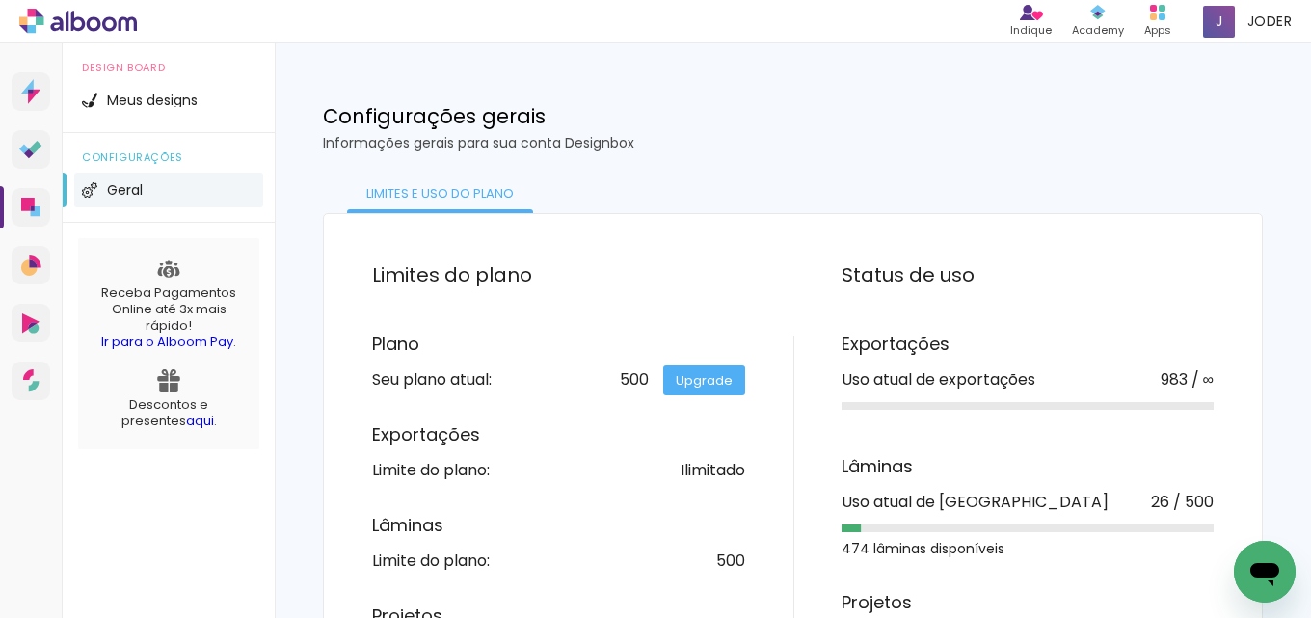
click at [120, 66] on span "Design Board" at bounding box center [169, 68] width 174 height 11
click at [111, 102] on span "Meus designs" at bounding box center [152, 100] width 91 height 13
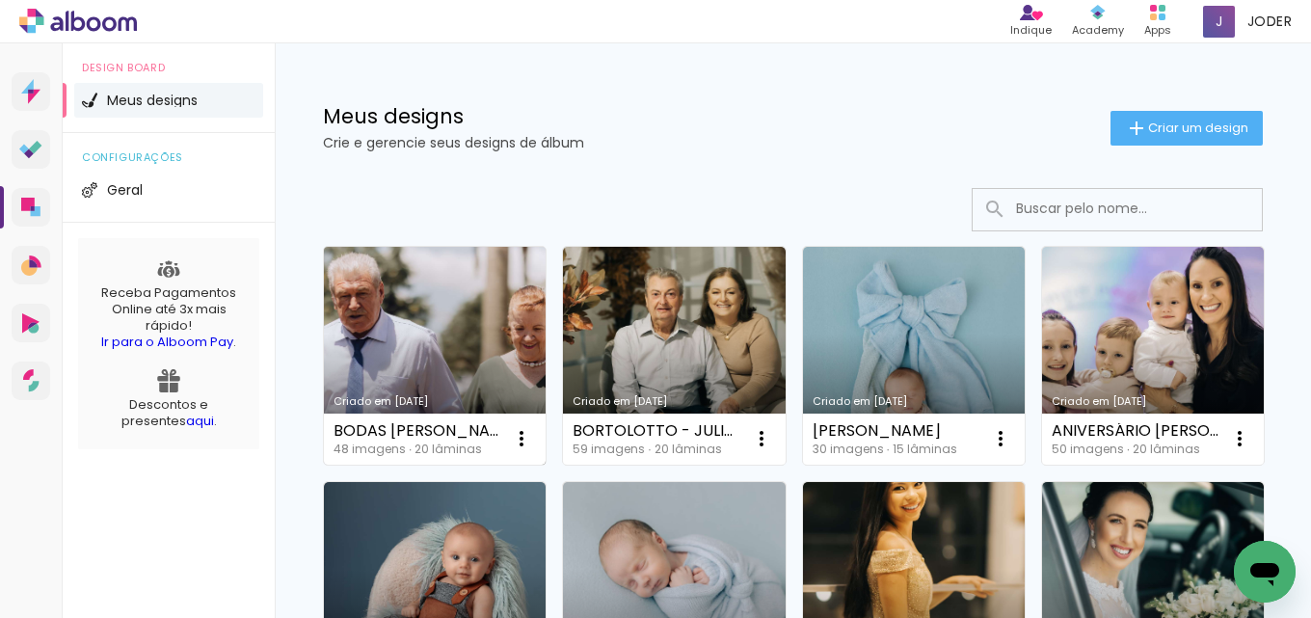
click at [468, 299] on link "Criado em [DATE]" at bounding box center [435, 356] width 222 height 218
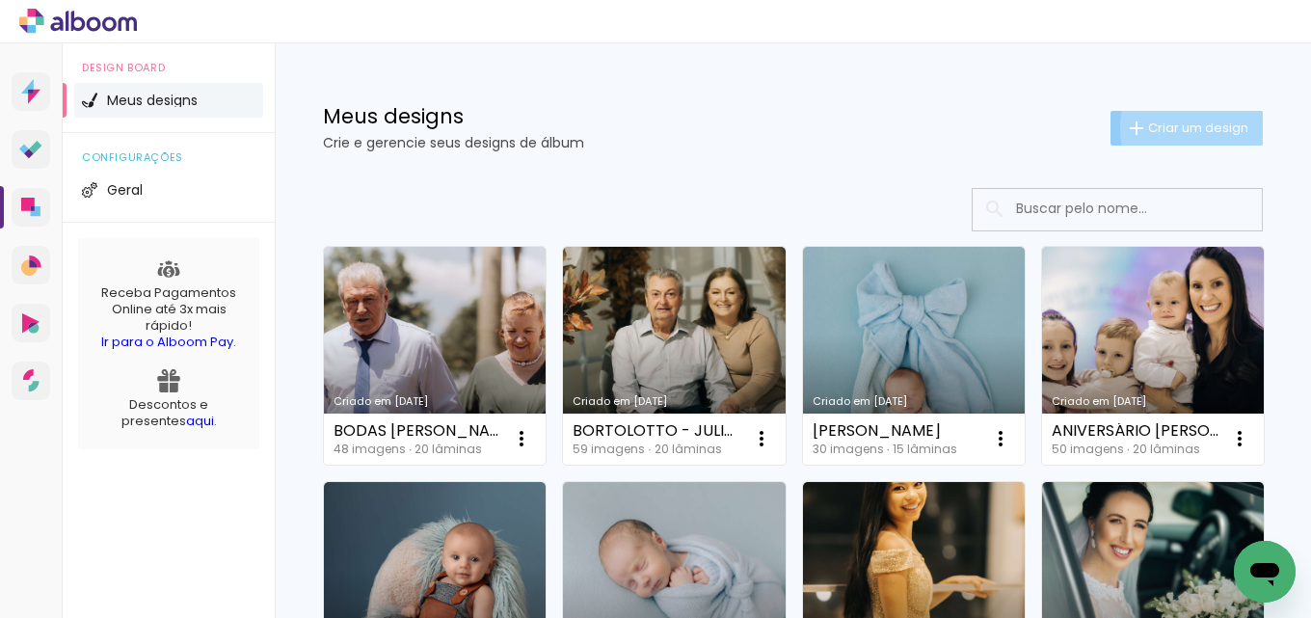
click at [1184, 128] on span "Criar um design" at bounding box center [1198, 127] width 100 height 13
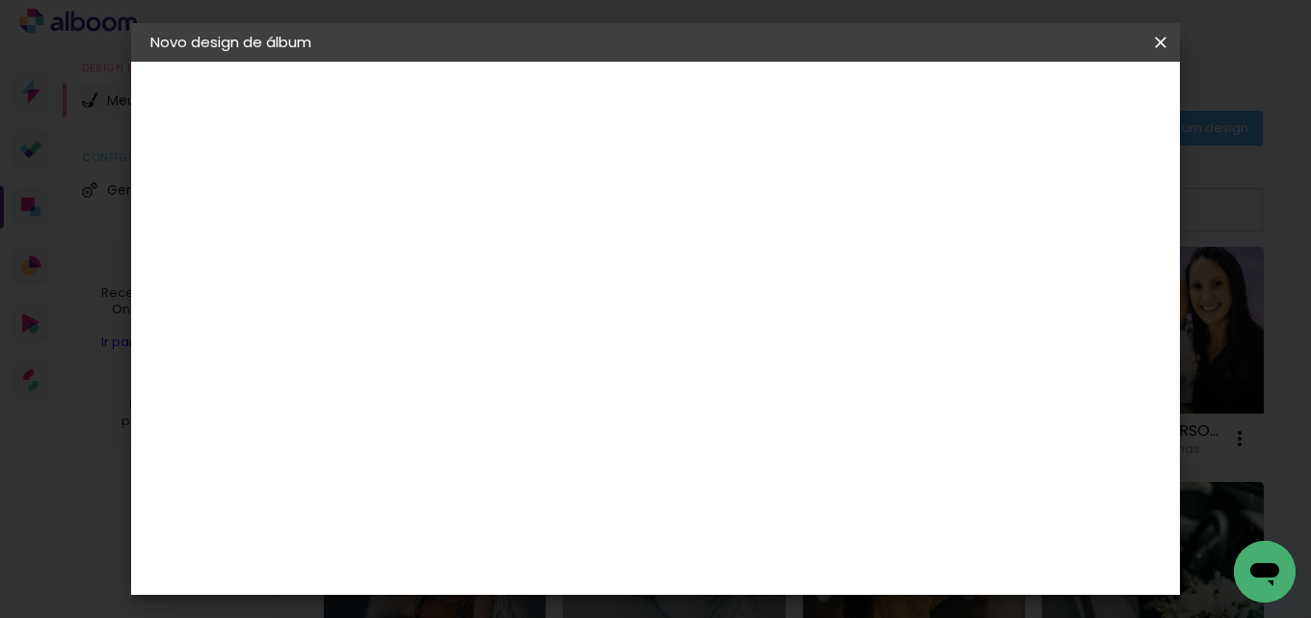
click at [0, 0] on div "2. Especificações" at bounding box center [0, 0] width 0 height 0
click at [466, 266] on input at bounding box center [466, 259] width 0 height 30
type input "teste"
type paper-input "teste"
click at [0, 0] on slot "Avançar" at bounding box center [0, 0] width 0 height 0
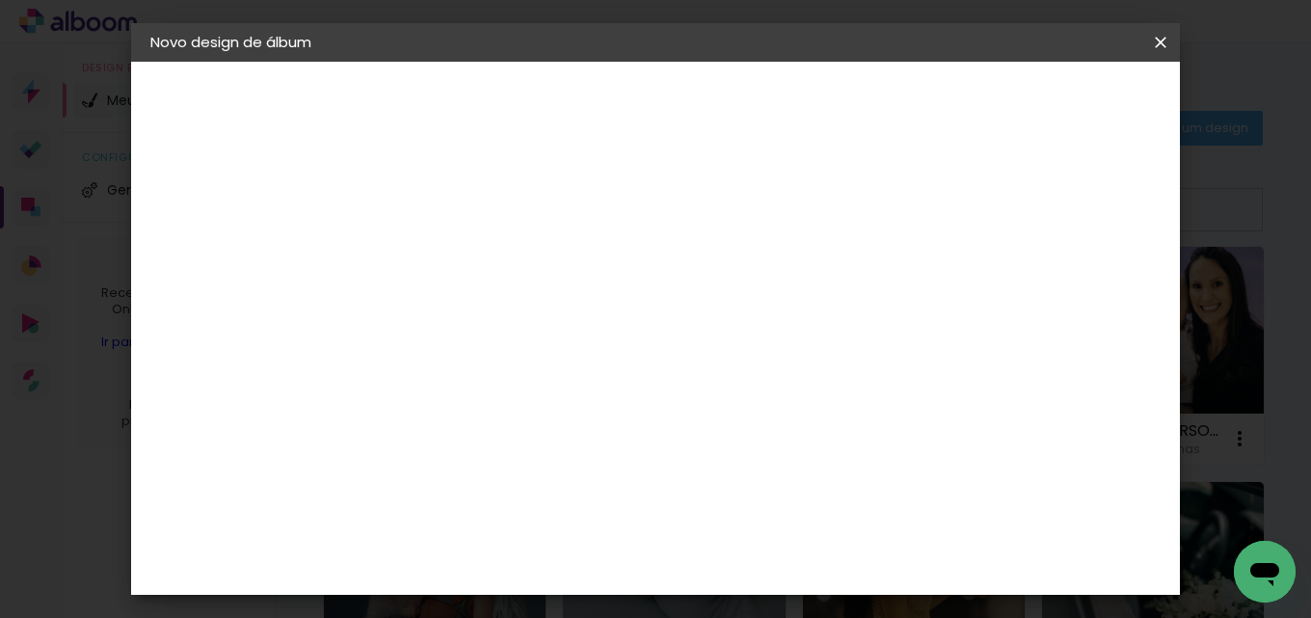
scroll to position [3568, 0]
click at [0, 0] on slot "Avançar" at bounding box center [0, 0] width 0 height 0
click at [269, 202] on div "2. Especificações" at bounding box center [255, 197] width 211 height 23
click at [541, 322] on input "text" at bounding box center [503, 336] width 75 height 30
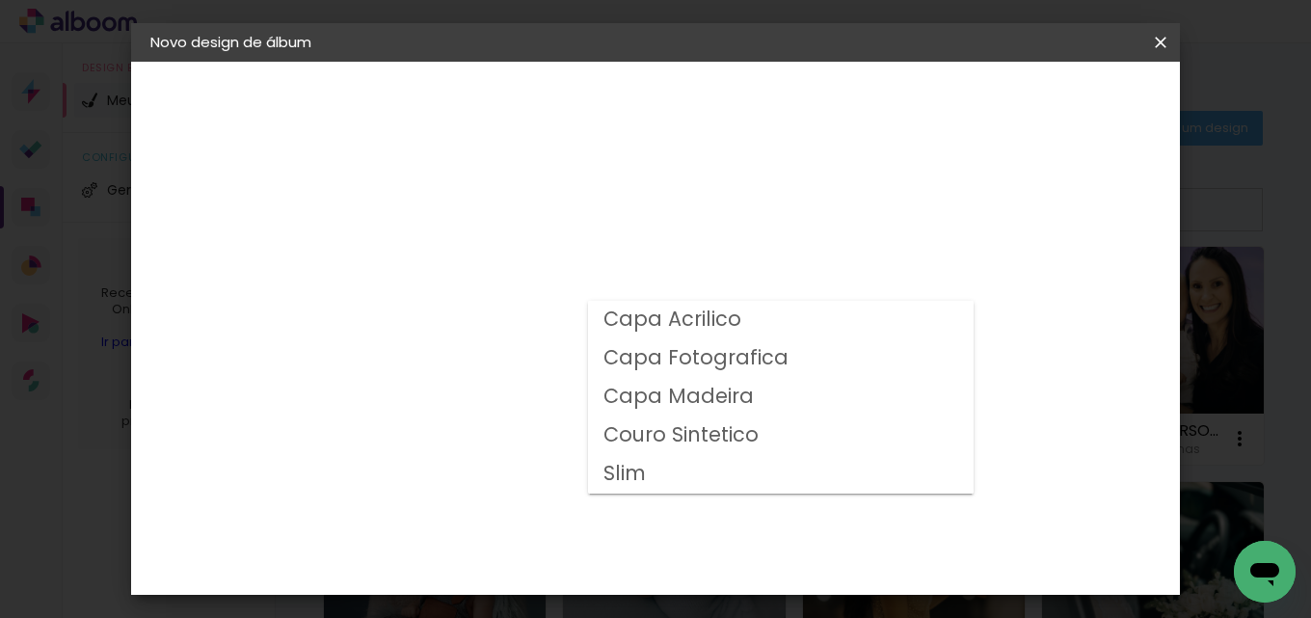
click at [0, 0] on slot "Capa Fotografica" at bounding box center [0, 0] width 0 height 0
type input "Capa Fotografica"
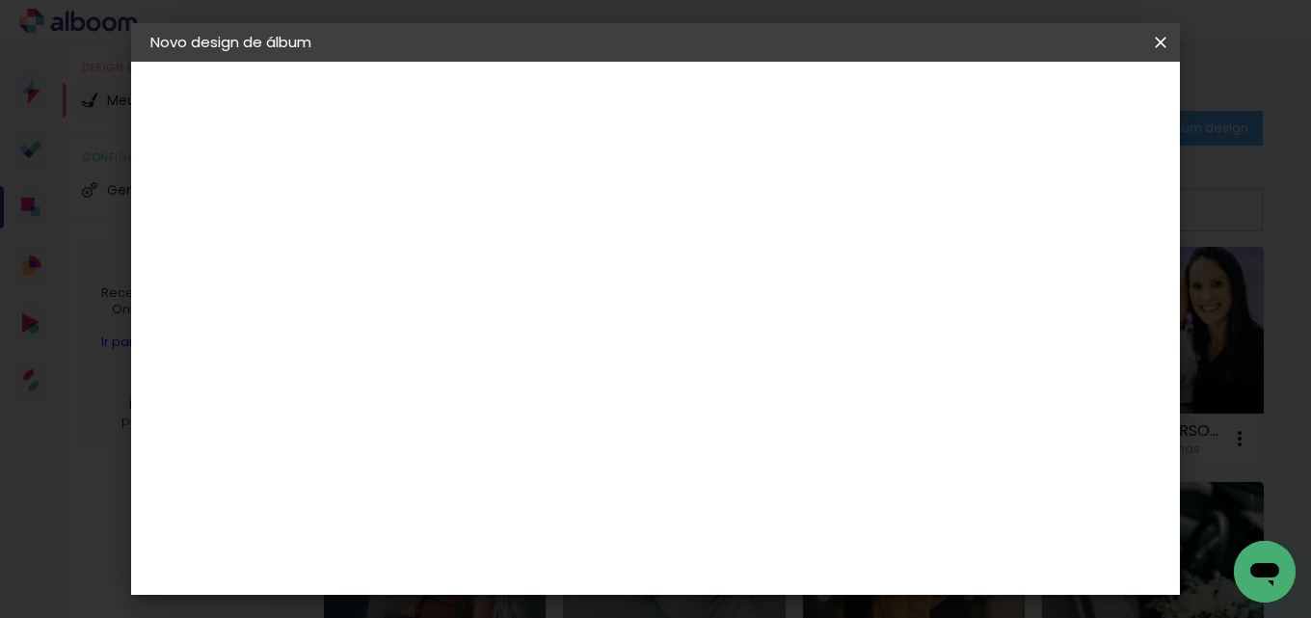
scroll to position [193, 0]
click at [596, 451] on span "25 × 76" at bounding box center [551, 471] width 90 height 40
click at [809, 119] on header "Modelo Escolha o modelo do álbum. Voltar Avançar" at bounding box center [595, 119] width 427 height 115
click at [780, 113] on paper-button "Avançar" at bounding box center [733, 102] width 94 height 33
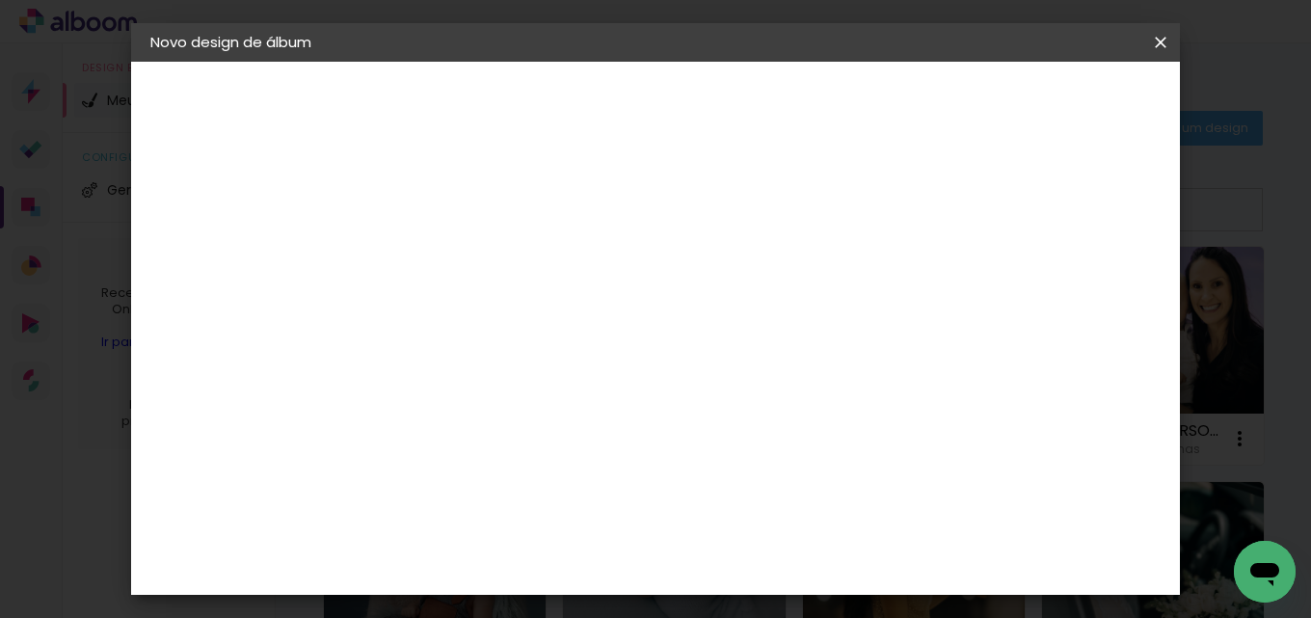
scroll to position [43, 0]
click at [1040, 103] on span "Iniciar design" at bounding box center [997, 101] width 88 height 13
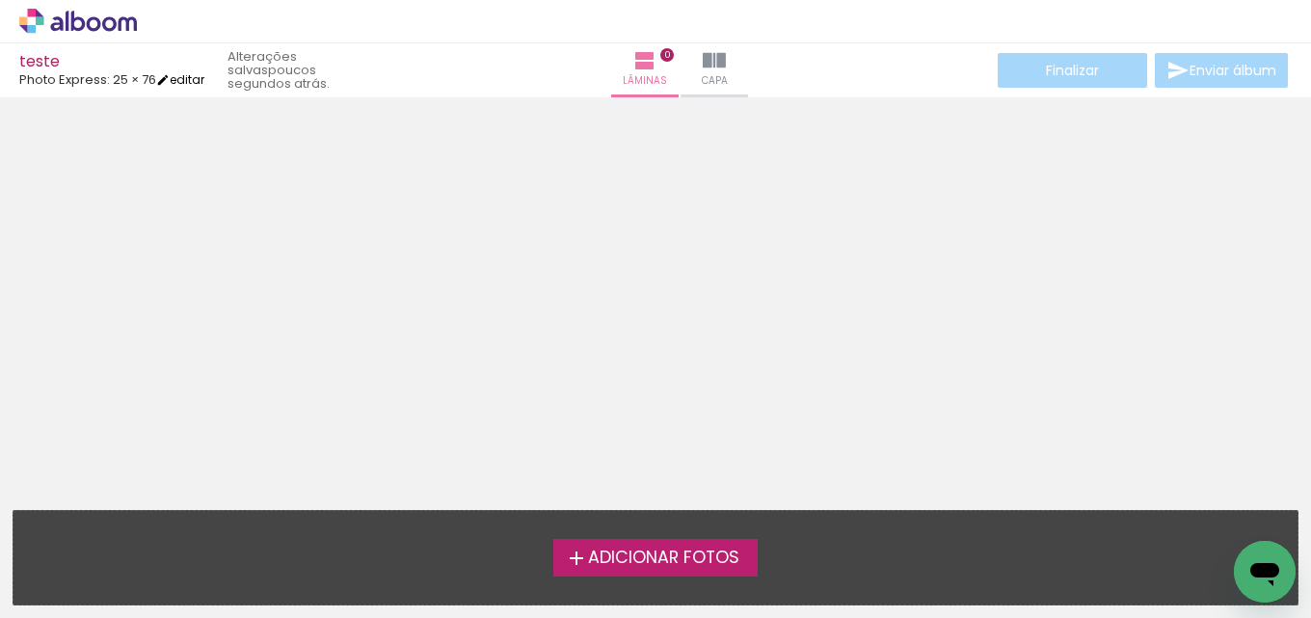
click at [184, 72] on link "editar" at bounding box center [180, 79] width 48 height 16
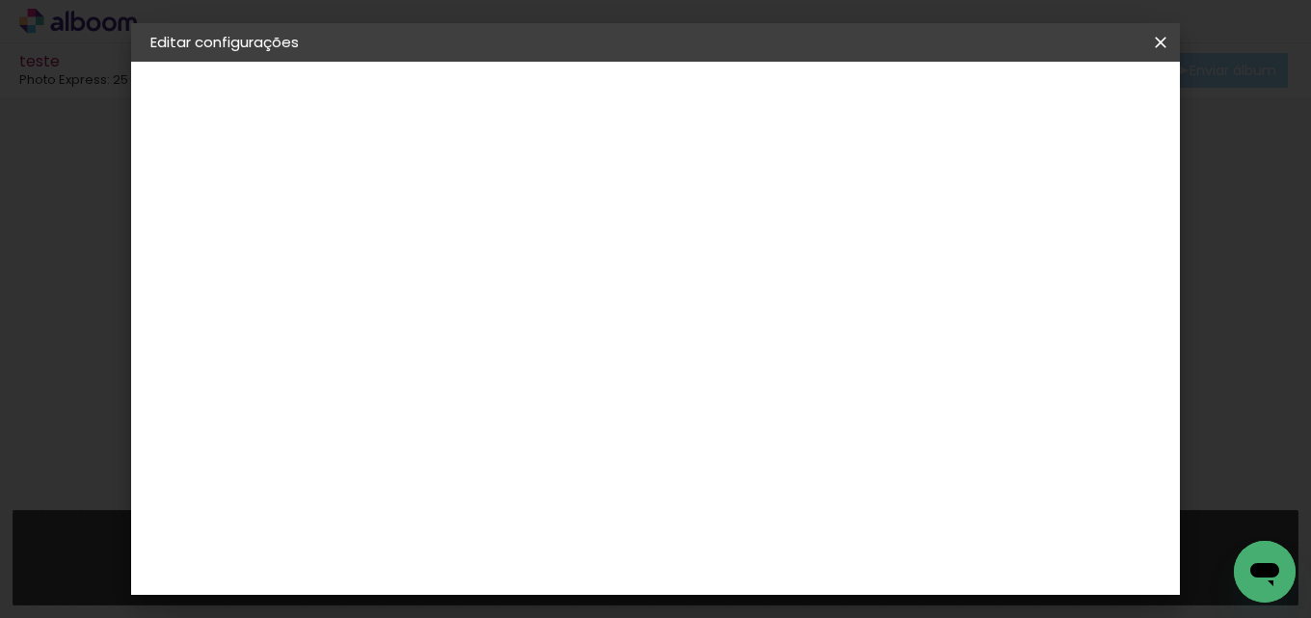
click at [212, 97] on div "1. Informações" at bounding box center [255, 102] width 211 height 23
click at [1158, 36] on iron-icon at bounding box center [1160, 42] width 23 height 19
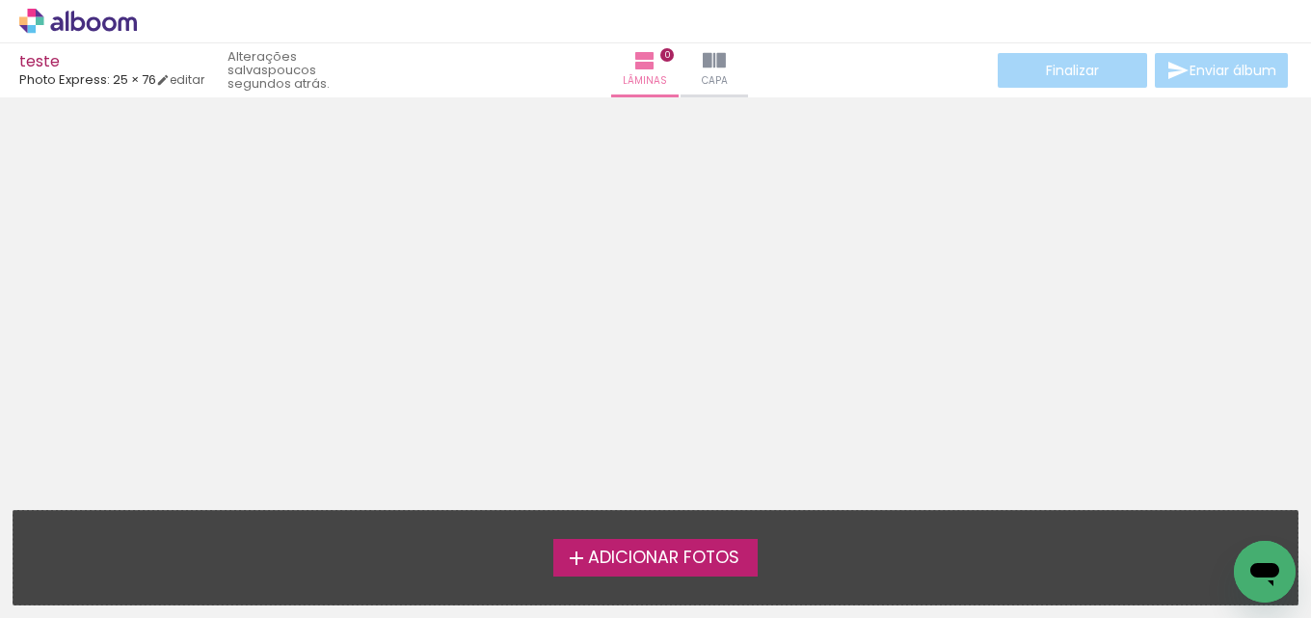
click at [66, 7] on div "› Editor de álbum" at bounding box center [655, 21] width 1311 height 43
click at [80, 12] on icon at bounding box center [78, 21] width 118 height 25
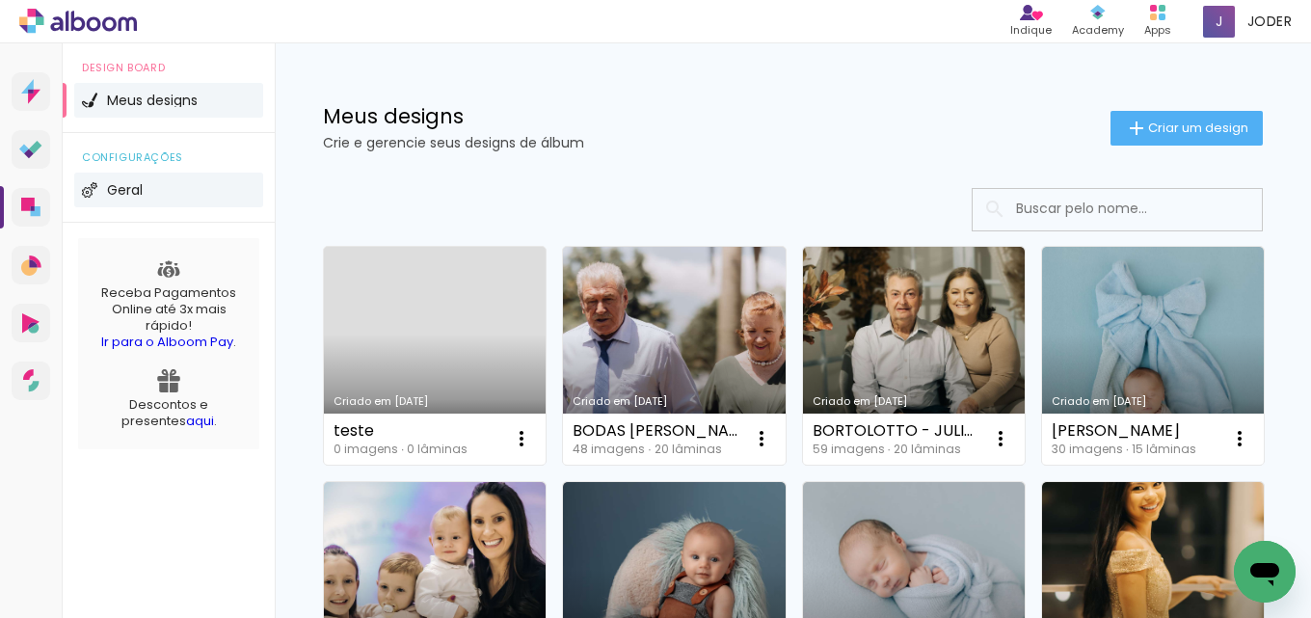
click at [107, 187] on span "Geral" at bounding box center [125, 189] width 36 height 13
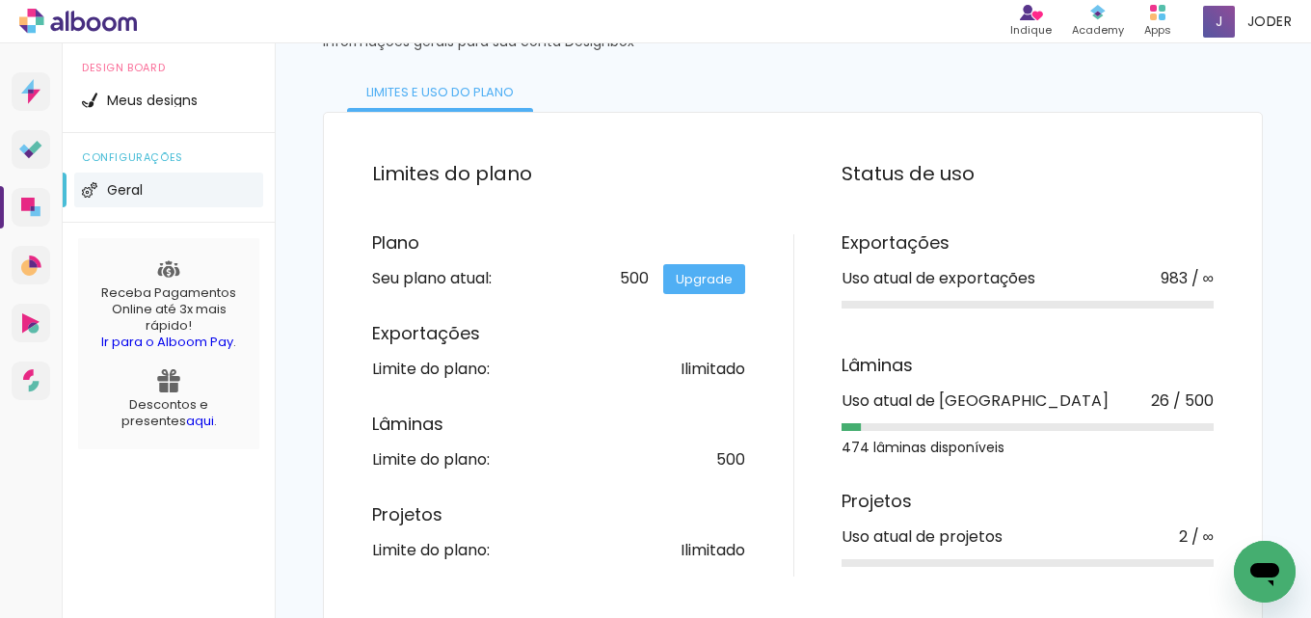
scroll to position [109, 0]
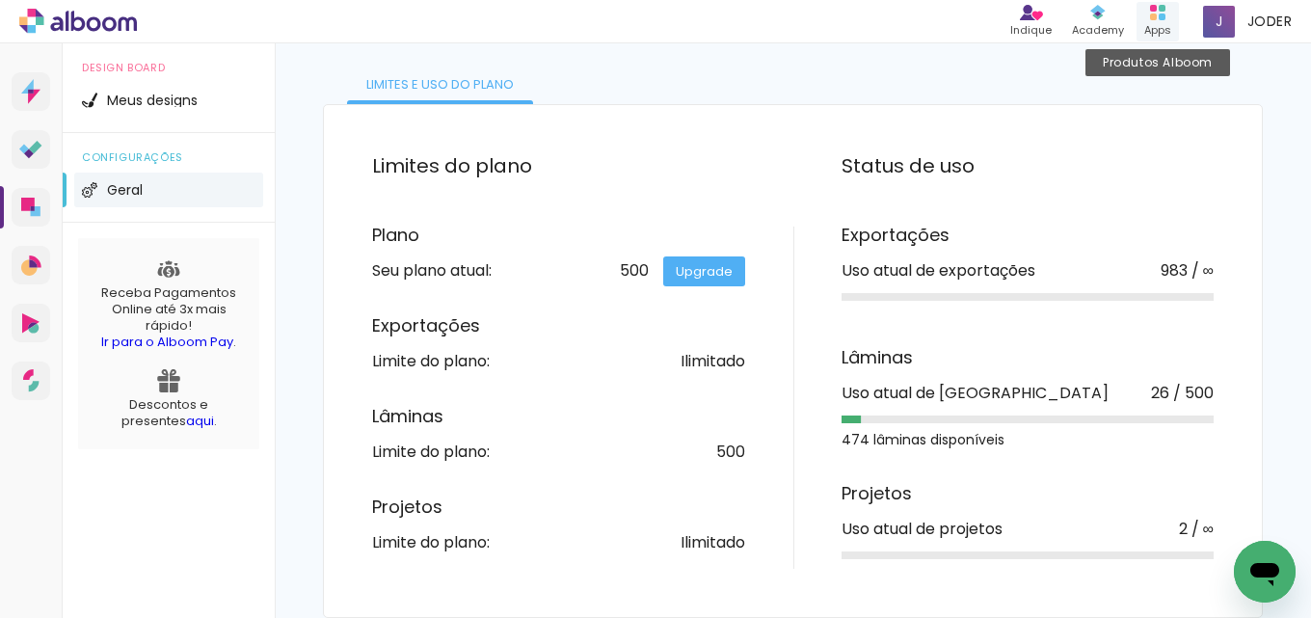
click at [1173, 11] on div "Produtos Alboom Apps" at bounding box center [1158, 22] width 42 height 40
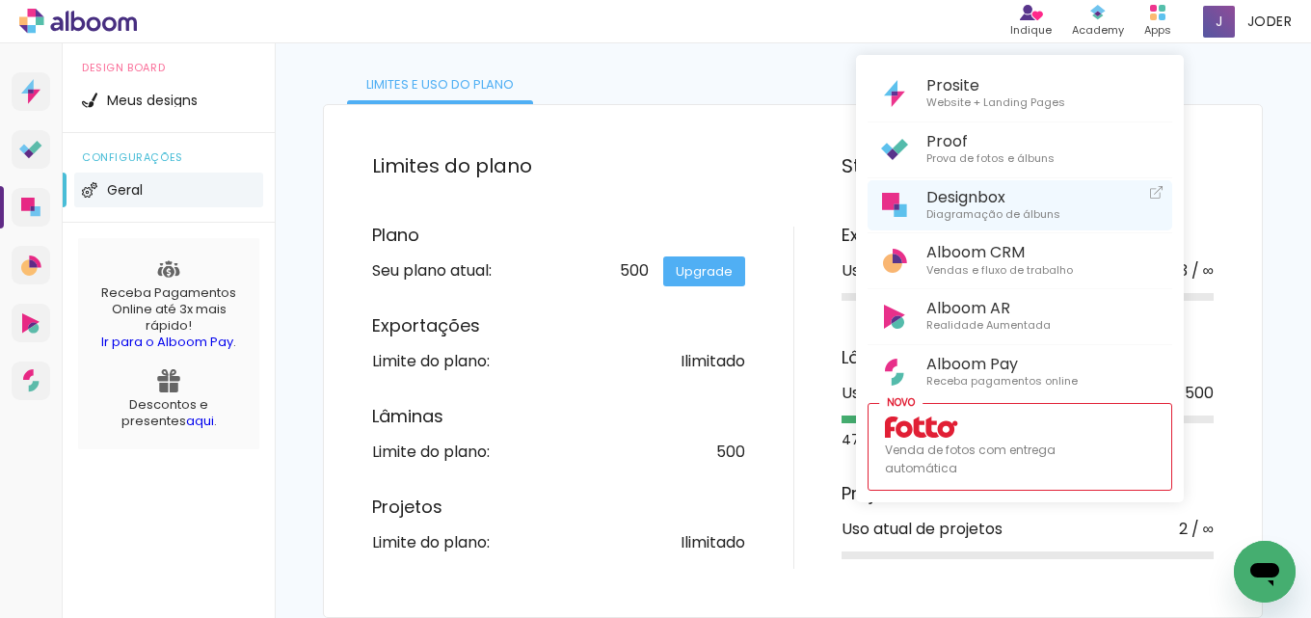
click at [1159, 194] on icon at bounding box center [1156, 192] width 13 height 13
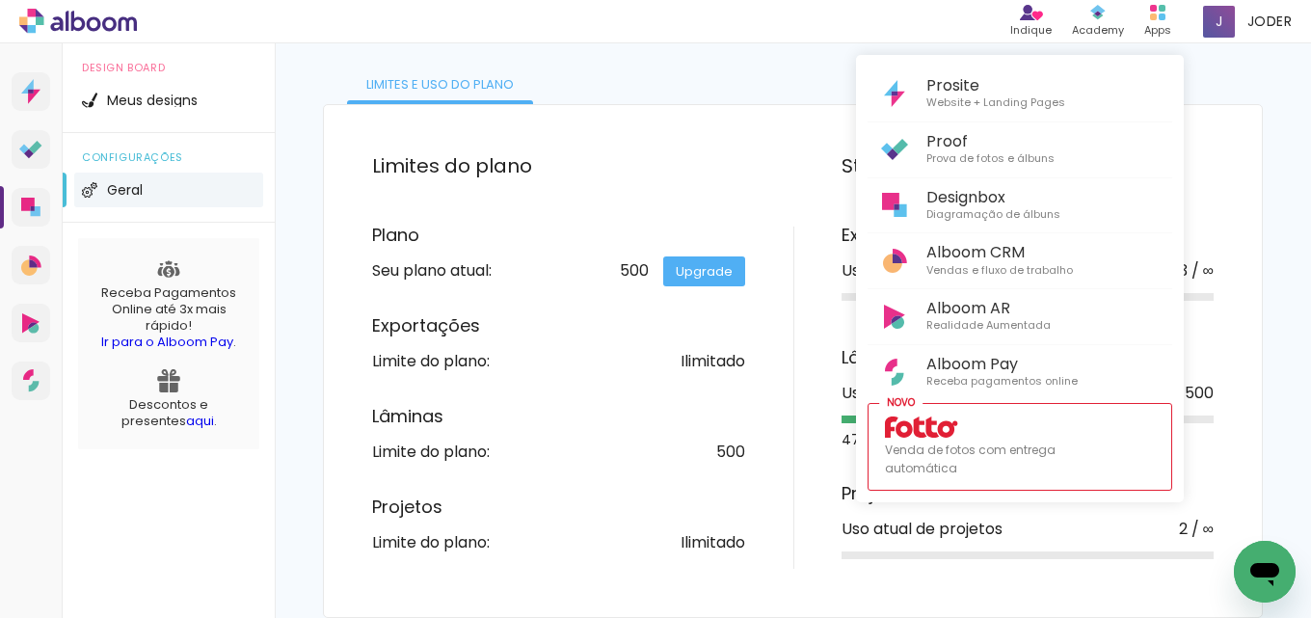
click at [1256, 567] on icon "Abrir janela de mensagens" at bounding box center [1265, 574] width 29 height 23
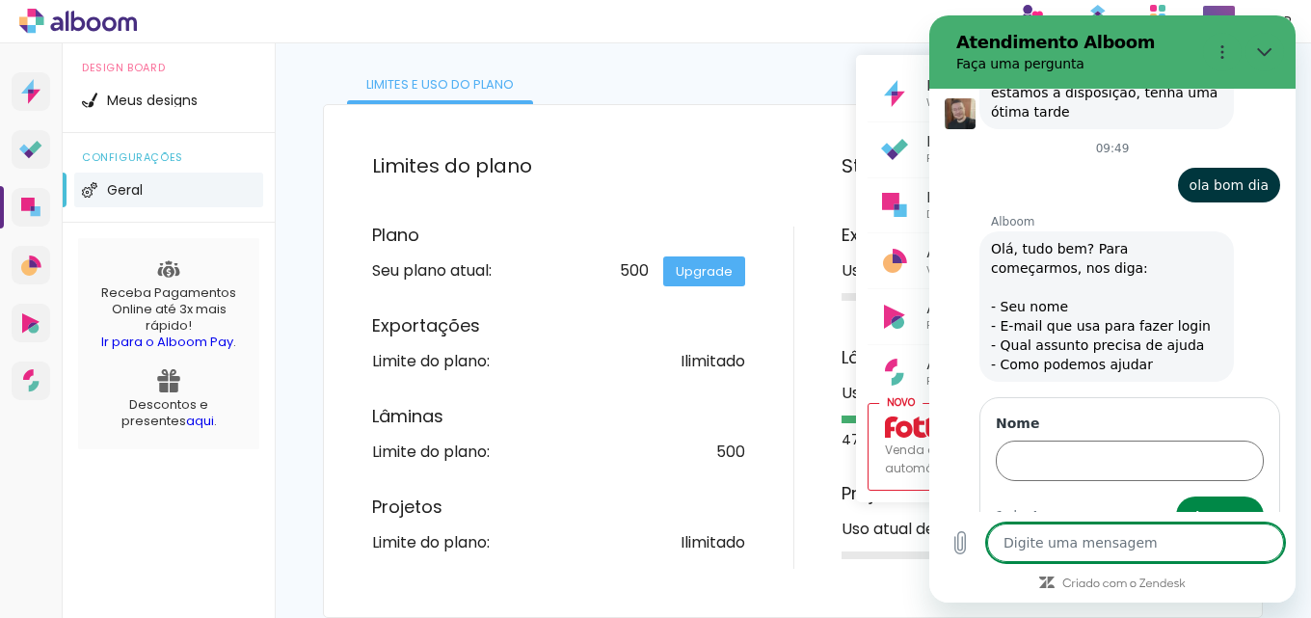
scroll to position [1732, 0]
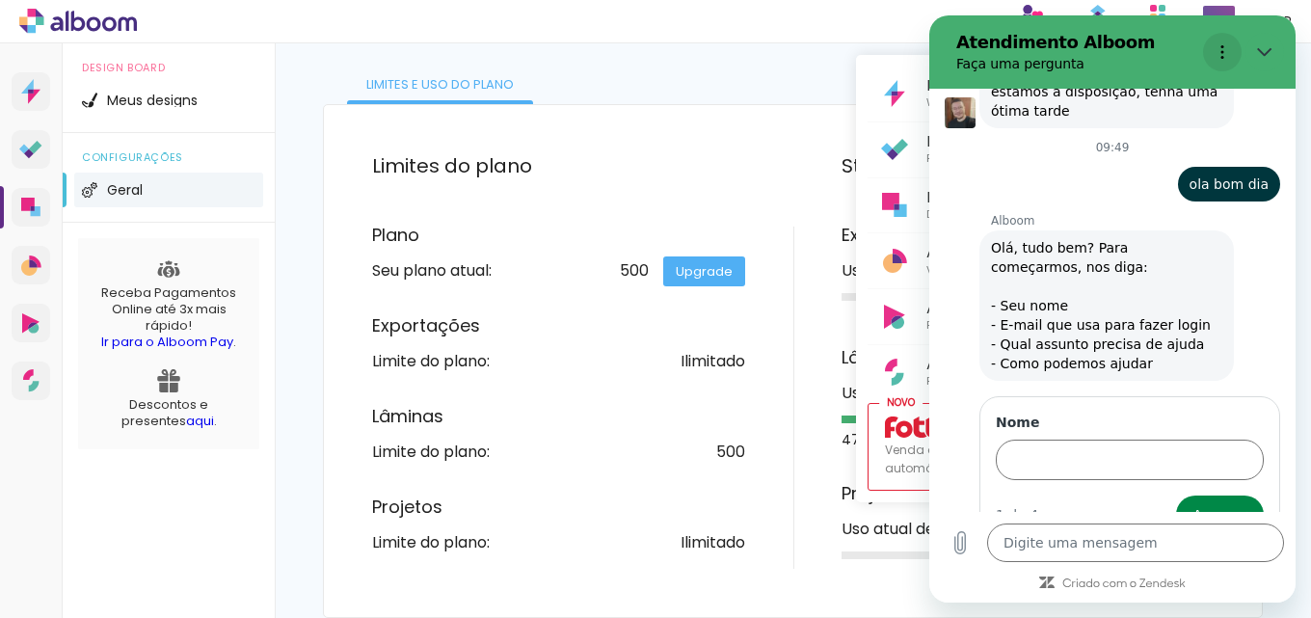
click at [1225, 51] on icon "Menu de opções" at bounding box center [1222, 51] width 15 height 15
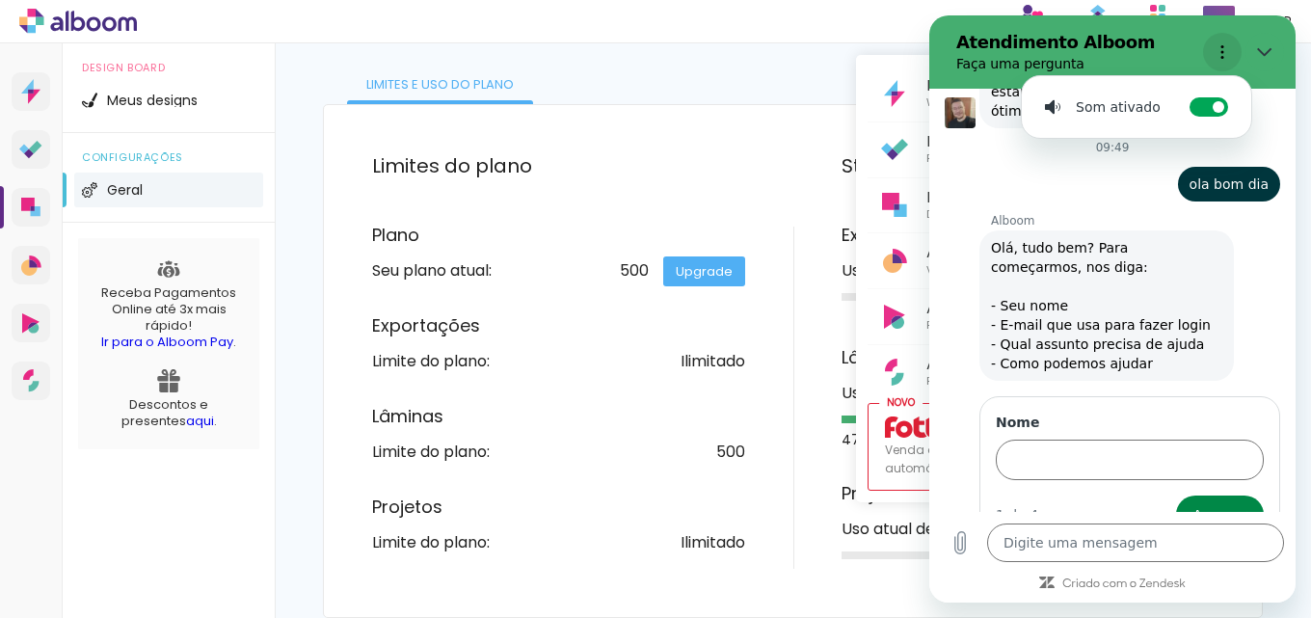
click at [1223, 50] on icon "Menu de opções" at bounding box center [1222, 51] width 15 height 15
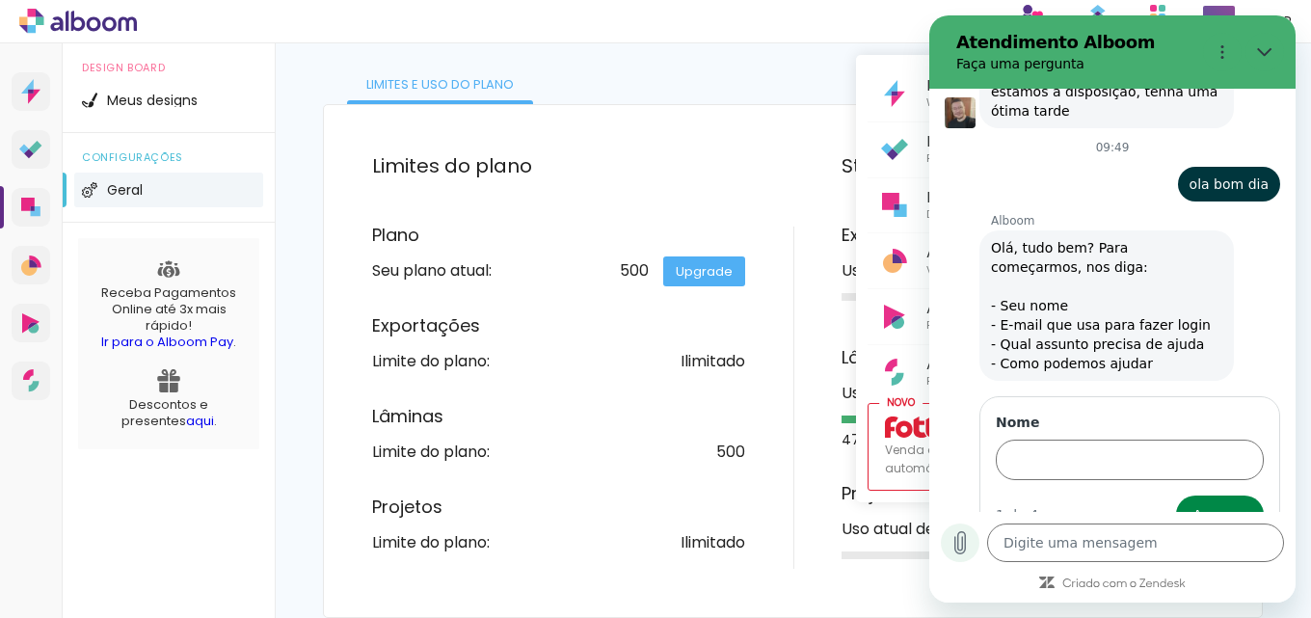
click at [959, 535] on icon "Carregar arquivo" at bounding box center [960, 542] width 23 height 23
click at [33, 208] on div at bounding box center [655, 309] width 1311 height 618
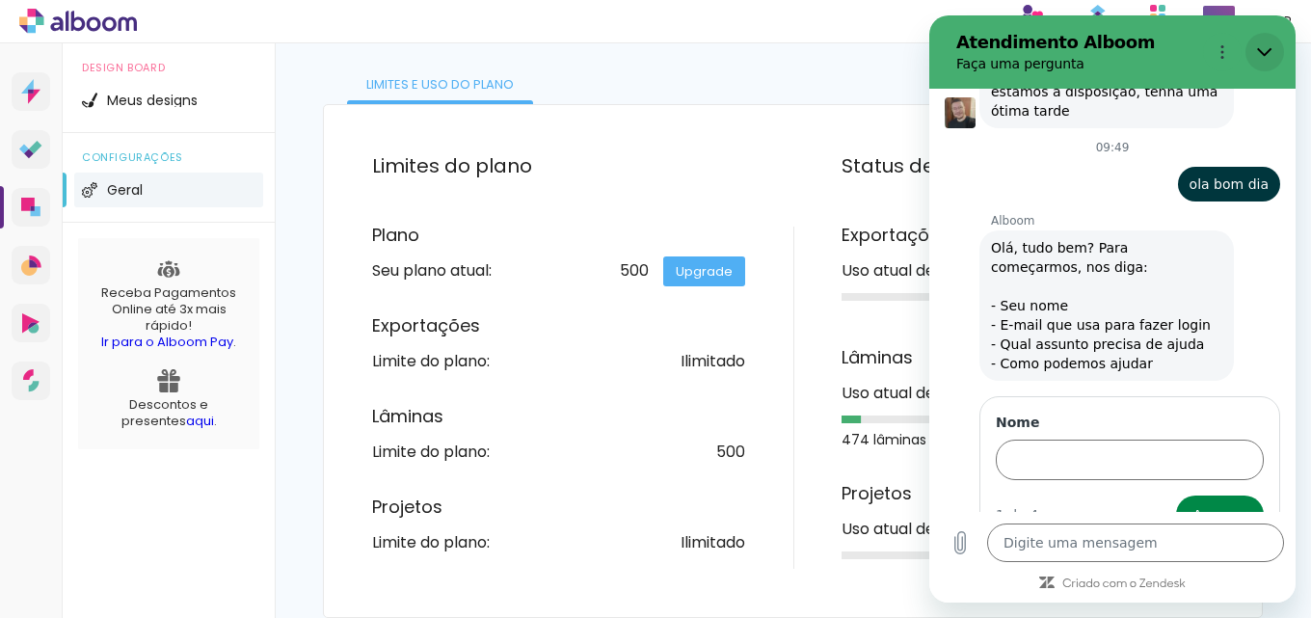
drag, startPoint x: 1267, startPoint y: 46, endPoint x: 1650, endPoint y: 133, distance: 392.5
click at [1267, 46] on icon "Fechar" at bounding box center [1264, 51] width 15 height 15
type textarea "x"
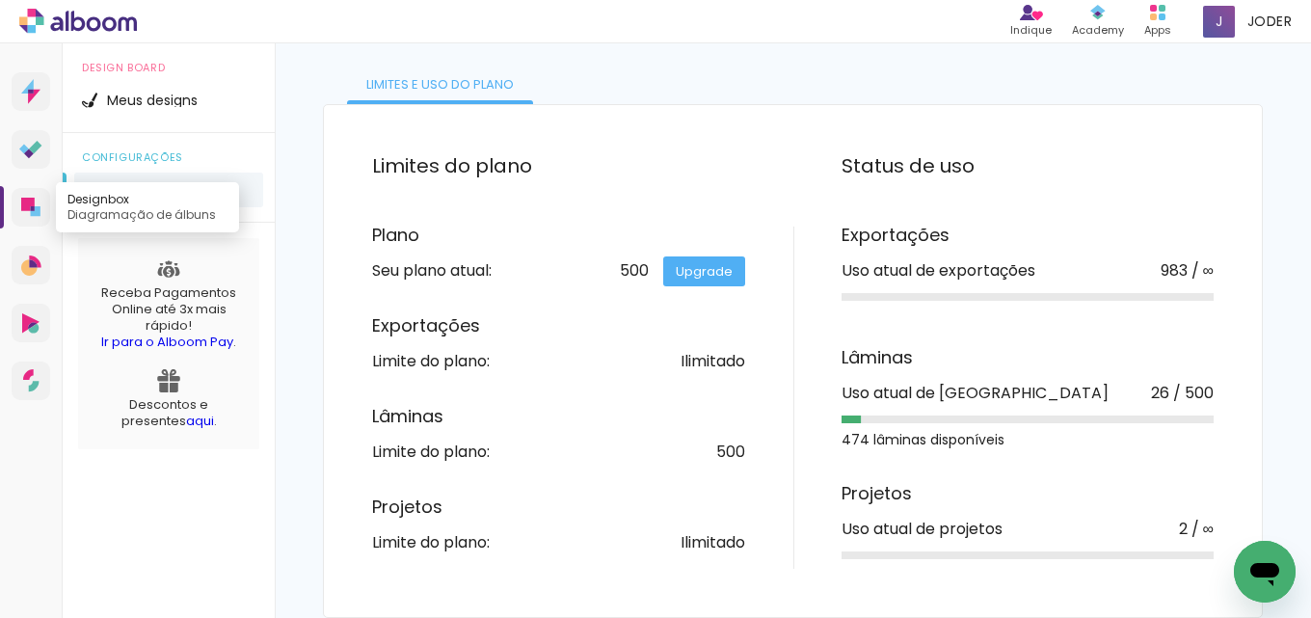
click at [33, 207] on icon at bounding box center [33, 208] width 4 height 5
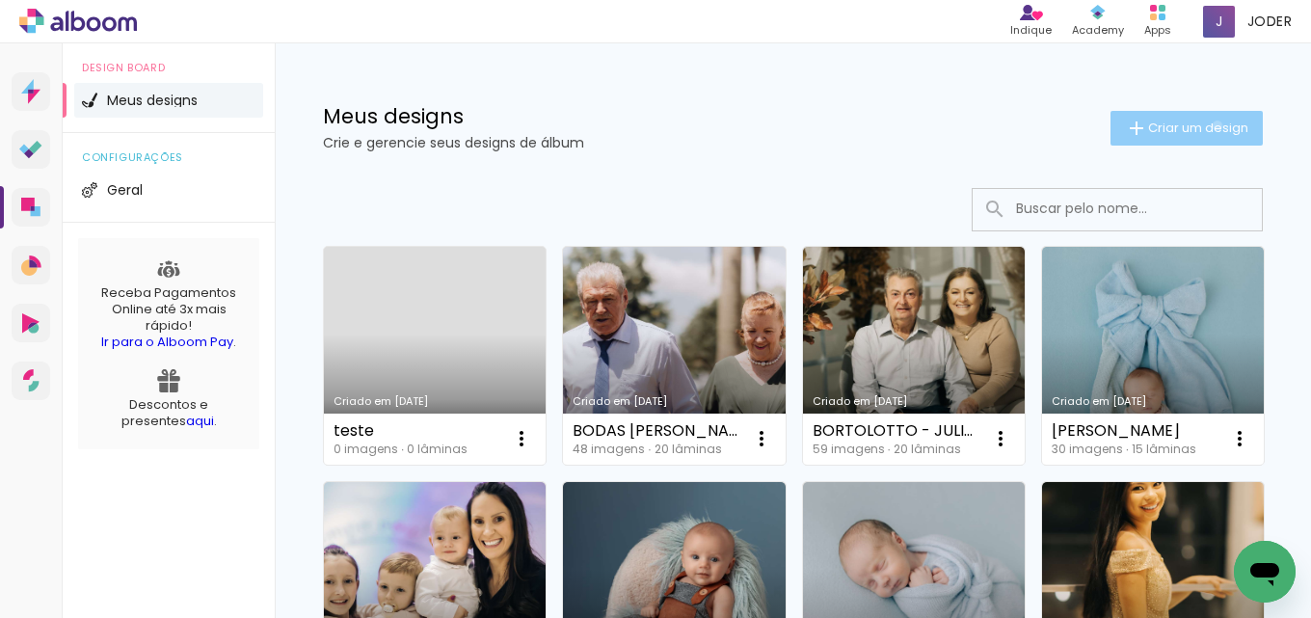
click at [1200, 125] on span "Criar um design" at bounding box center [1198, 127] width 100 height 13
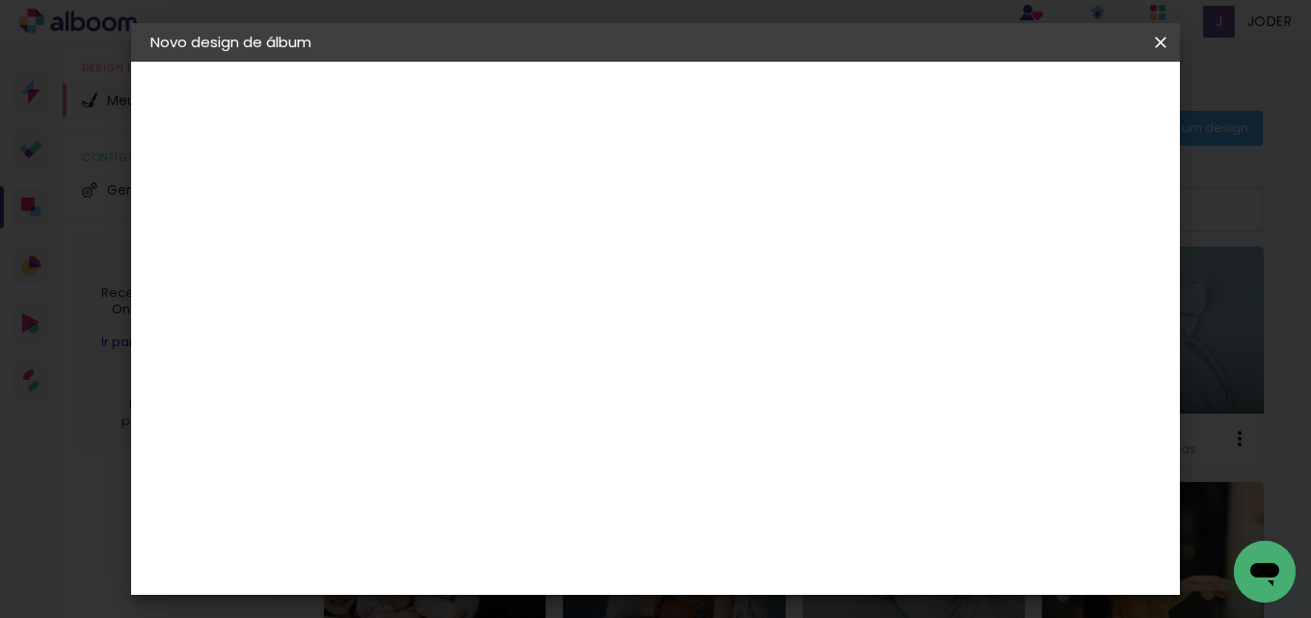
click at [466, 246] on input at bounding box center [466, 259] width 0 height 30
type input "c"
type input "CASAMENTO CESAR E CAMILA"
type paper-input "CASAMENTO CESAR E CAMILA"
click at [0, 0] on slot "Avançar" at bounding box center [0, 0] width 0 height 0
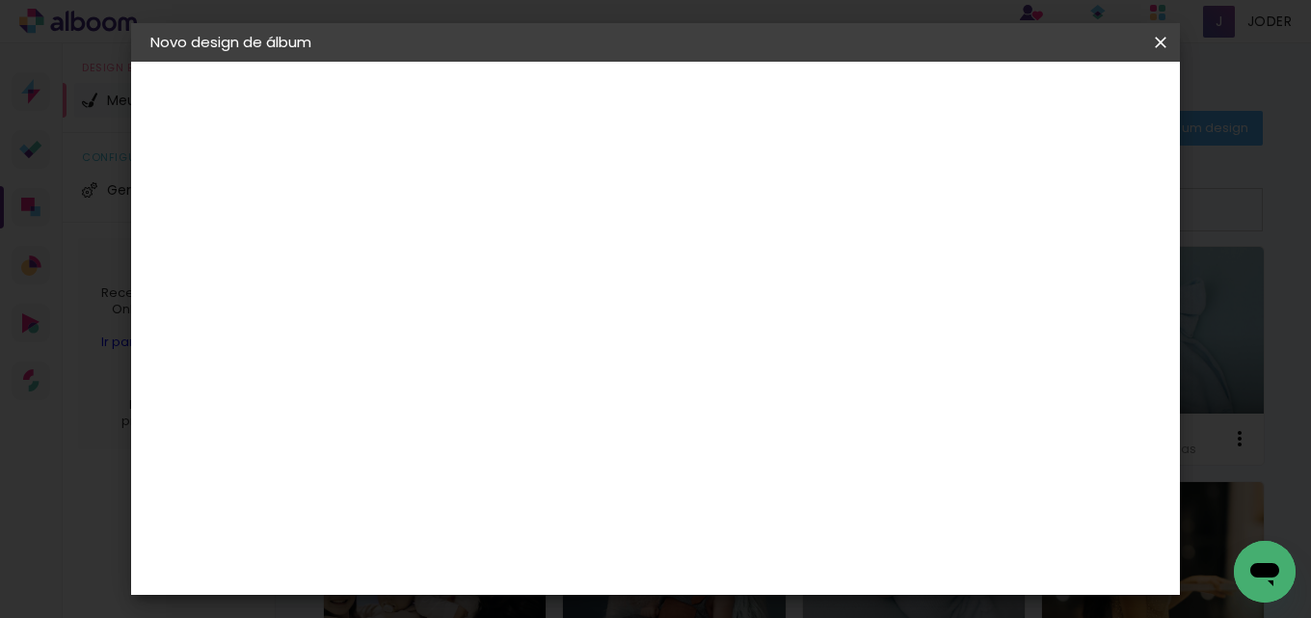
scroll to position [3761, 0]
click at [0, 0] on slot "Avançar" at bounding box center [0, 0] width 0 height 0
click at [564, 324] on iron-icon at bounding box center [552, 335] width 23 height 23
click at [717, 347] on paper-item "Premium" at bounding box center [781, 358] width 386 height 39
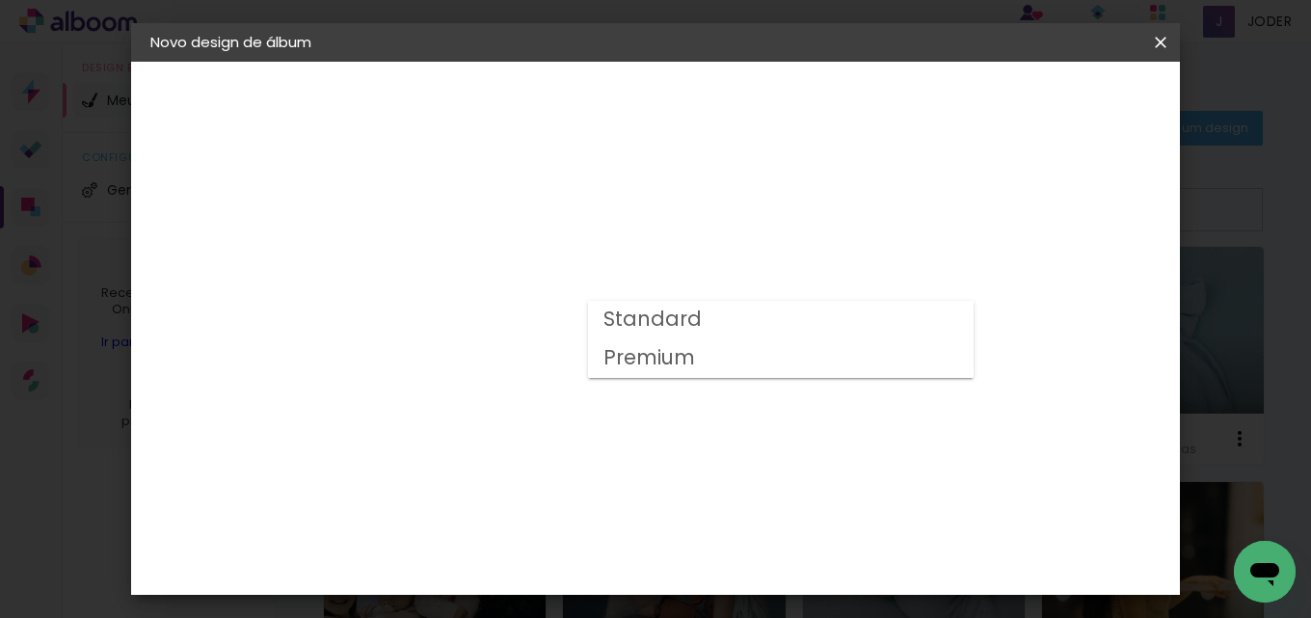
type input "Premium"
click at [596, 491] on span "30 × 30" at bounding box center [551, 511] width 90 height 40
click at [0, 0] on slot "Avançar" at bounding box center [0, 0] width 0 height 0
click at [822, 107] on span "Iniciar design" at bounding box center [798, 108] width 45 height 27
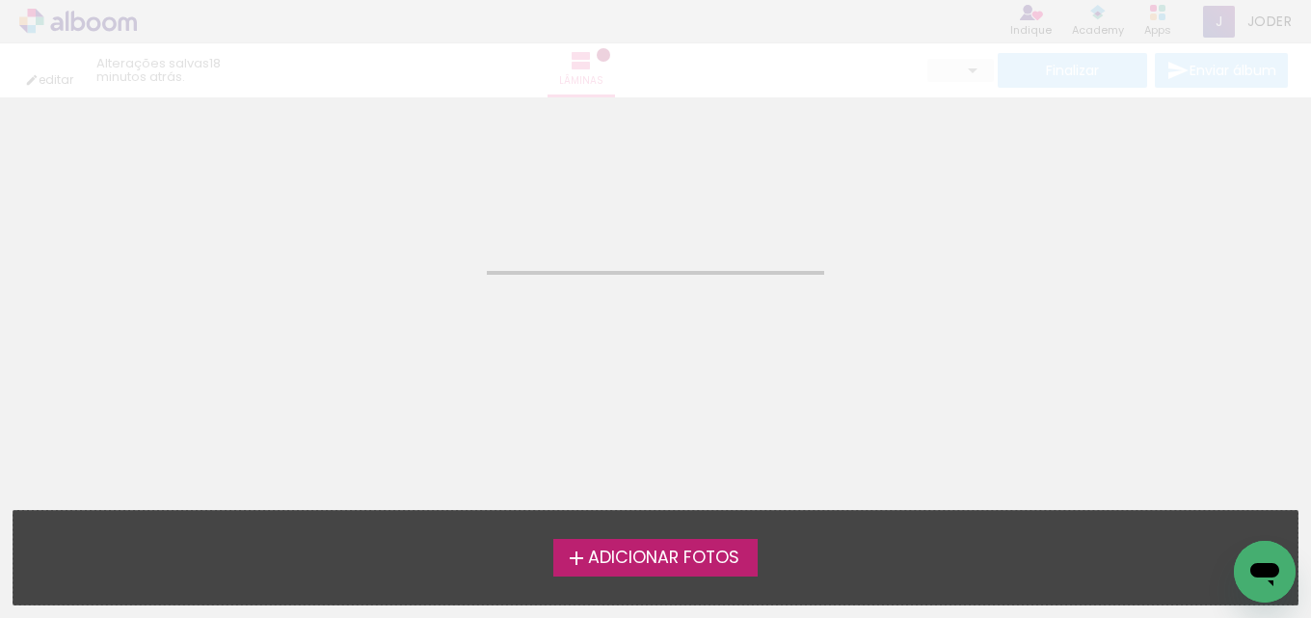
click at [638, 550] on span "Adicionar Fotos" at bounding box center [663, 558] width 151 height 17
click at [0, 0] on input "file" at bounding box center [0, 0] width 0 height 0
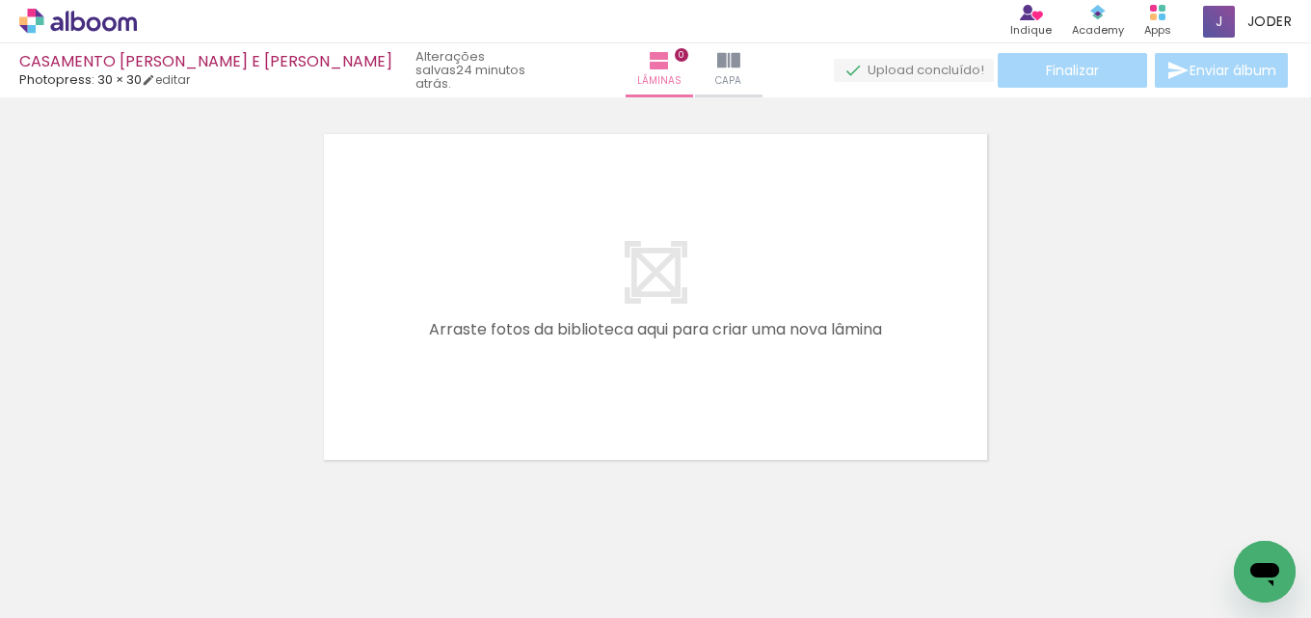
type textarea "x"
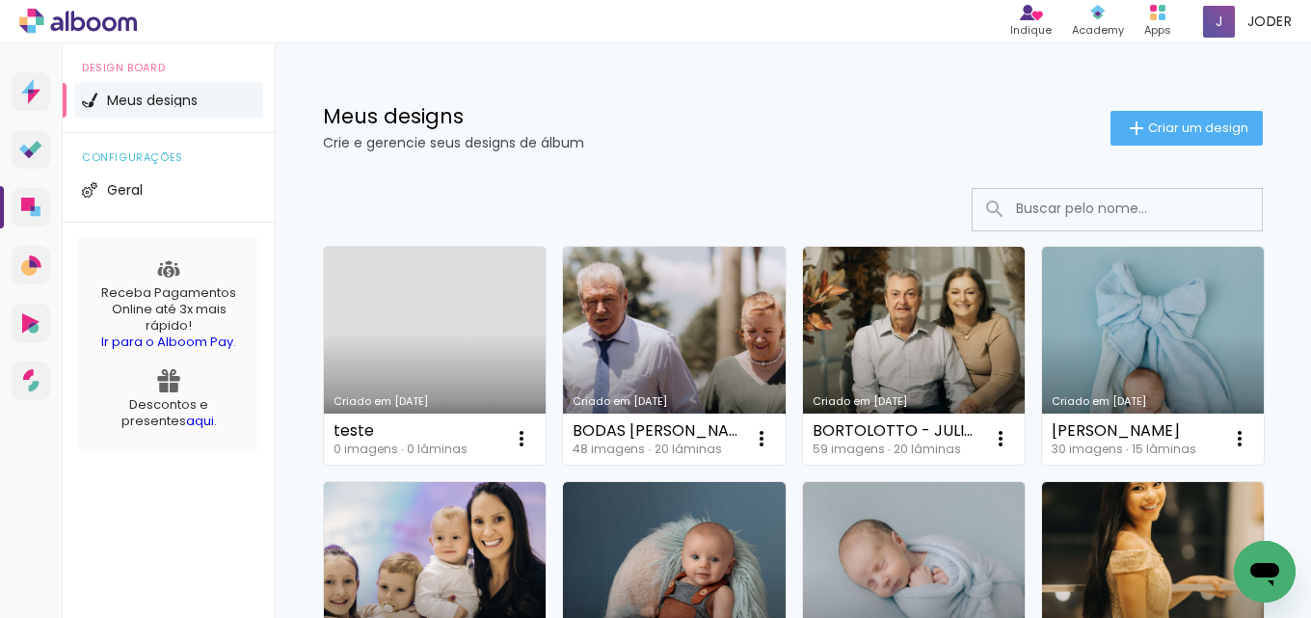
click at [152, 103] on span "Meus designs" at bounding box center [152, 100] width 91 height 13
click at [146, 99] on span "Meus designs" at bounding box center [152, 100] width 91 height 13
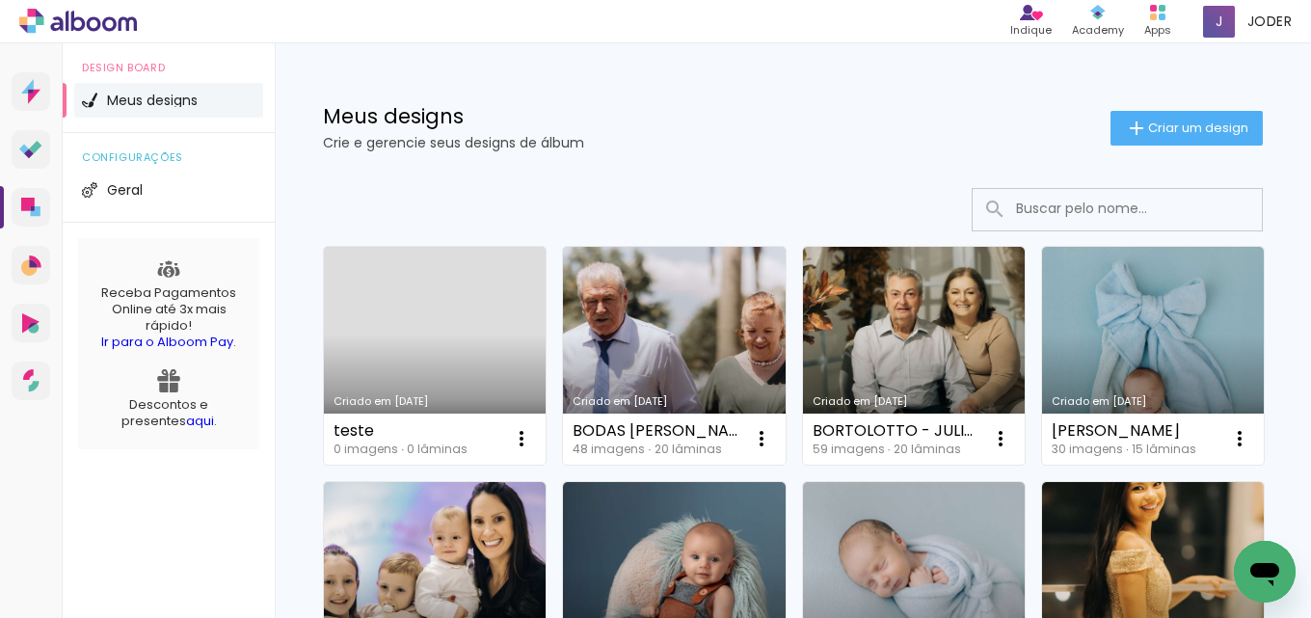
click at [146, 99] on span "Meus designs" at bounding box center [152, 100] width 91 height 13
click at [66, 103] on span at bounding box center [65, 100] width 4 height 35
